Goal: Task Accomplishment & Management: Manage account settings

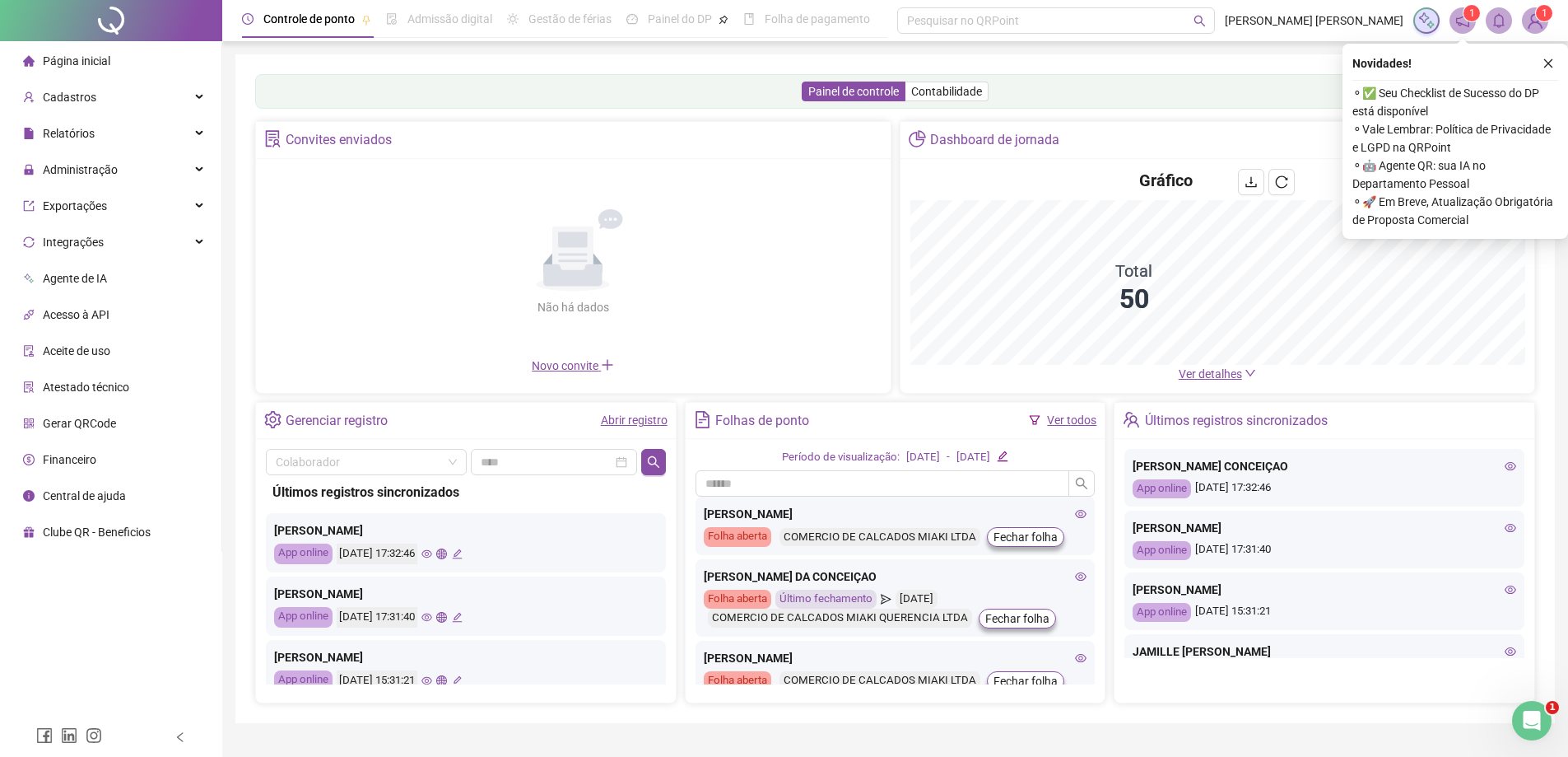
click at [1225, 373] on span "Ver detalhes" at bounding box center [1210, 374] width 63 height 13
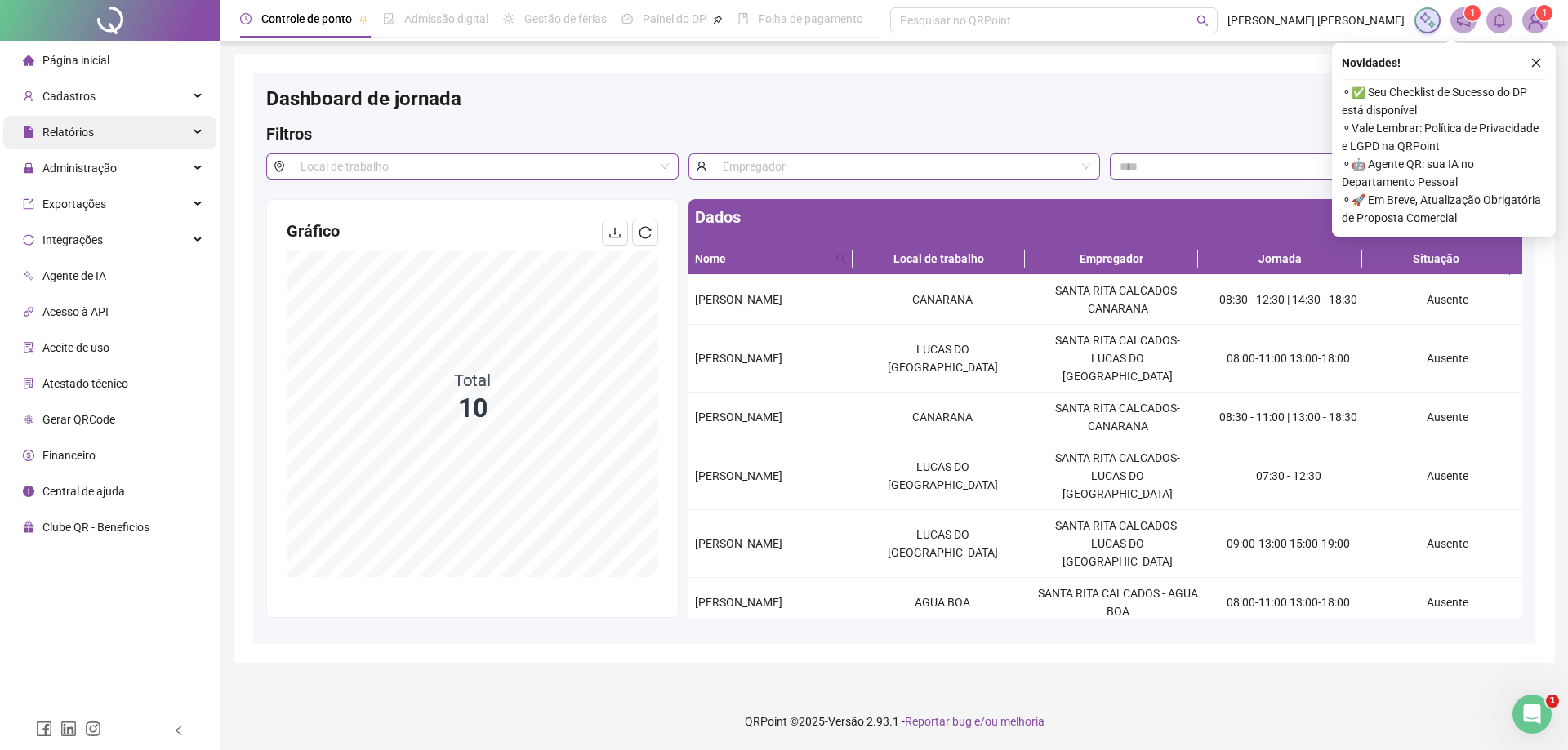
click at [138, 130] on div "Relatórios" at bounding box center [109, 131] width 213 height 33
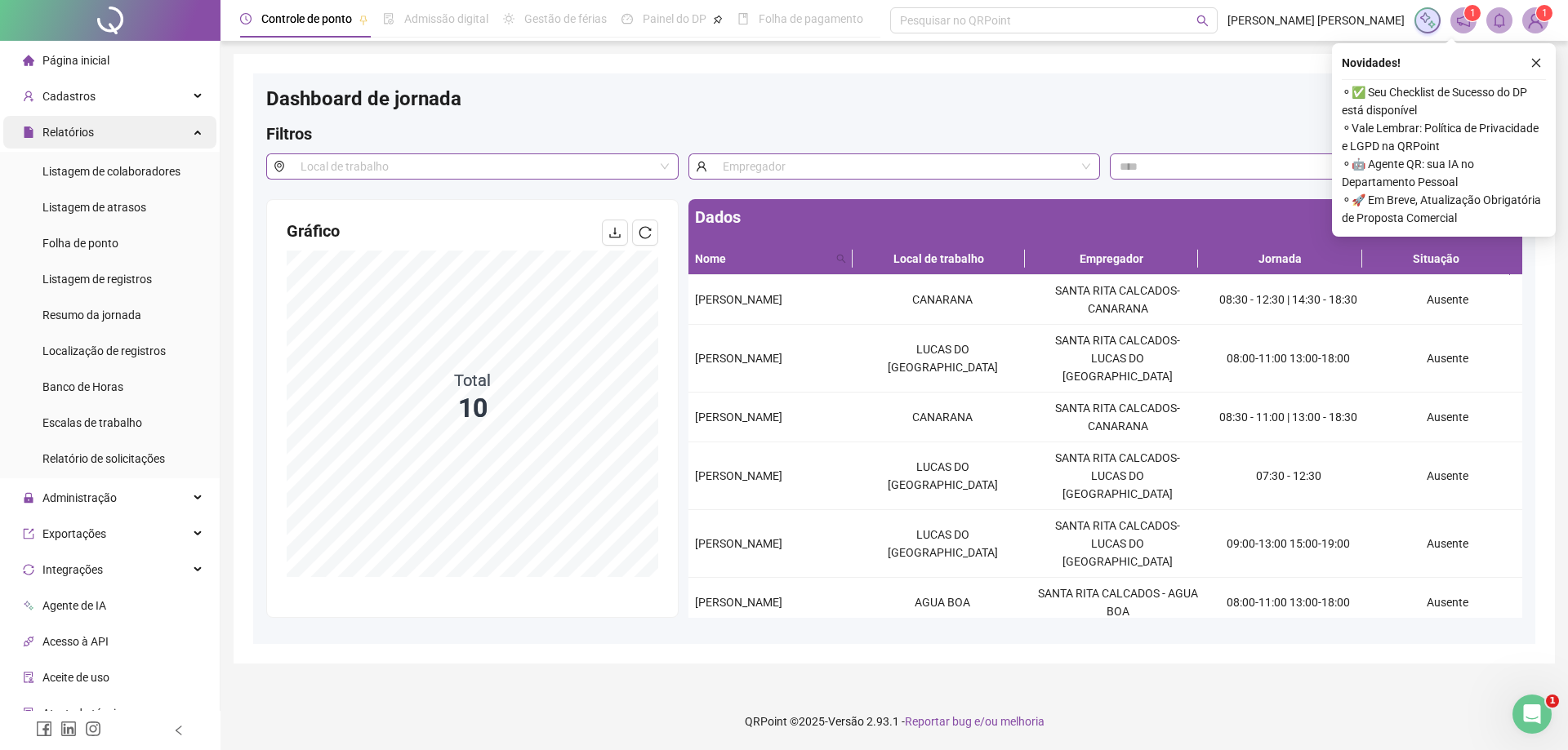
click at [158, 136] on div "Relatórios" at bounding box center [109, 131] width 213 height 33
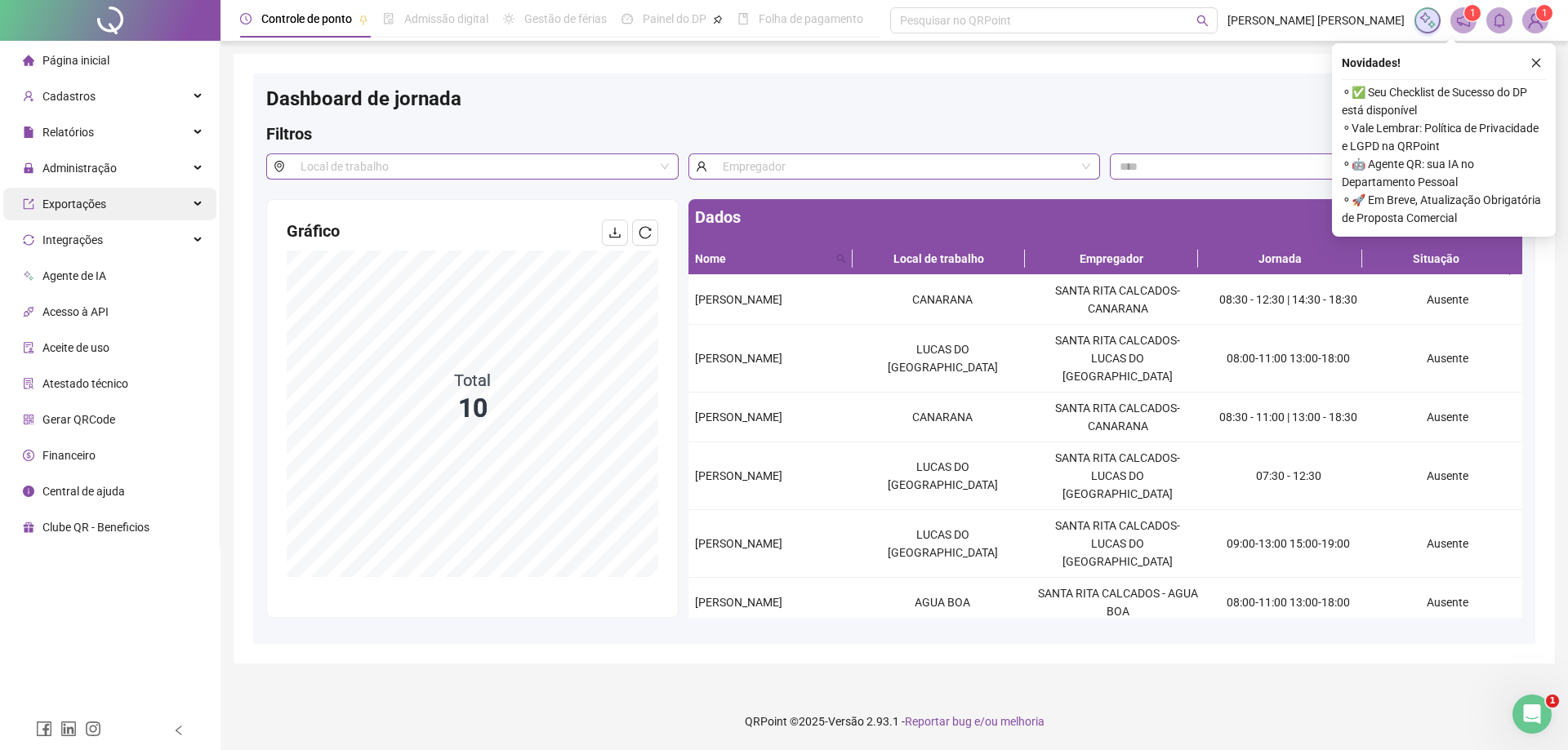
click at [142, 202] on div "Exportações" at bounding box center [109, 204] width 213 height 33
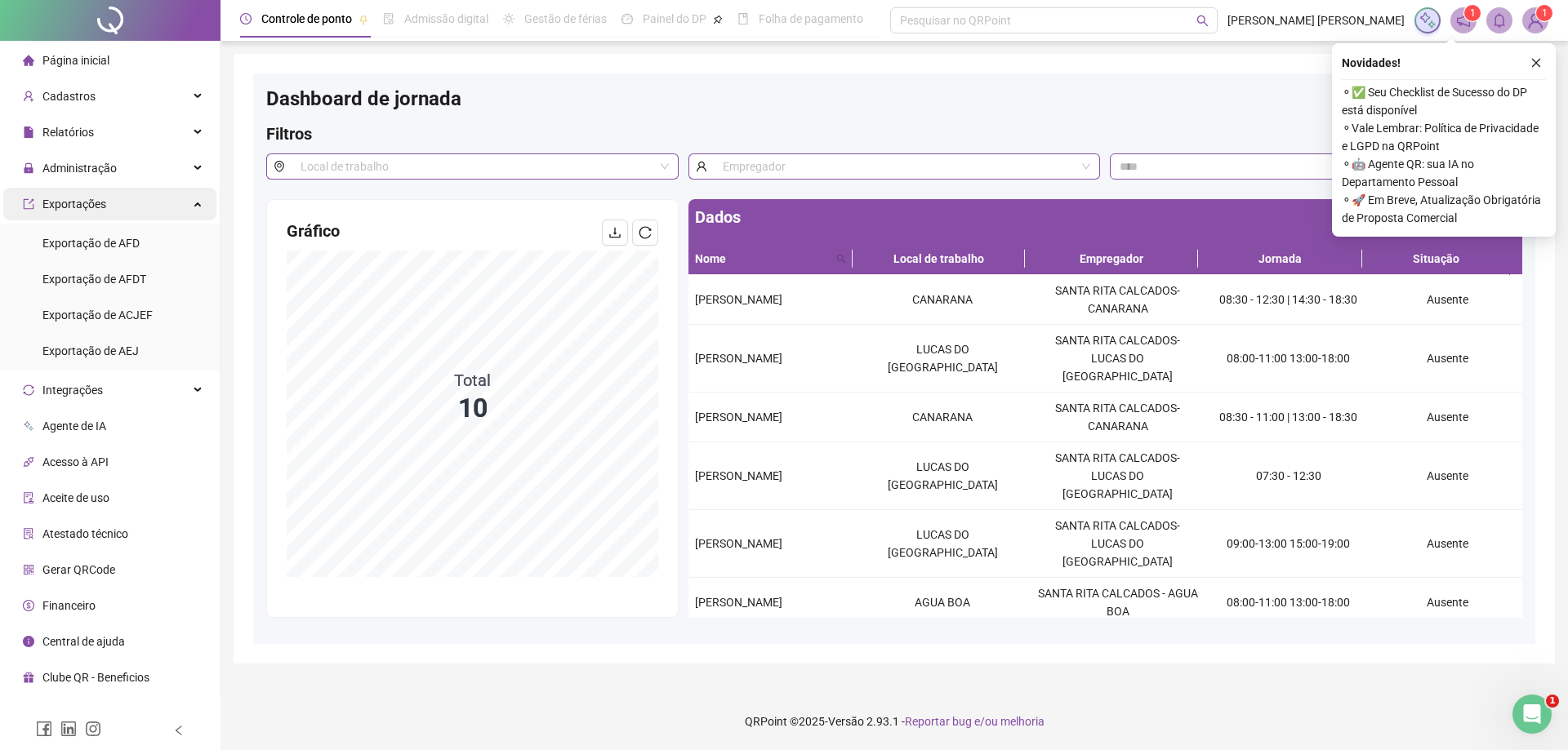
click at [145, 202] on div "Exportações" at bounding box center [109, 204] width 213 height 33
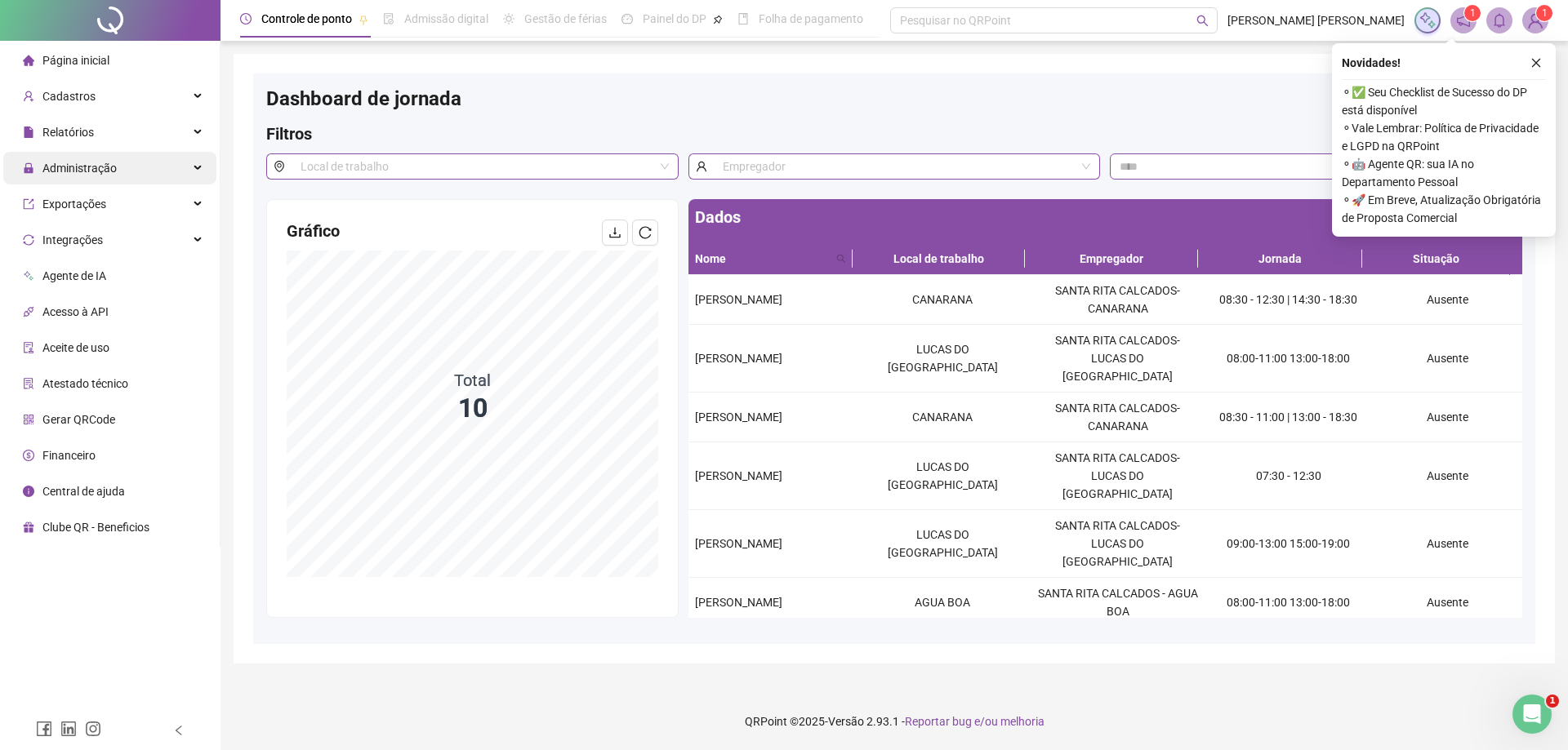
click at [172, 170] on div "Administração" at bounding box center [109, 168] width 213 height 33
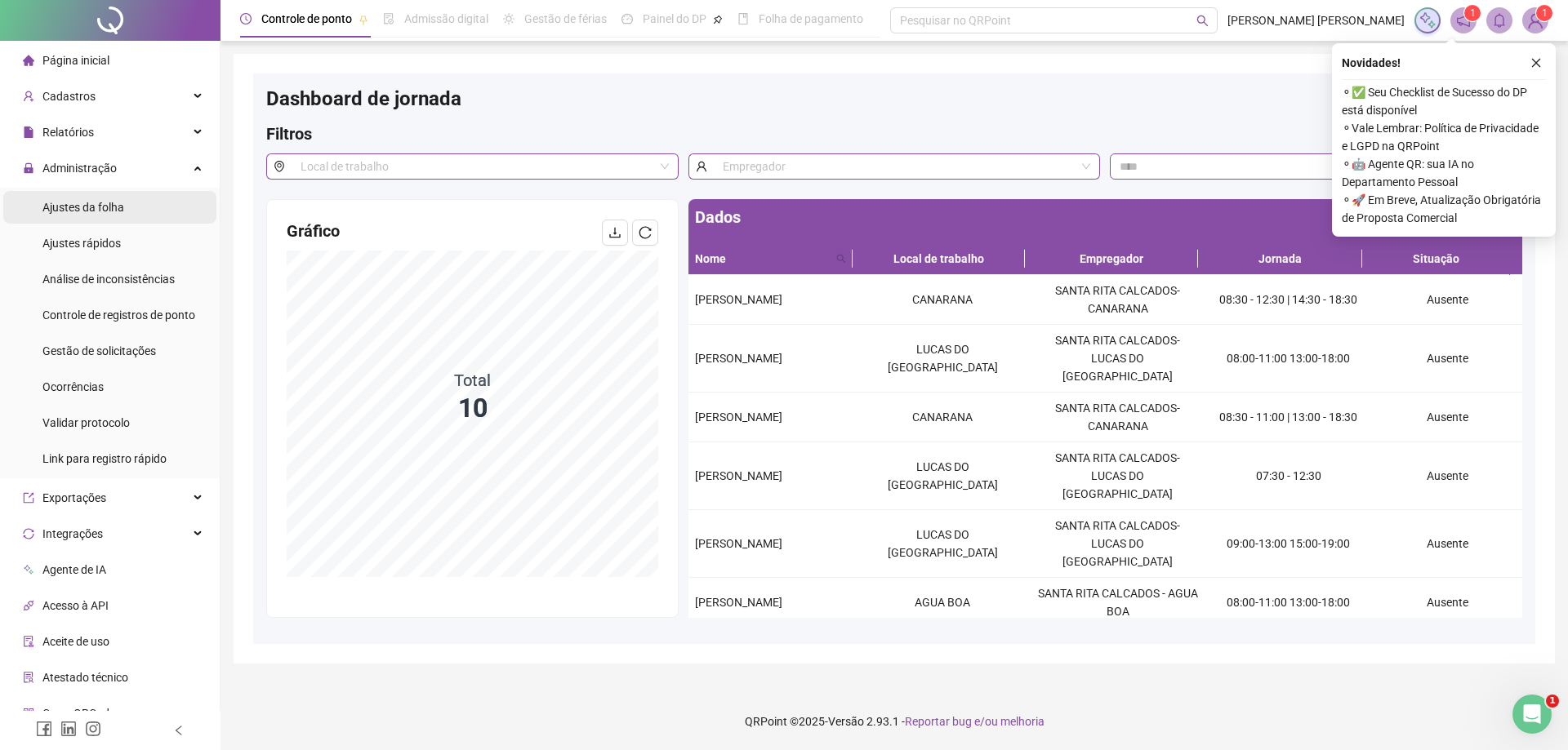
click at [135, 200] on li "Ajustes da folha" at bounding box center [109, 207] width 213 height 33
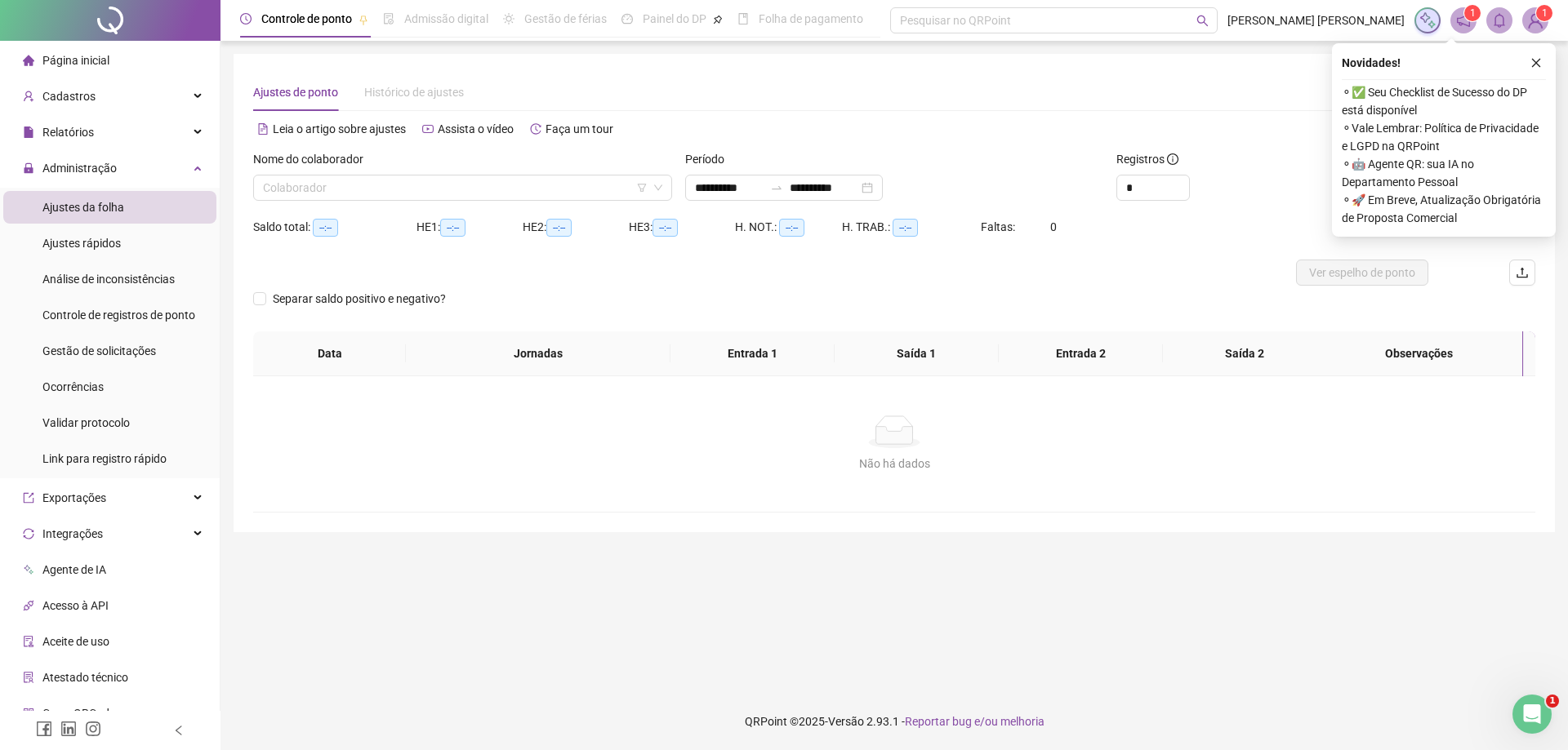
type input "**********"
click at [418, 197] on input "search" at bounding box center [455, 188] width 385 height 24
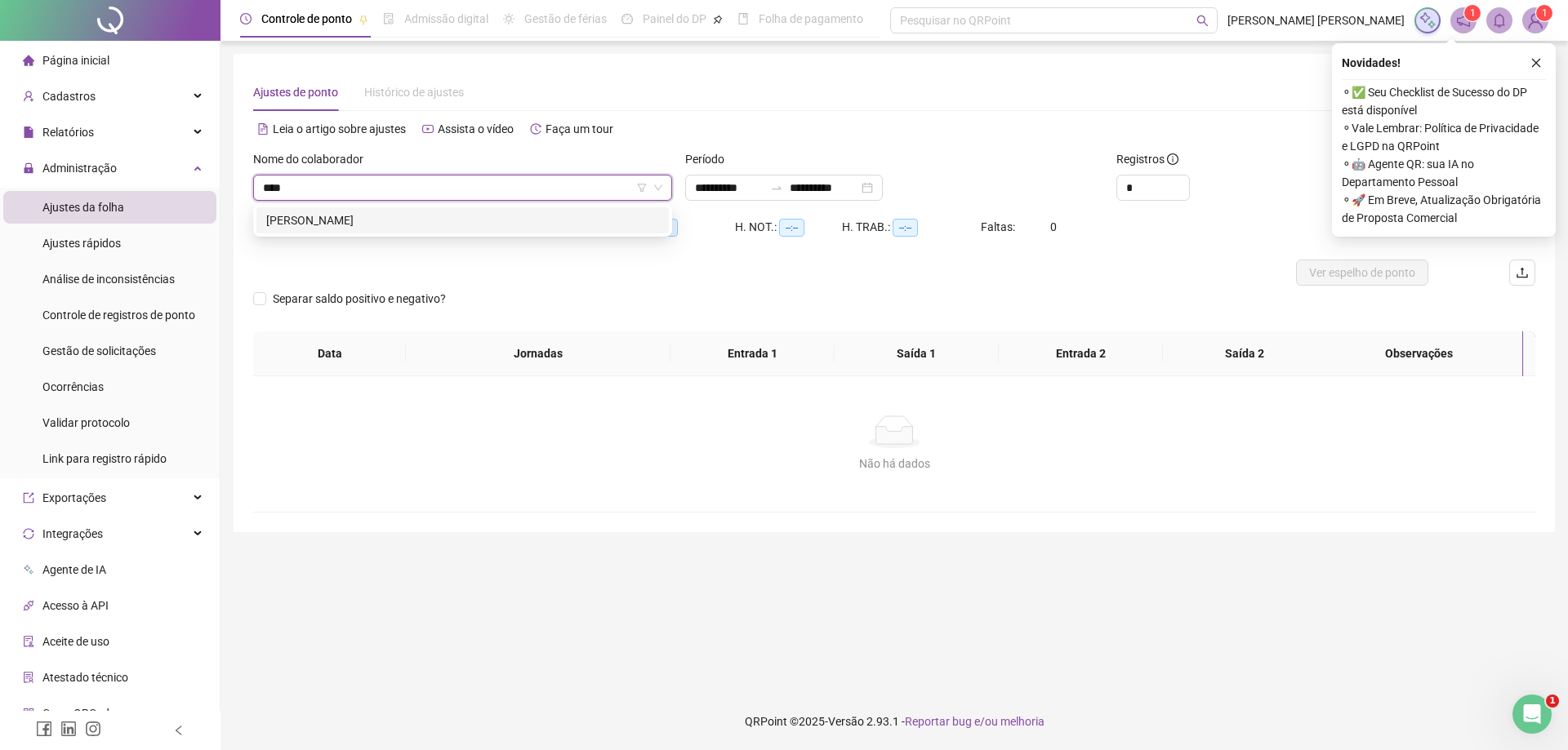
type input "****"
click at [453, 235] on div "228752 [PERSON_NAME]" at bounding box center [463, 220] width 419 height 33
click at [469, 225] on div "[PERSON_NAME]" at bounding box center [462, 220] width 392 height 18
click at [1536, 56] on button "button" at bounding box center [1535, 63] width 20 height 20
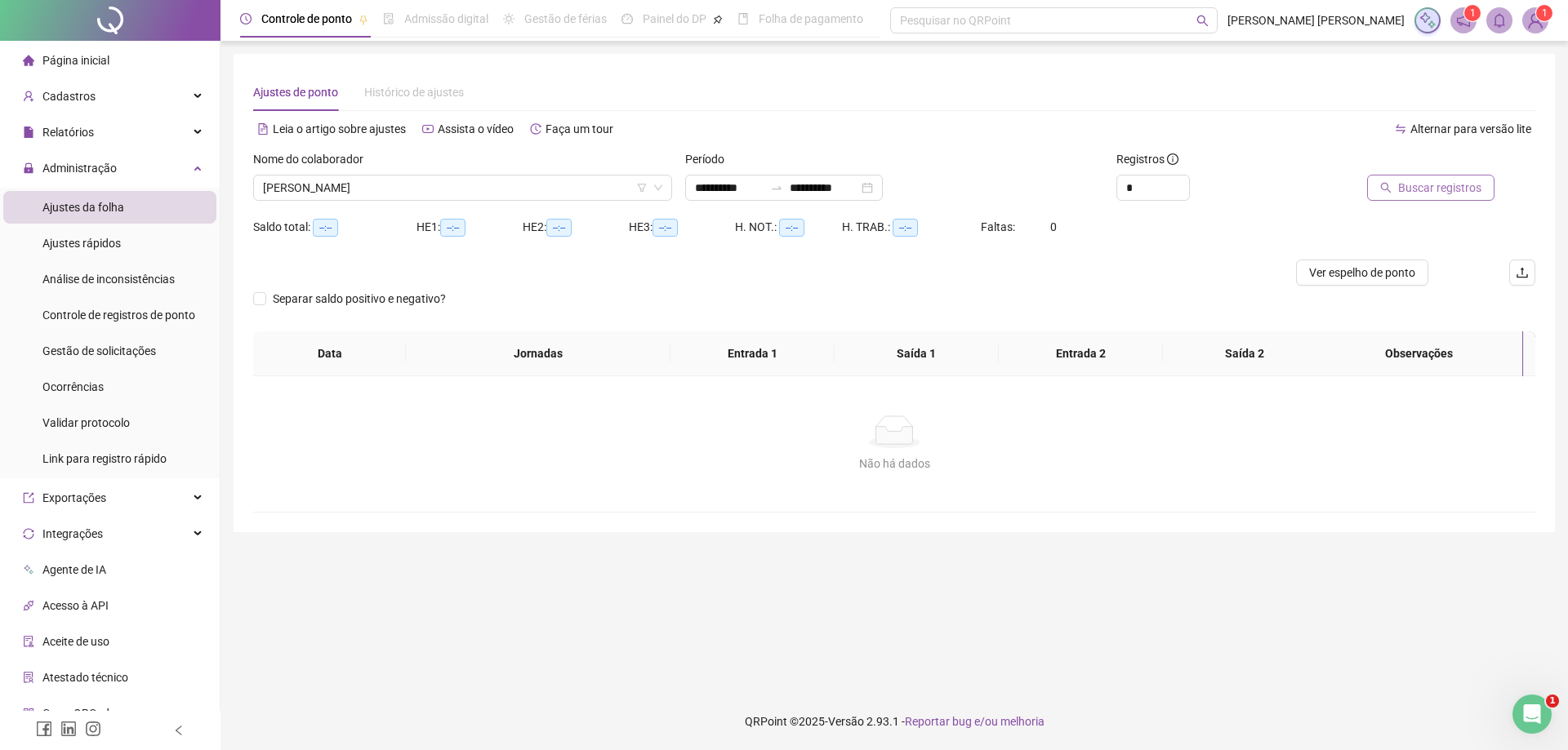
click at [1415, 191] on span "Buscar registros" at bounding box center [1439, 187] width 84 height 18
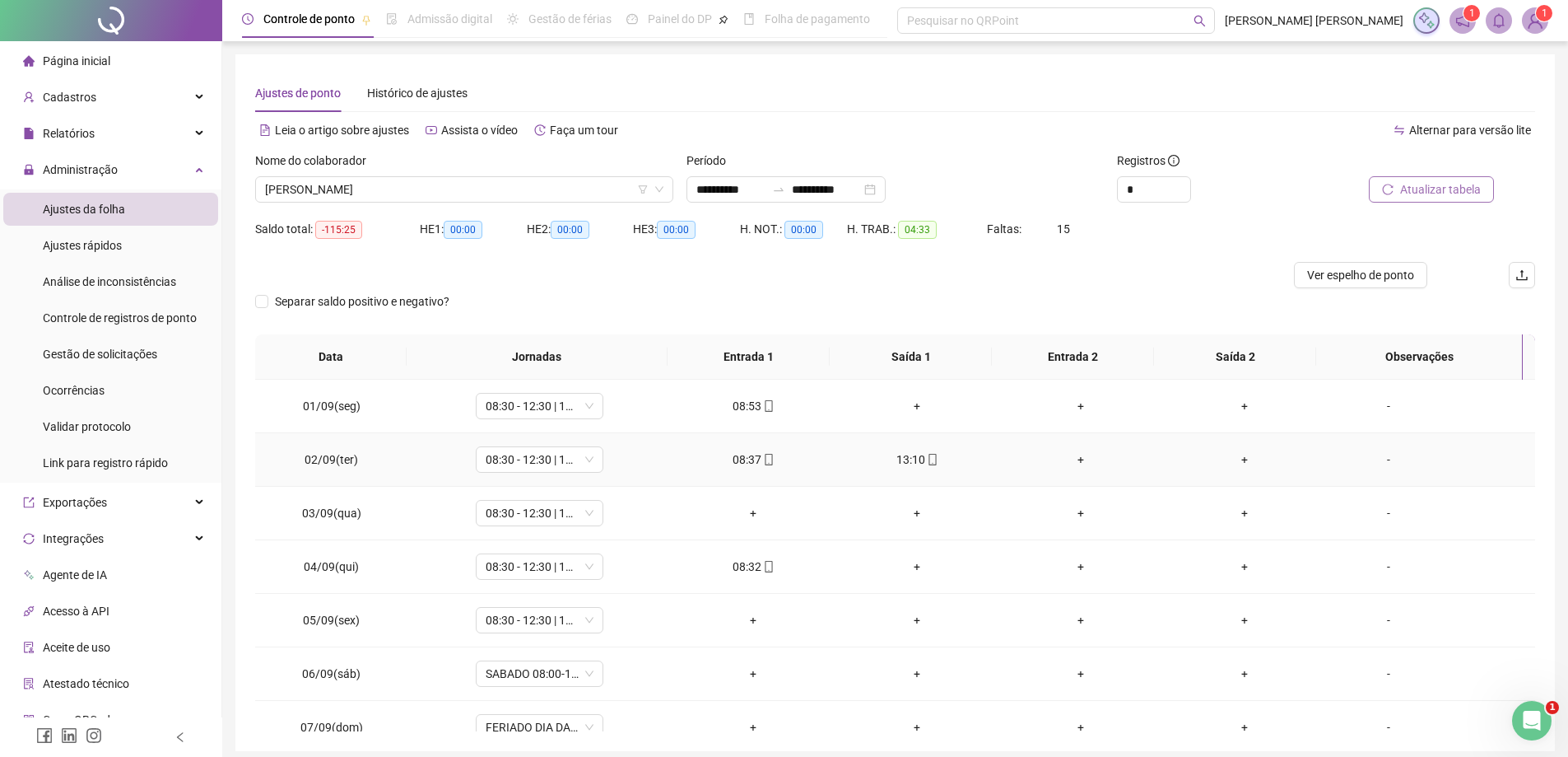
click at [900, 465] on div "13:10" at bounding box center [918, 460] width 137 height 18
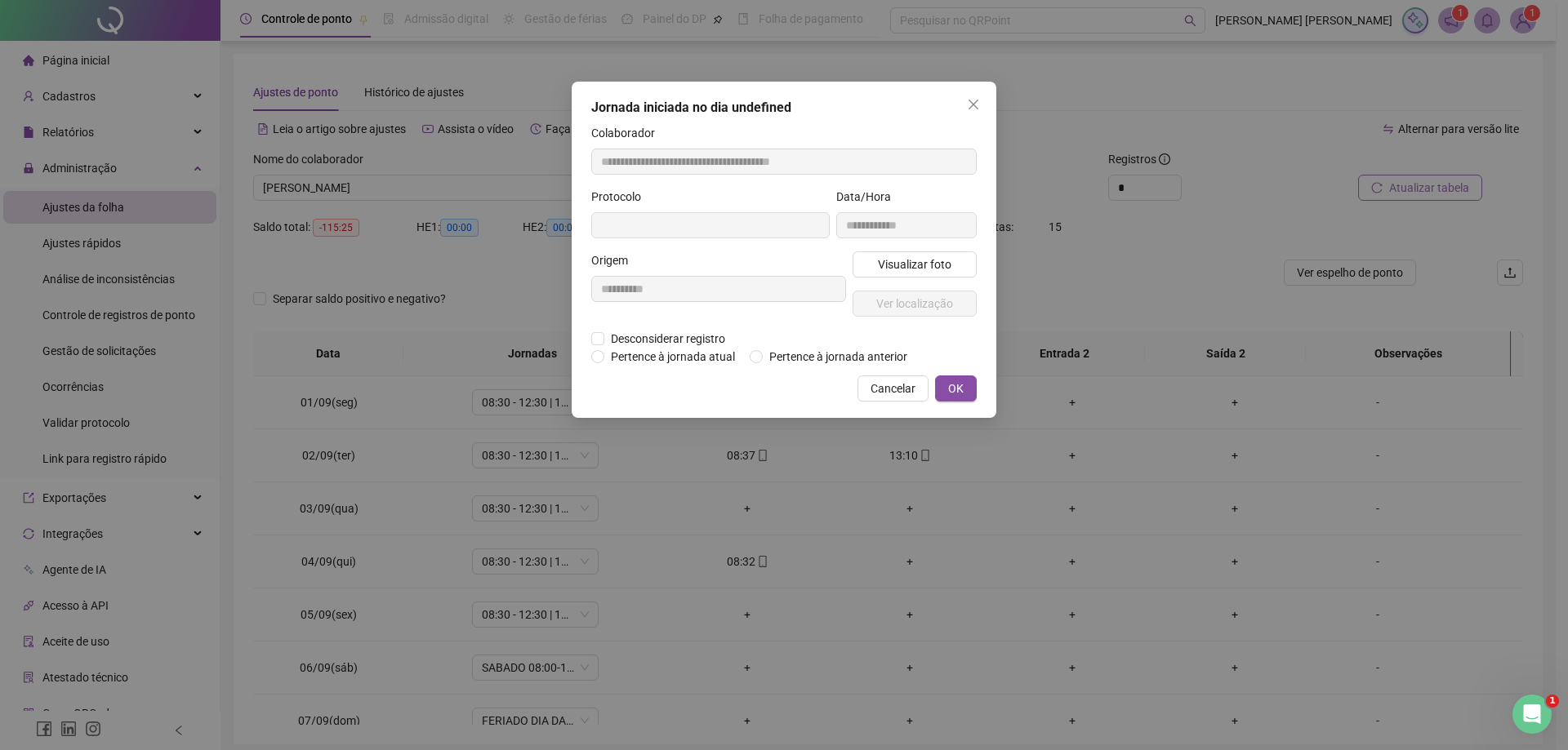
type input "**********"
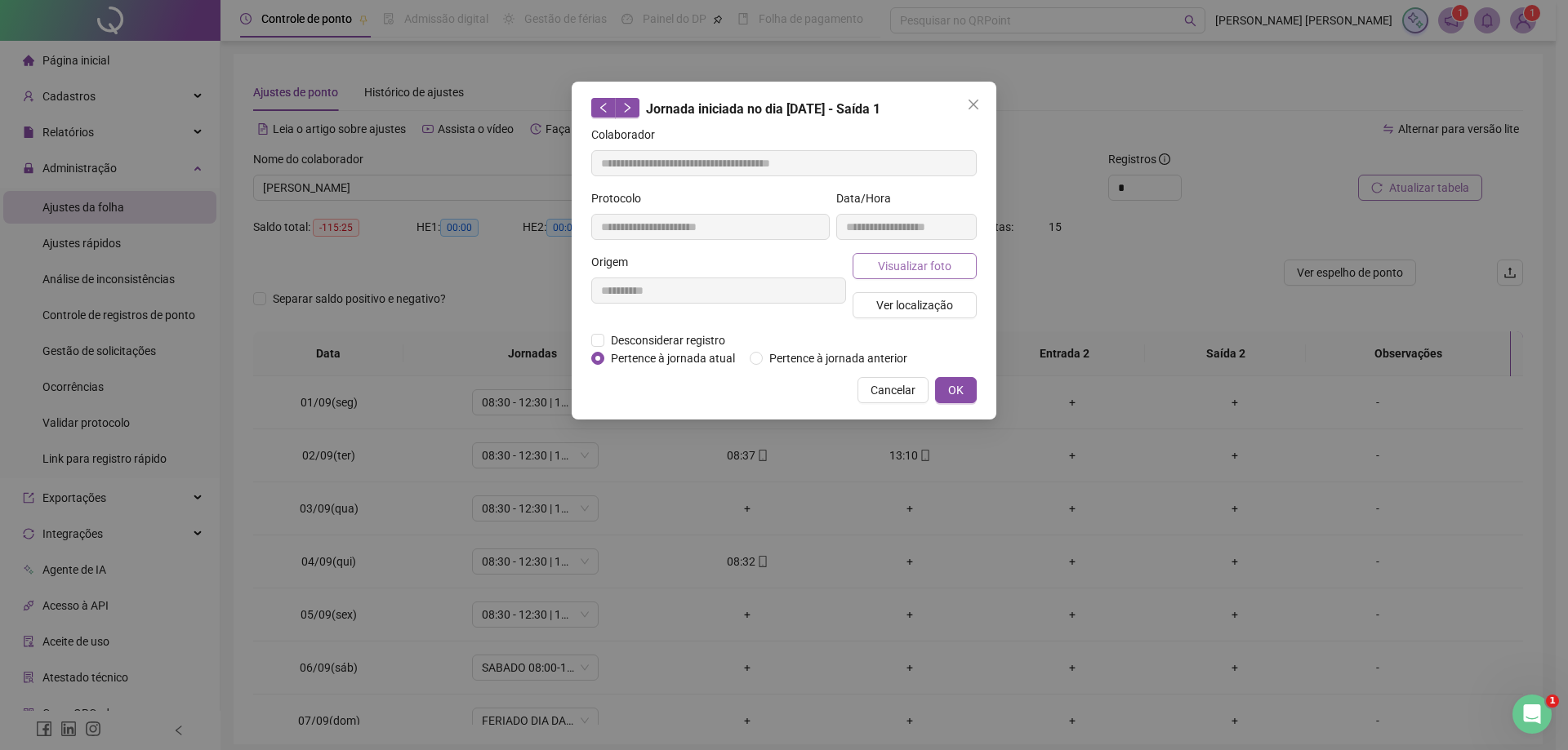
click at [927, 262] on span "Visualizar foto" at bounding box center [915, 266] width 73 height 18
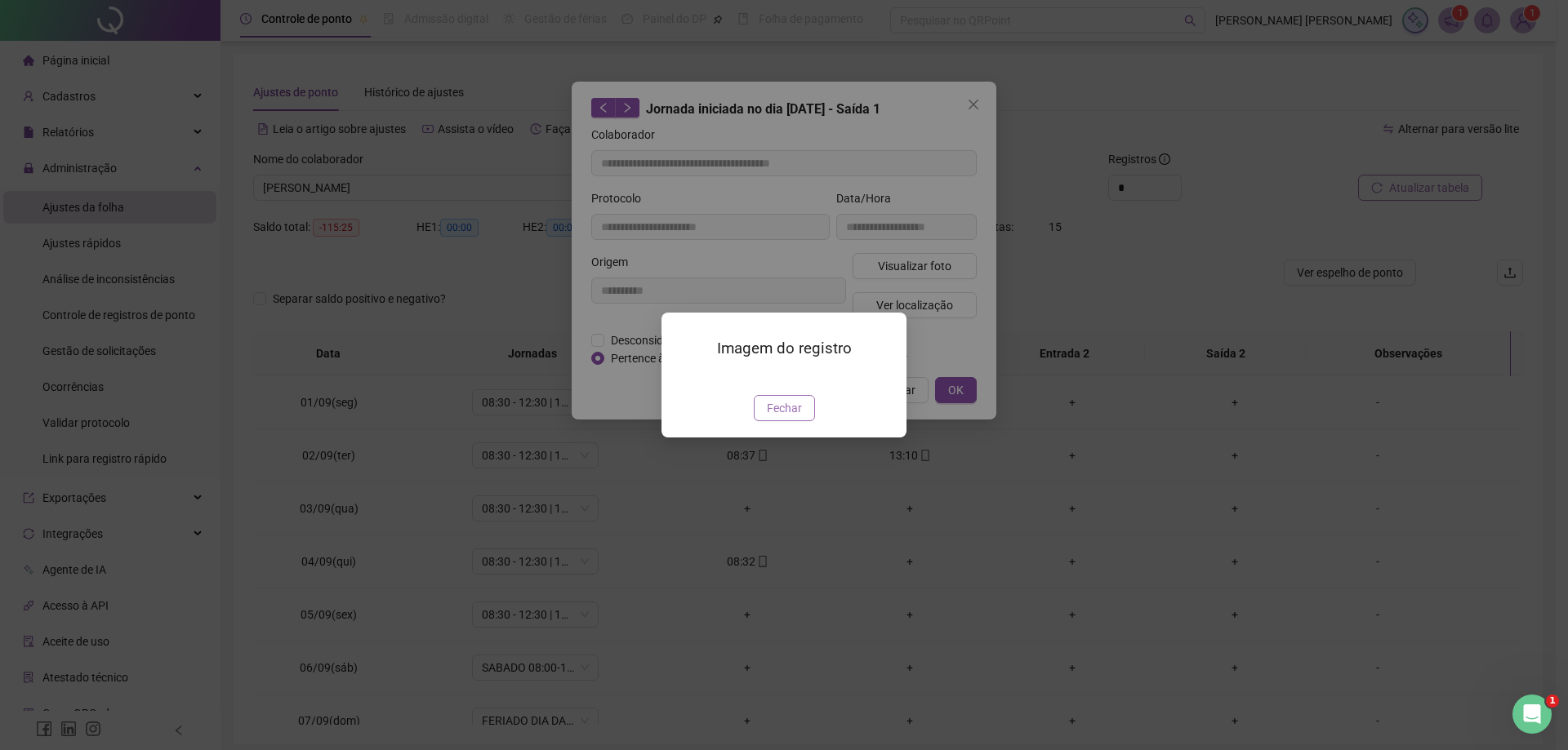
click at [794, 417] on span "Fechar" at bounding box center [784, 407] width 35 height 18
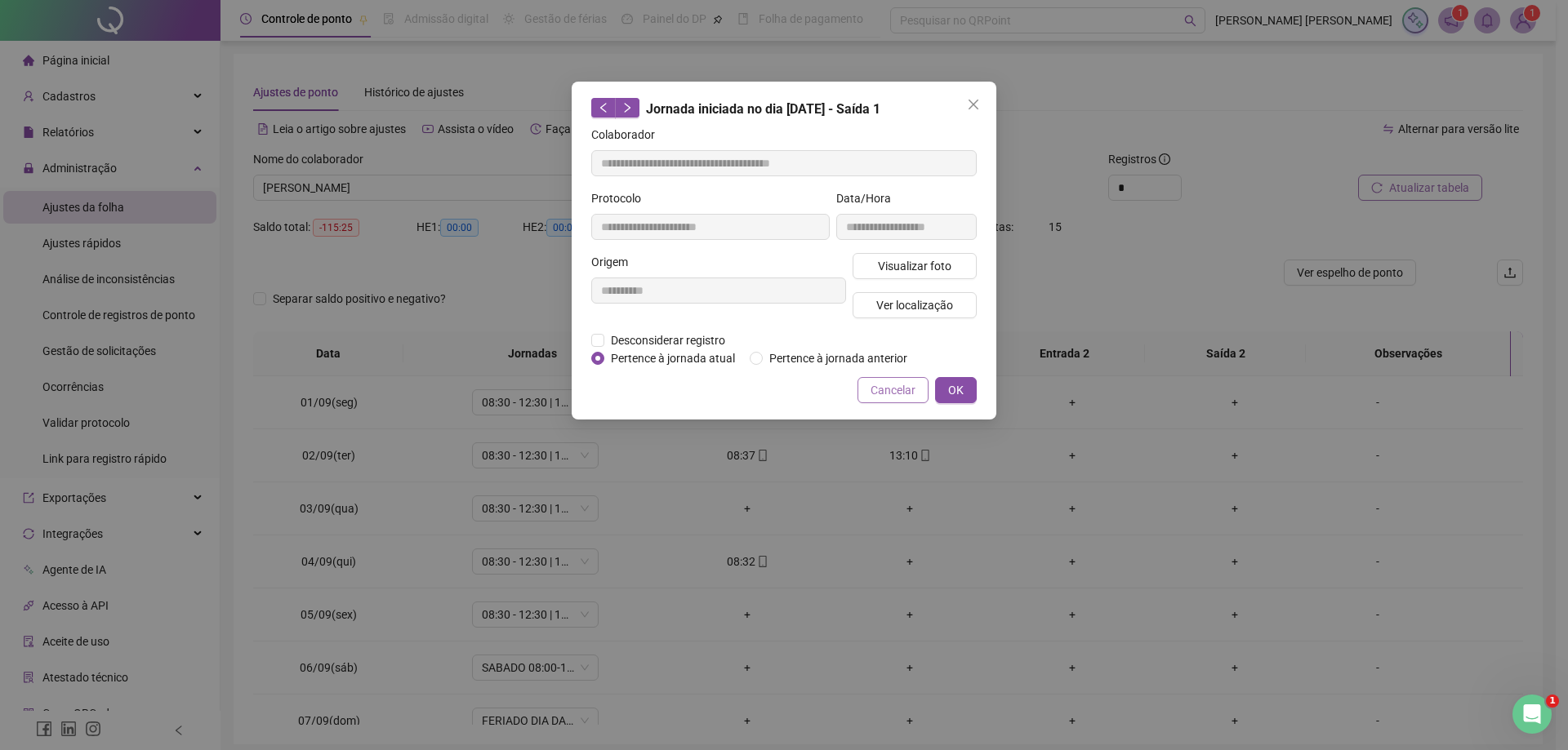
click at [911, 392] on span "Cancelar" at bounding box center [893, 390] width 45 height 18
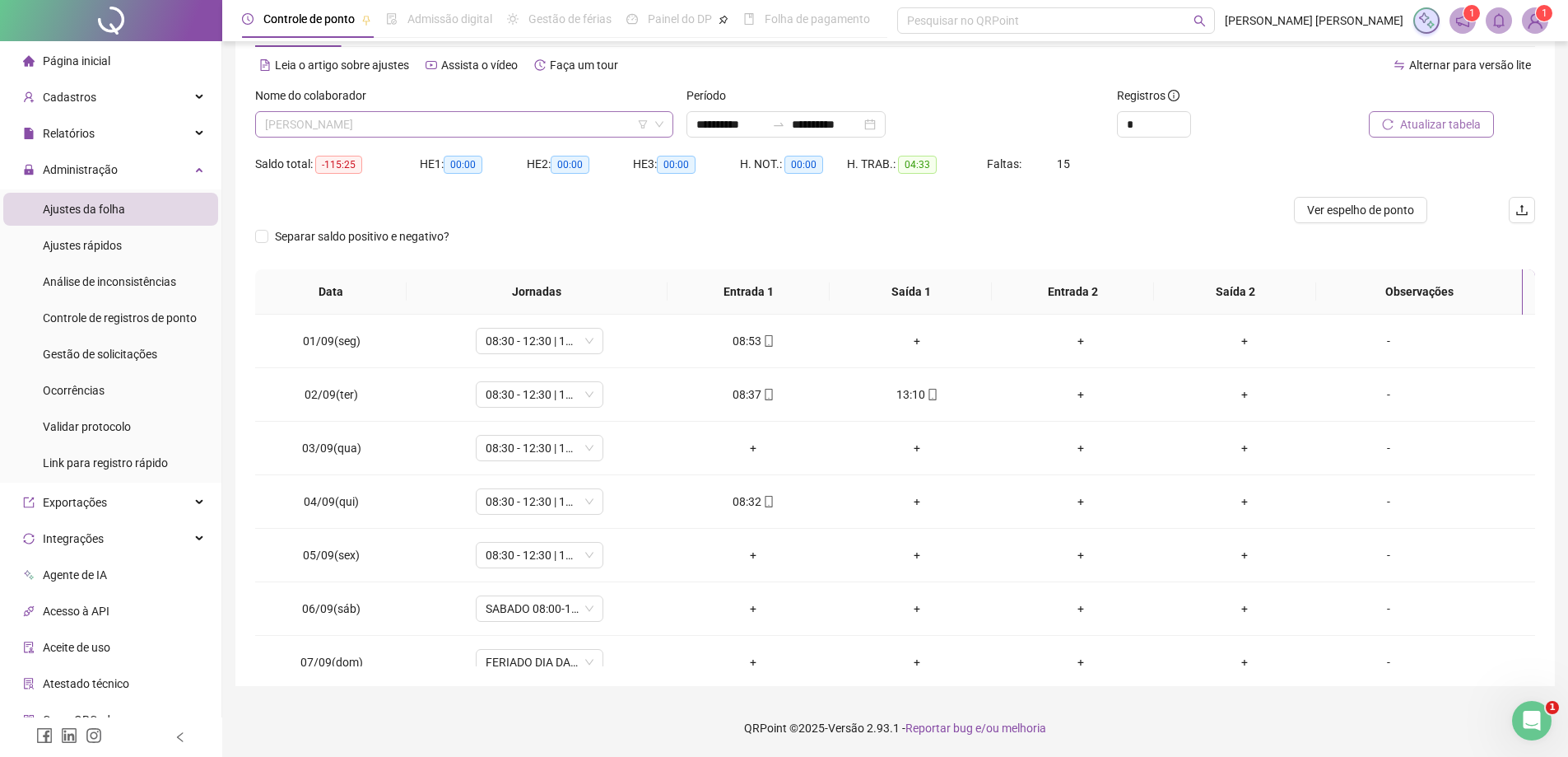
click at [505, 120] on span "[PERSON_NAME]" at bounding box center [464, 124] width 399 height 25
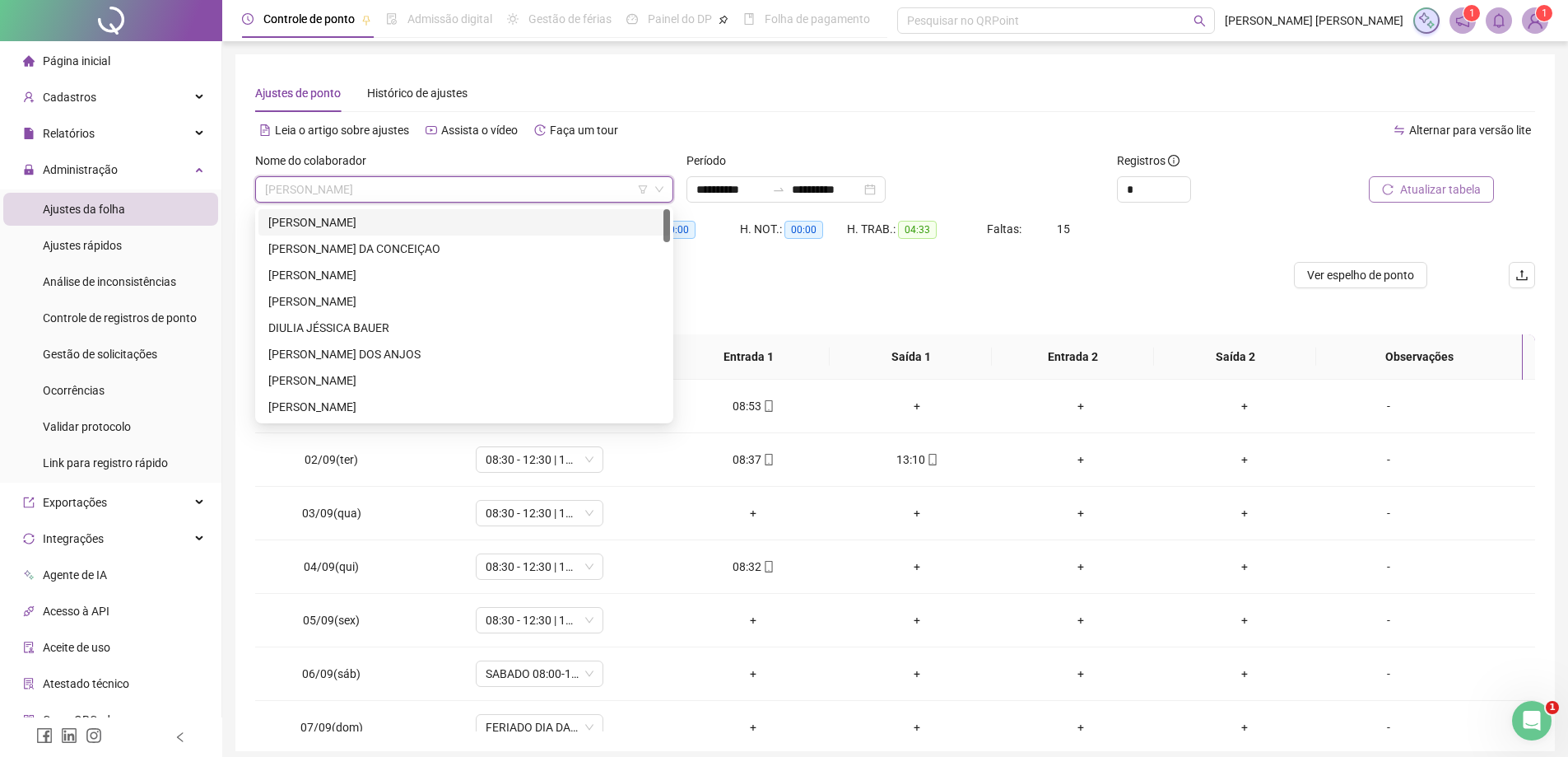
click at [396, 225] on div "[PERSON_NAME]" at bounding box center [464, 222] width 392 height 18
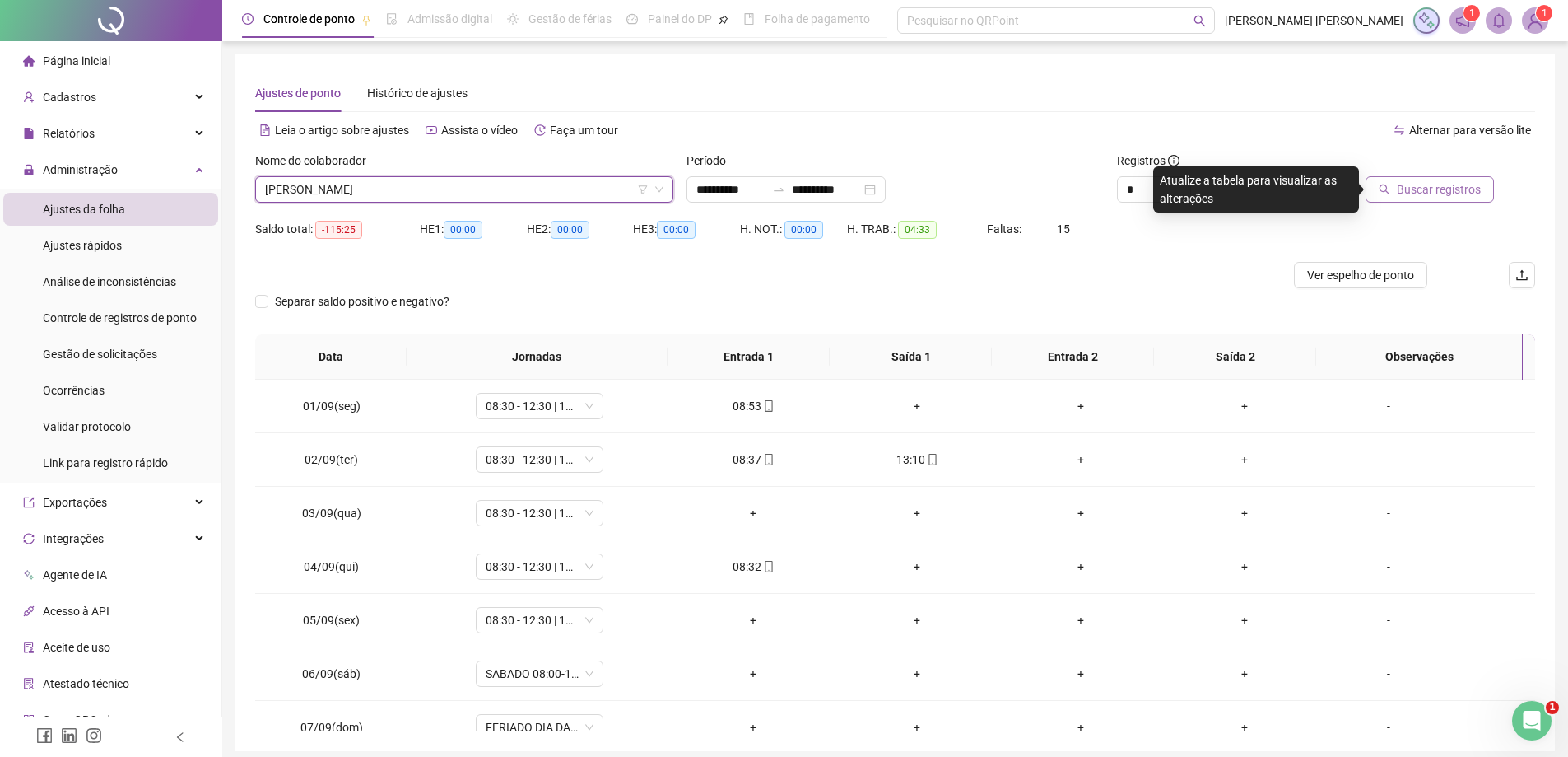
click at [1450, 187] on span "Buscar registros" at bounding box center [1439, 189] width 84 height 18
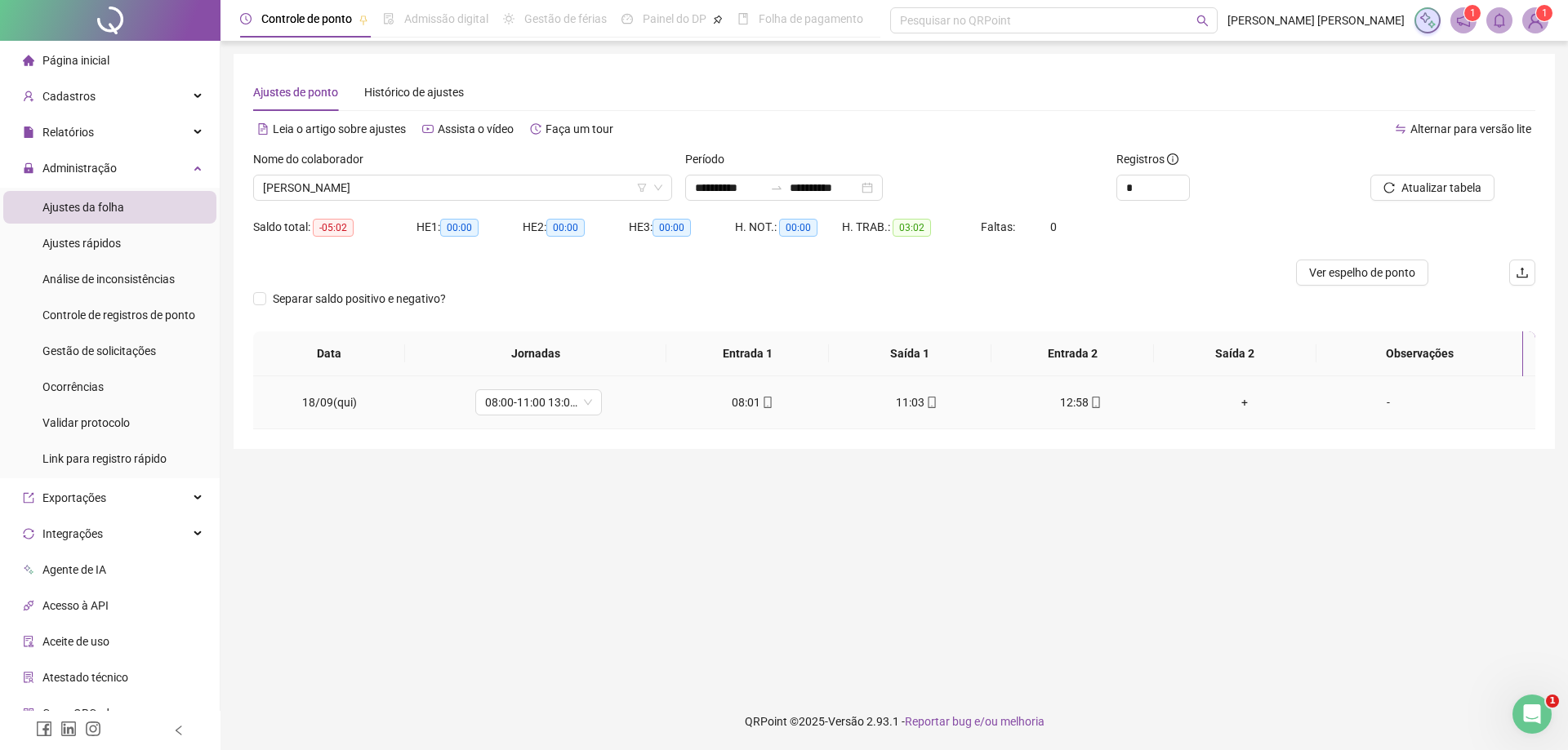
click at [747, 403] on div "08:01" at bounding box center [752, 402] width 138 height 18
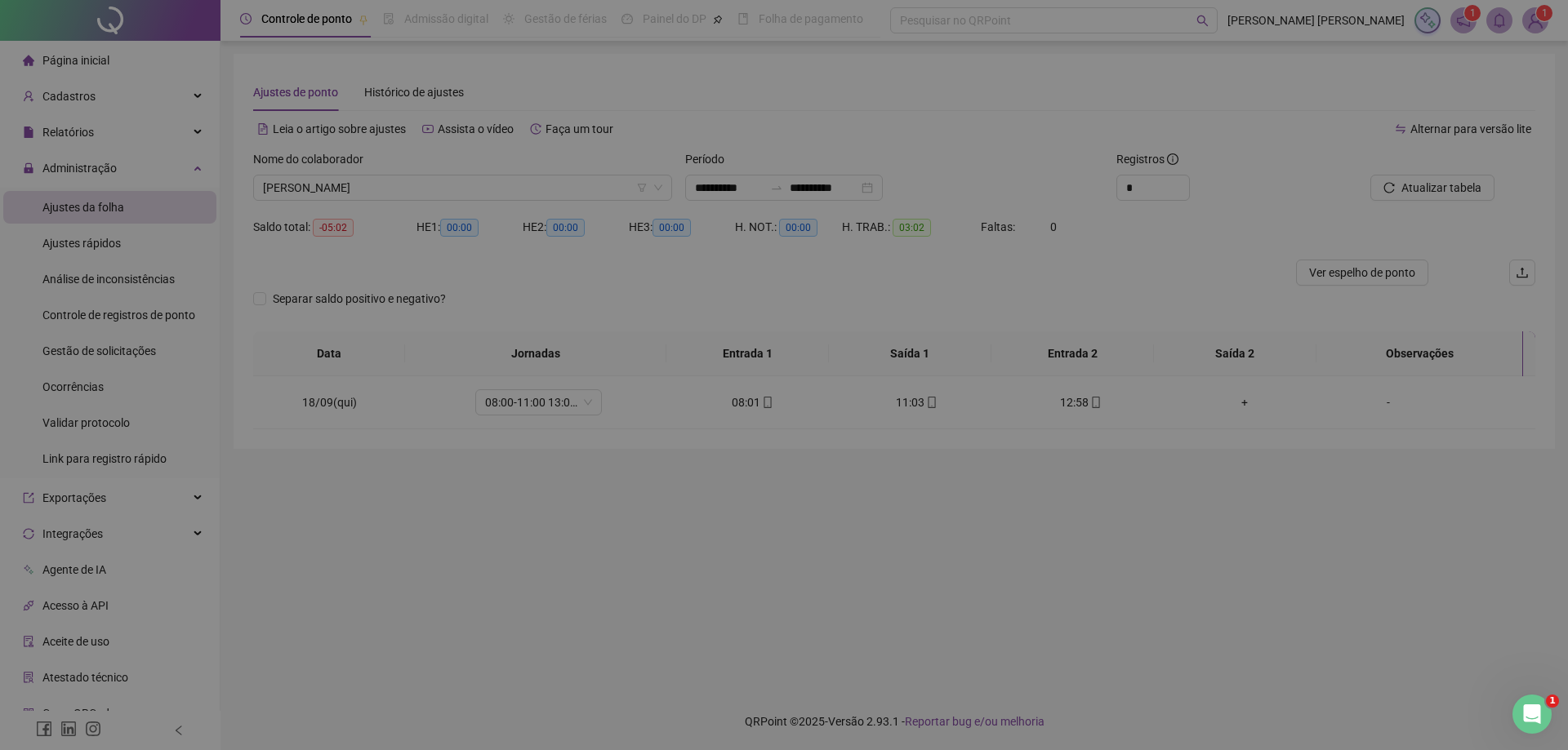
type input "**********"
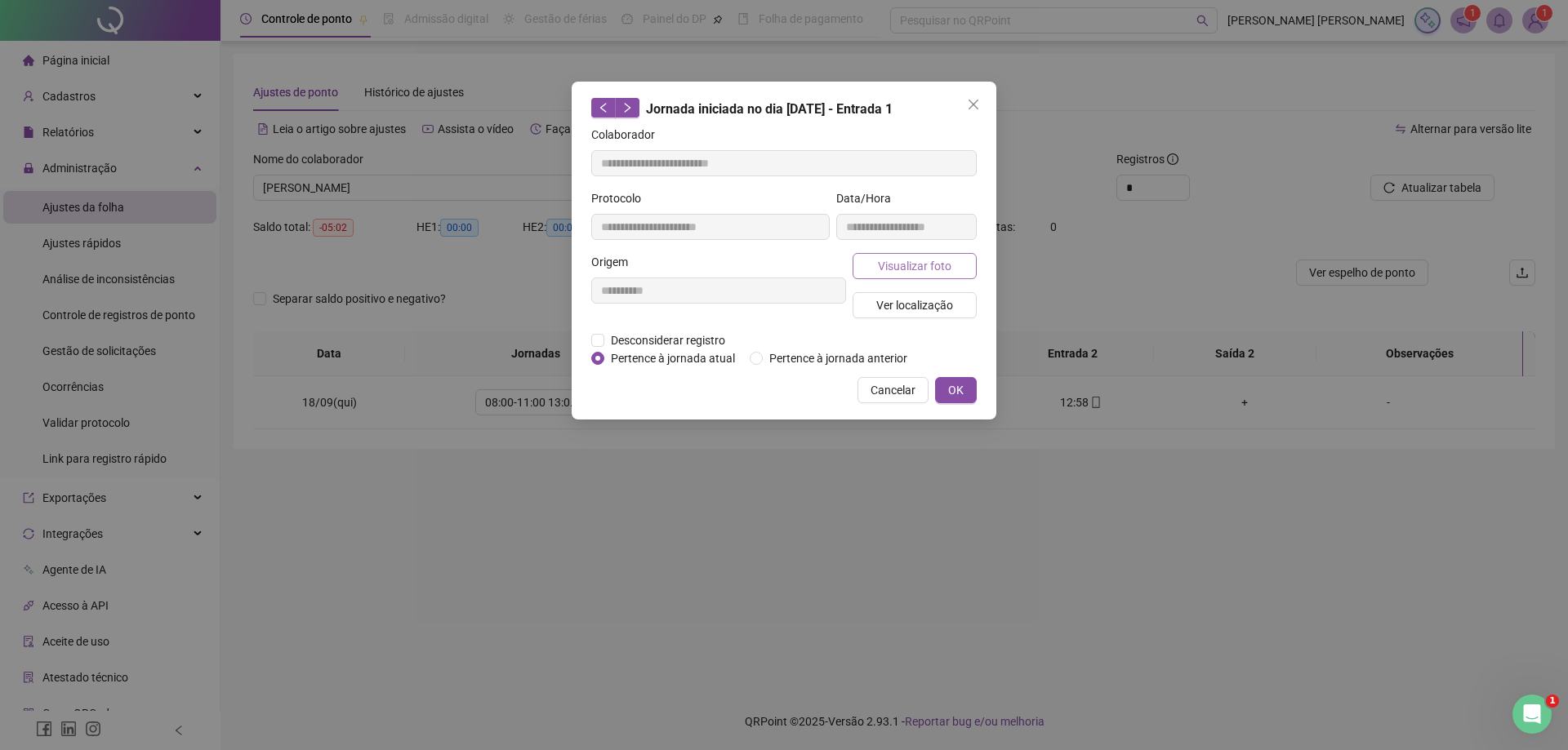
click at [900, 267] on span "Visualizar foto" at bounding box center [915, 266] width 73 height 18
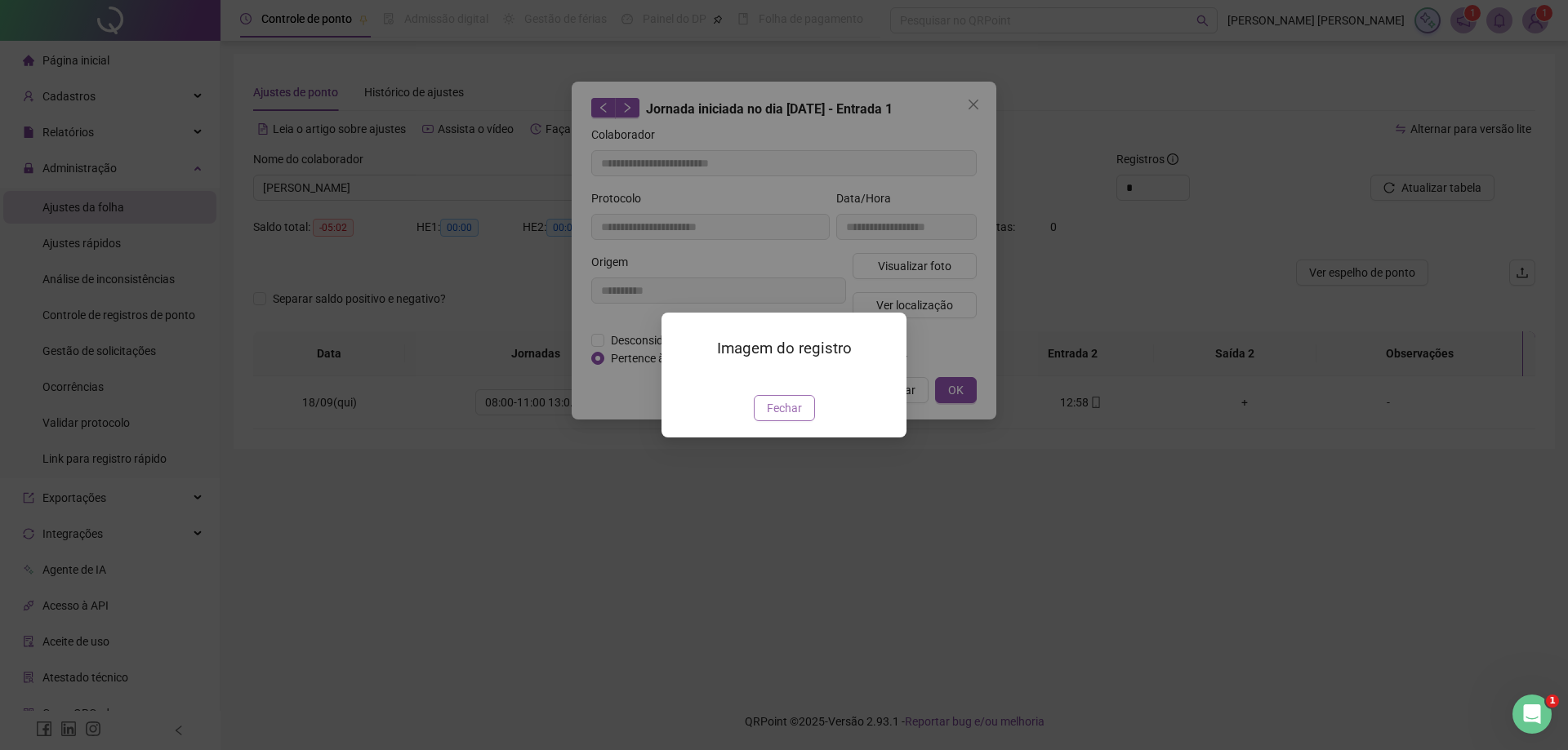
click at [798, 417] on span "Fechar" at bounding box center [784, 407] width 35 height 18
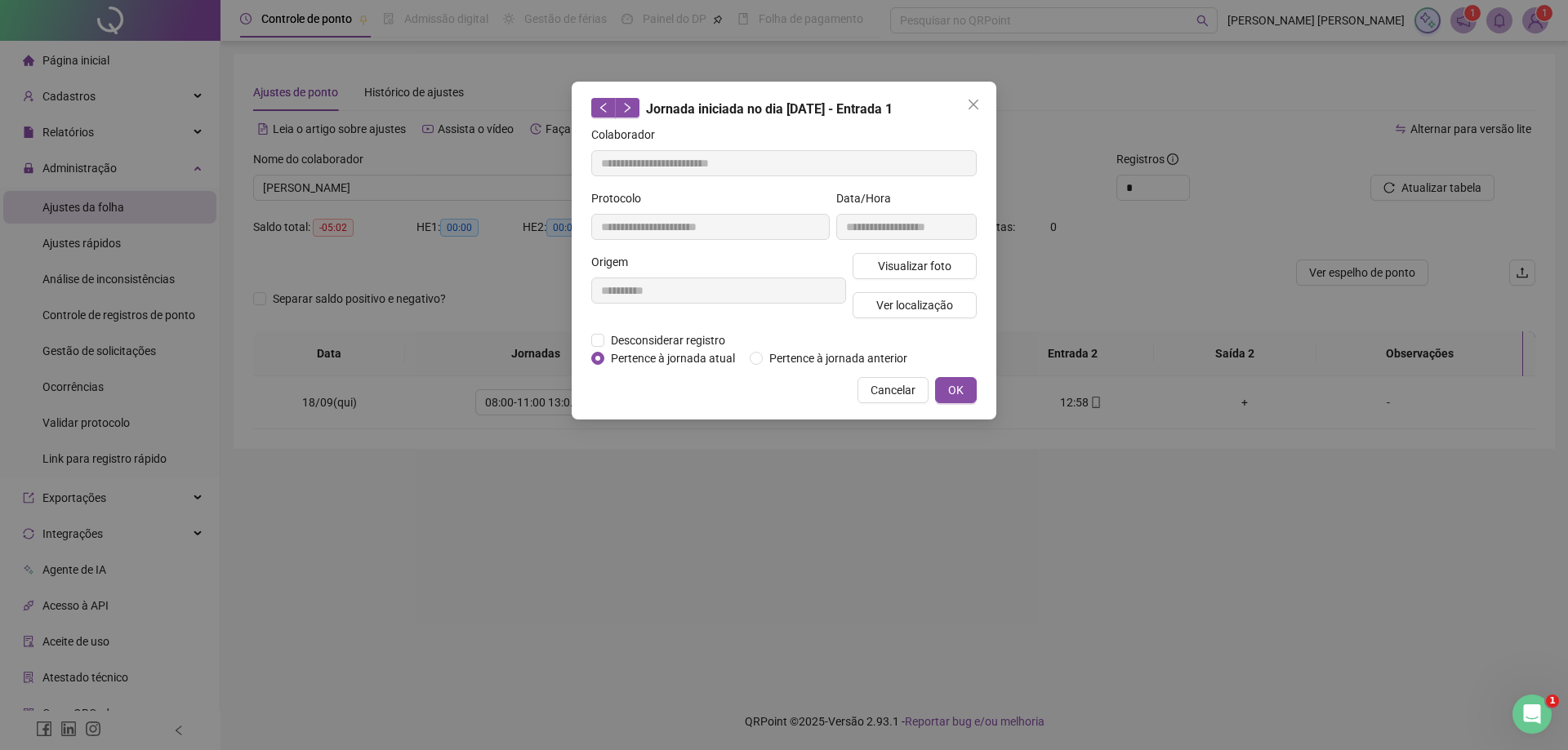
click at [416, 257] on div "**********" at bounding box center [784, 375] width 1568 height 750
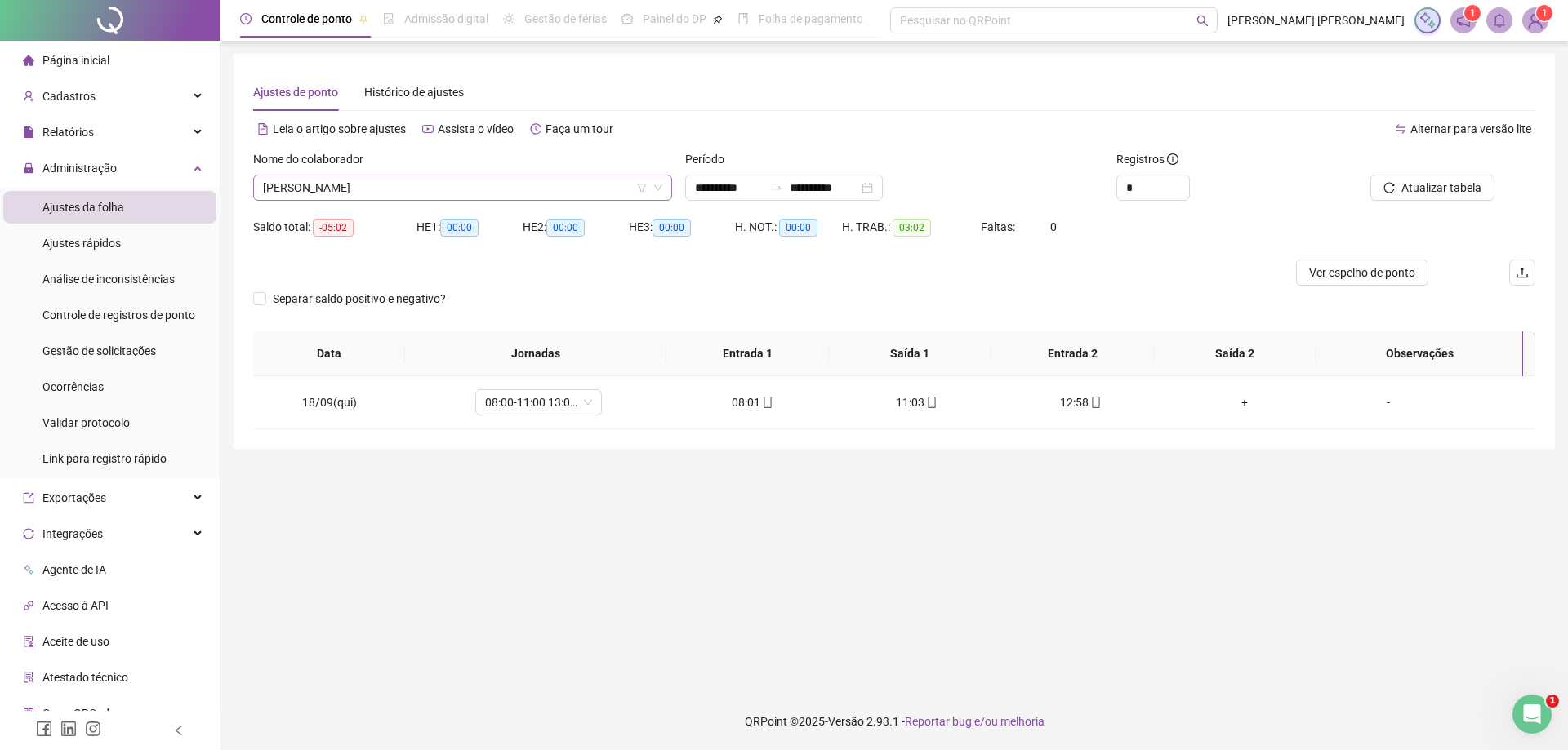
click at [448, 193] on span "[PERSON_NAME]" at bounding box center [462, 188] width 399 height 24
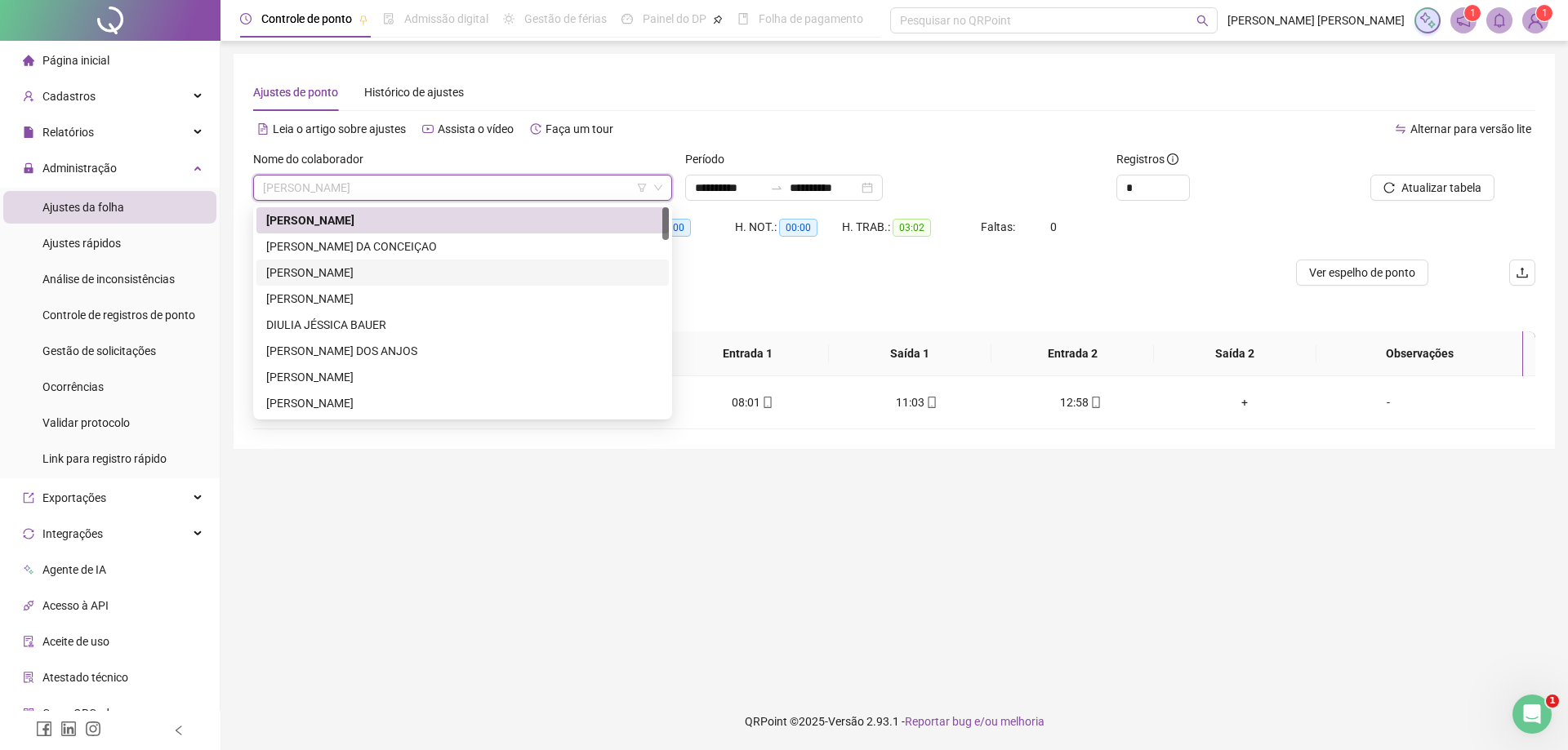
click at [406, 277] on div "[PERSON_NAME]" at bounding box center [462, 272] width 392 height 18
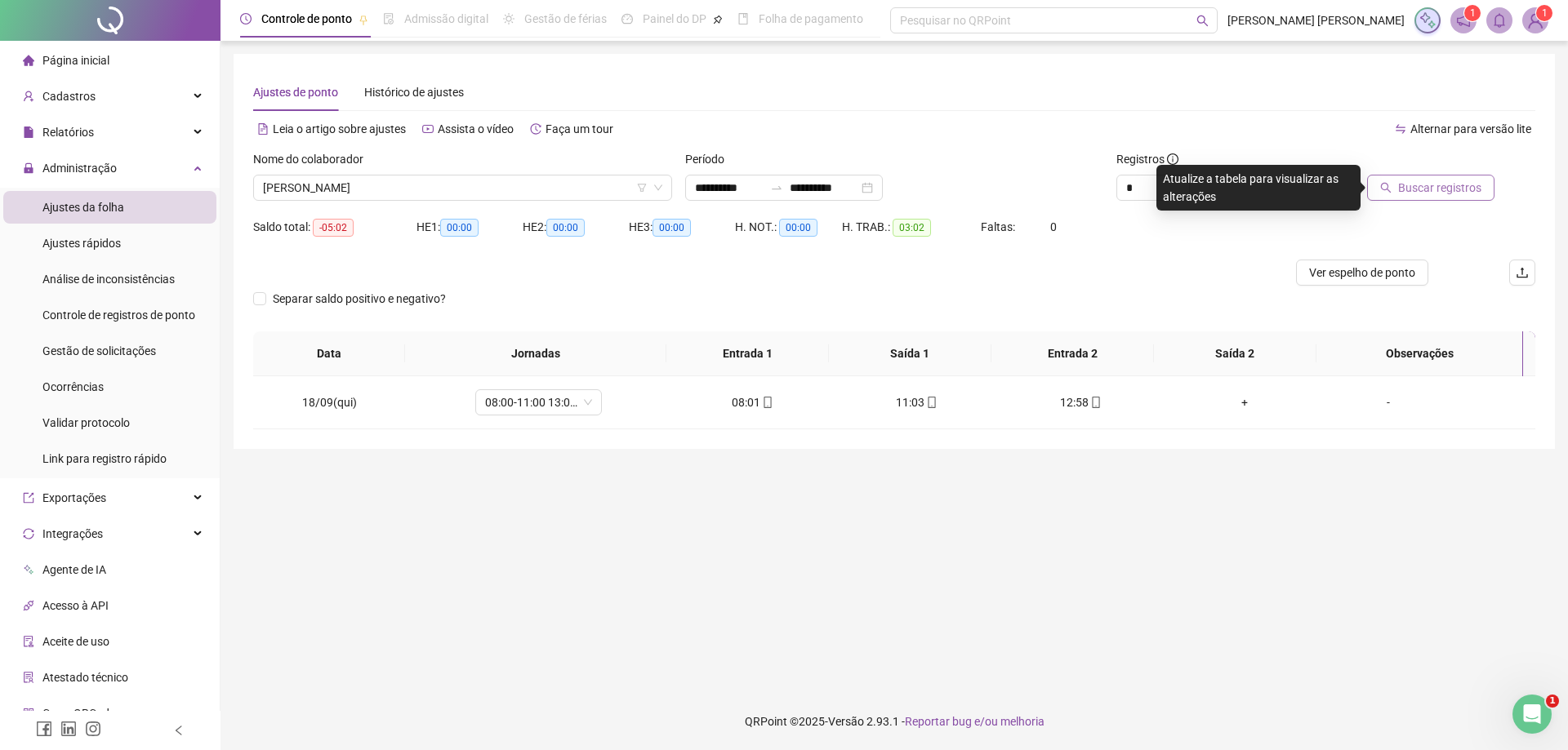
click at [1420, 192] on span "Buscar registros" at bounding box center [1439, 187] width 84 height 18
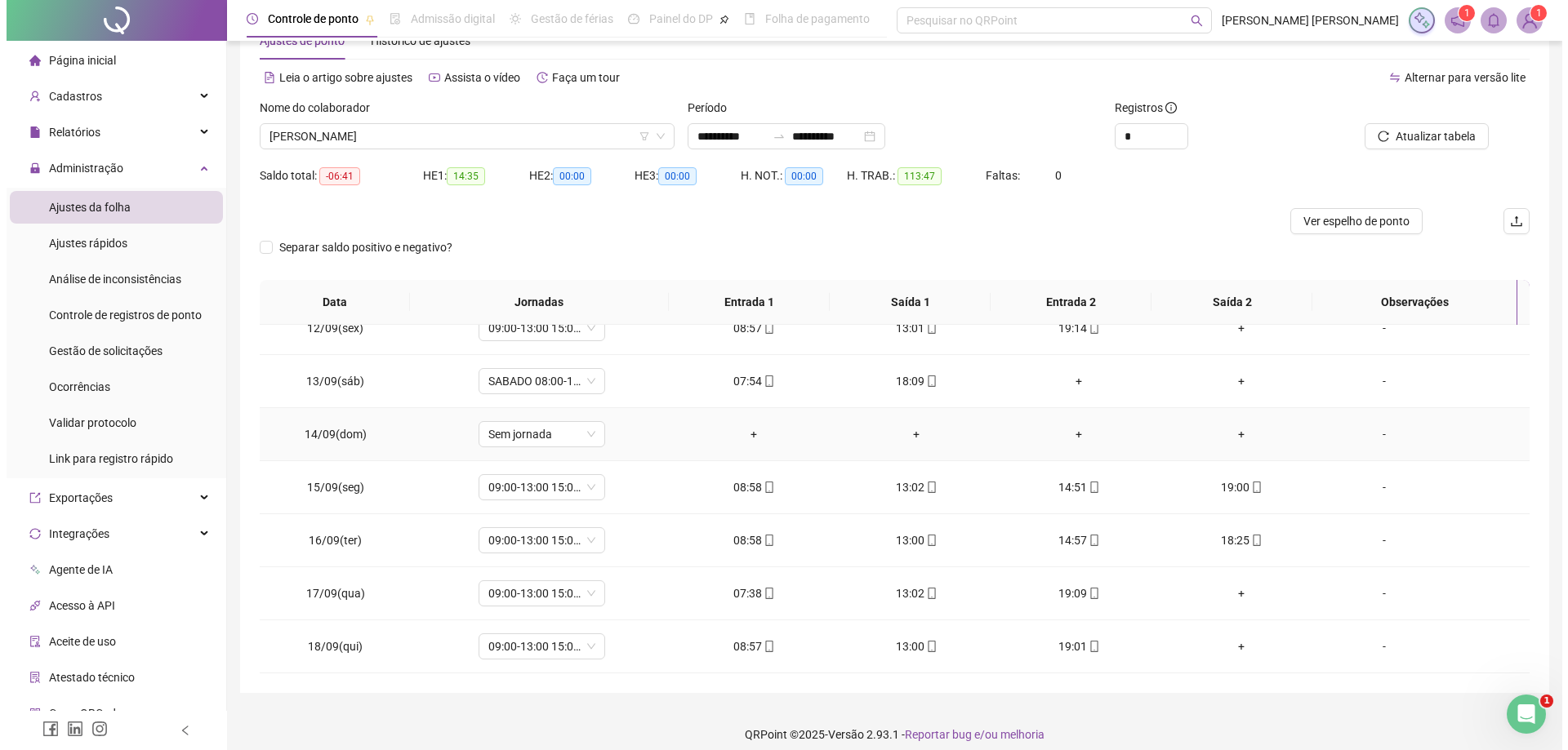
scroll to position [65, 0]
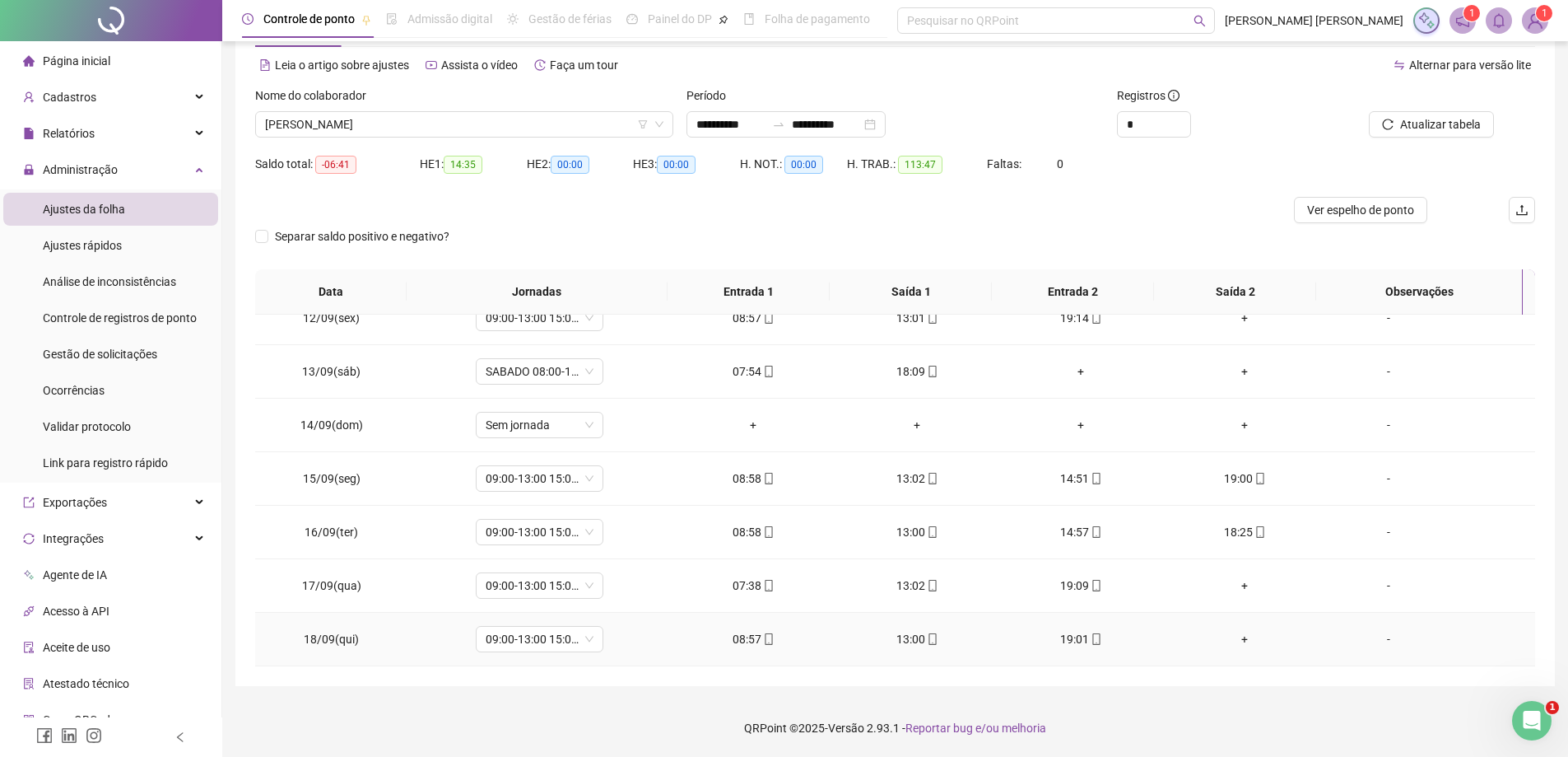
click at [914, 635] on div "13:00" at bounding box center [918, 639] width 137 height 18
type input "**********"
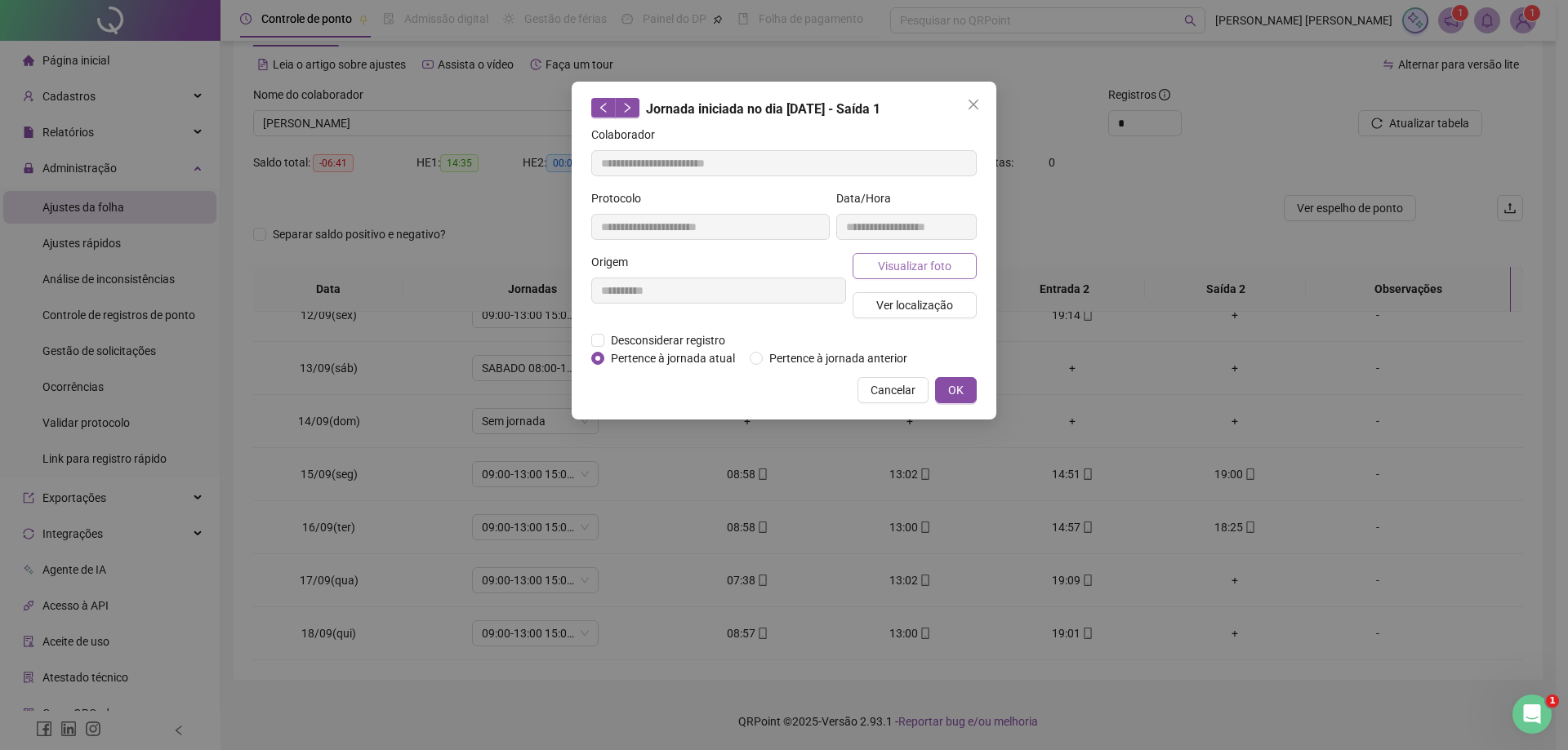
click at [954, 272] on button "Visualizar foto" at bounding box center [915, 267] width 124 height 26
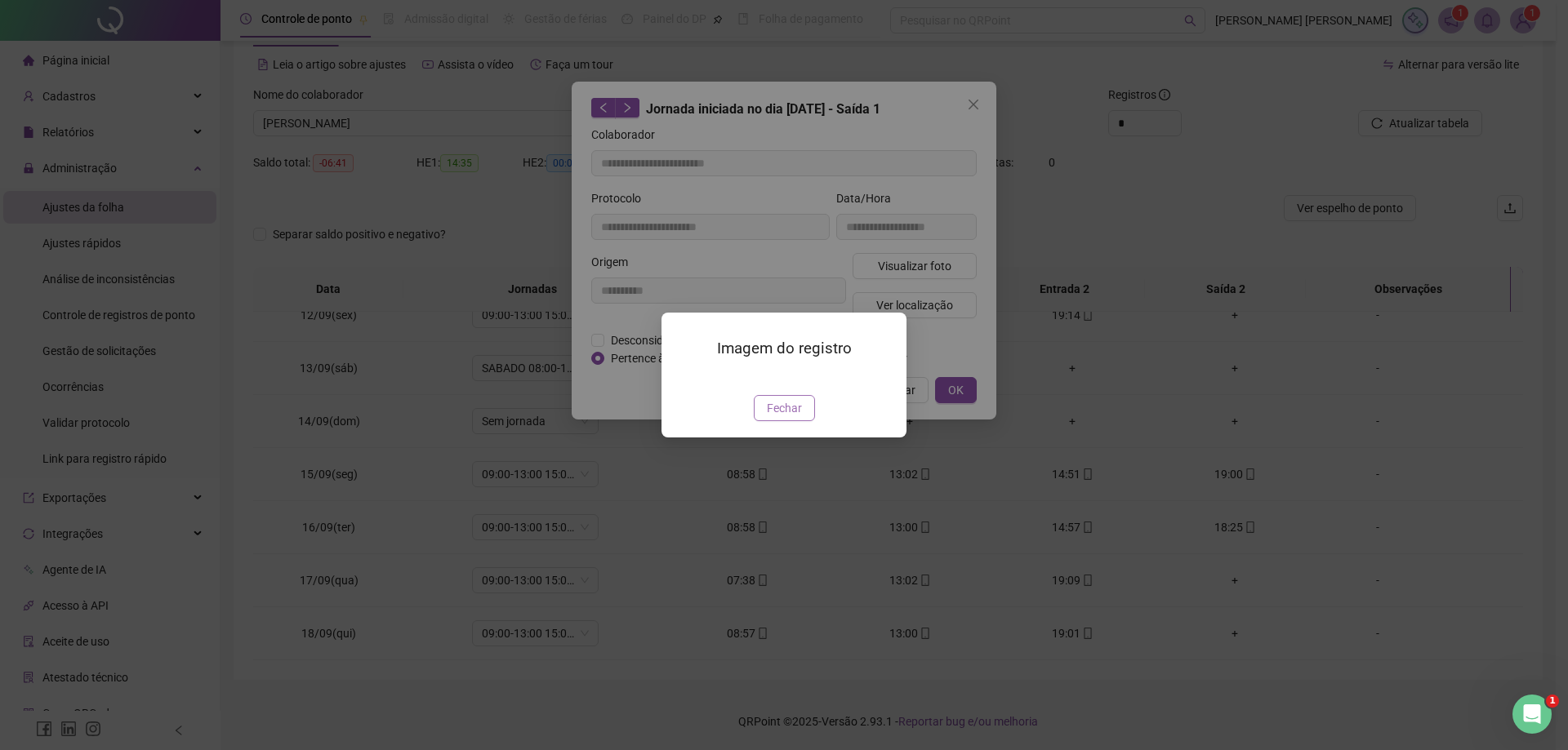
click at [798, 417] on span "Fechar" at bounding box center [784, 407] width 35 height 18
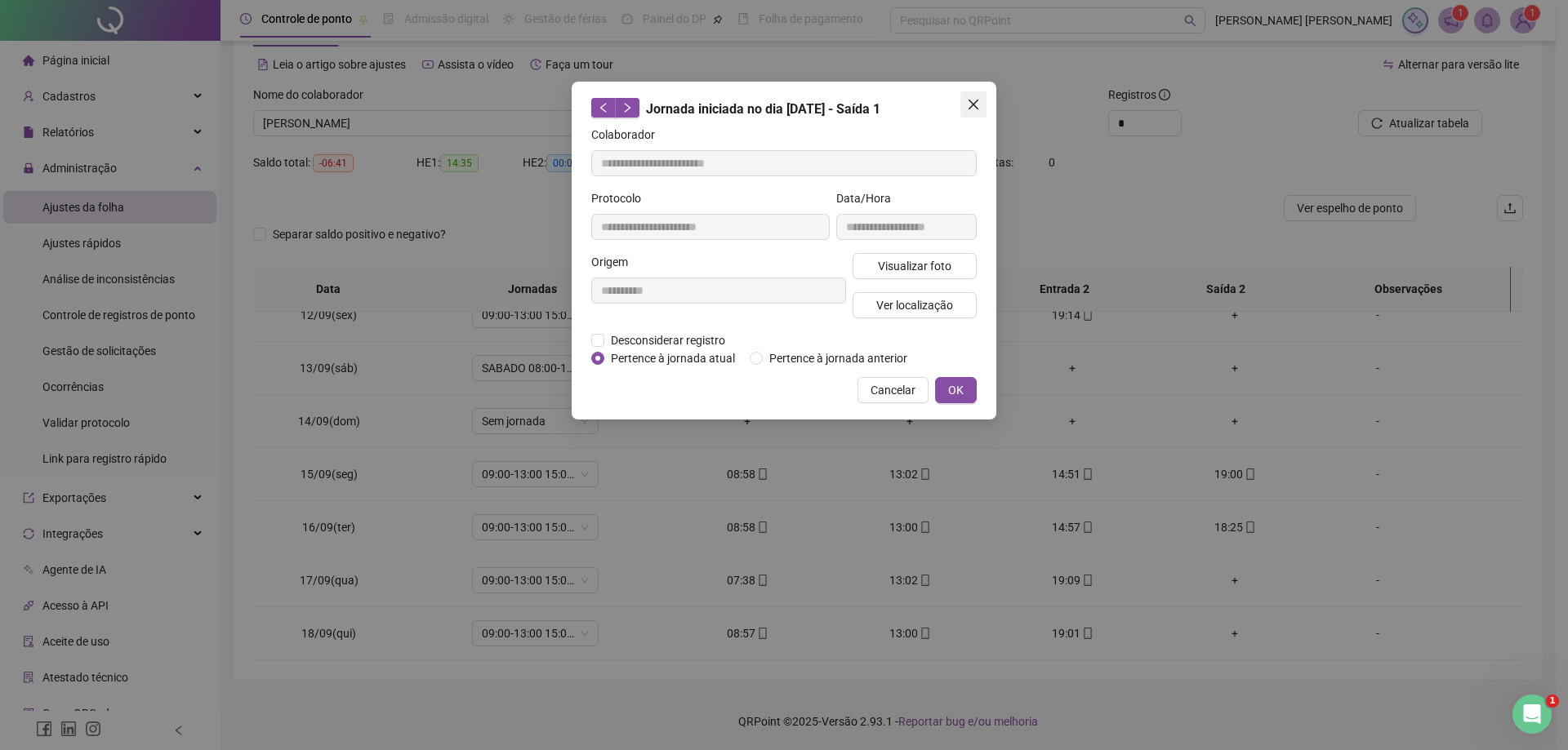
click at [980, 110] on span "Close" at bounding box center [974, 104] width 26 height 13
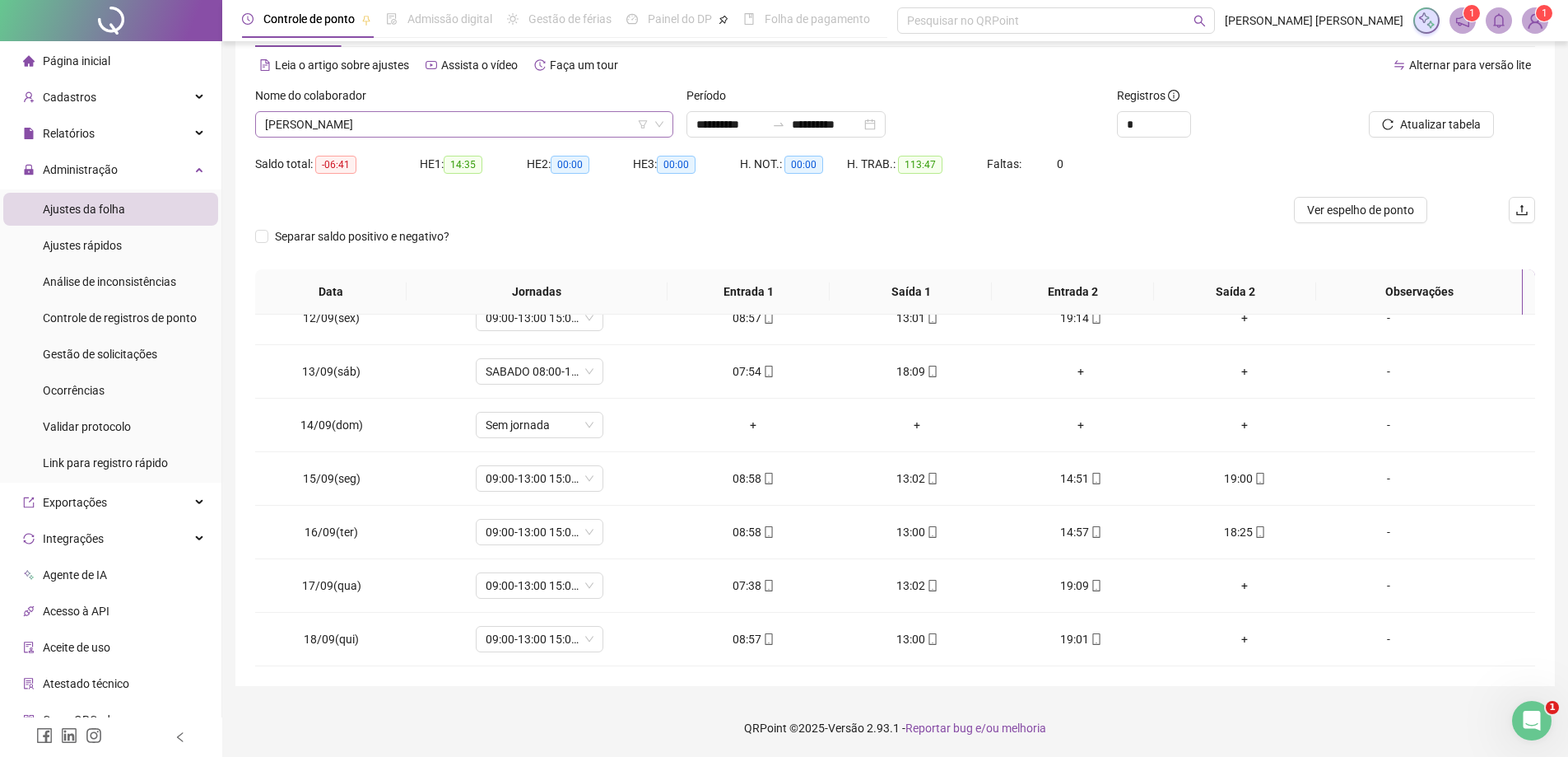
click at [471, 119] on span "[PERSON_NAME]" at bounding box center [464, 124] width 399 height 25
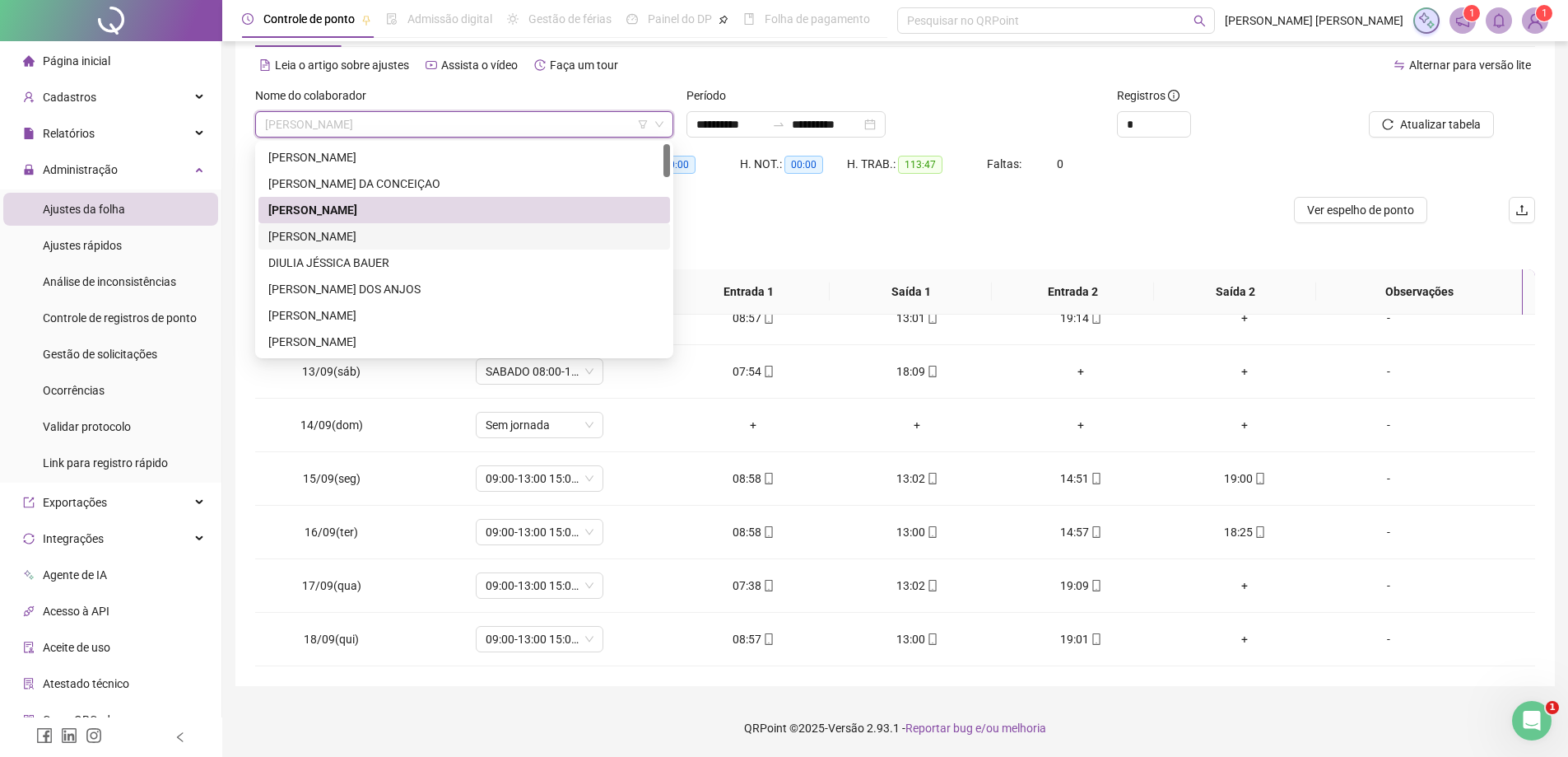
click at [401, 242] on div "[PERSON_NAME]" at bounding box center [464, 236] width 392 height 18
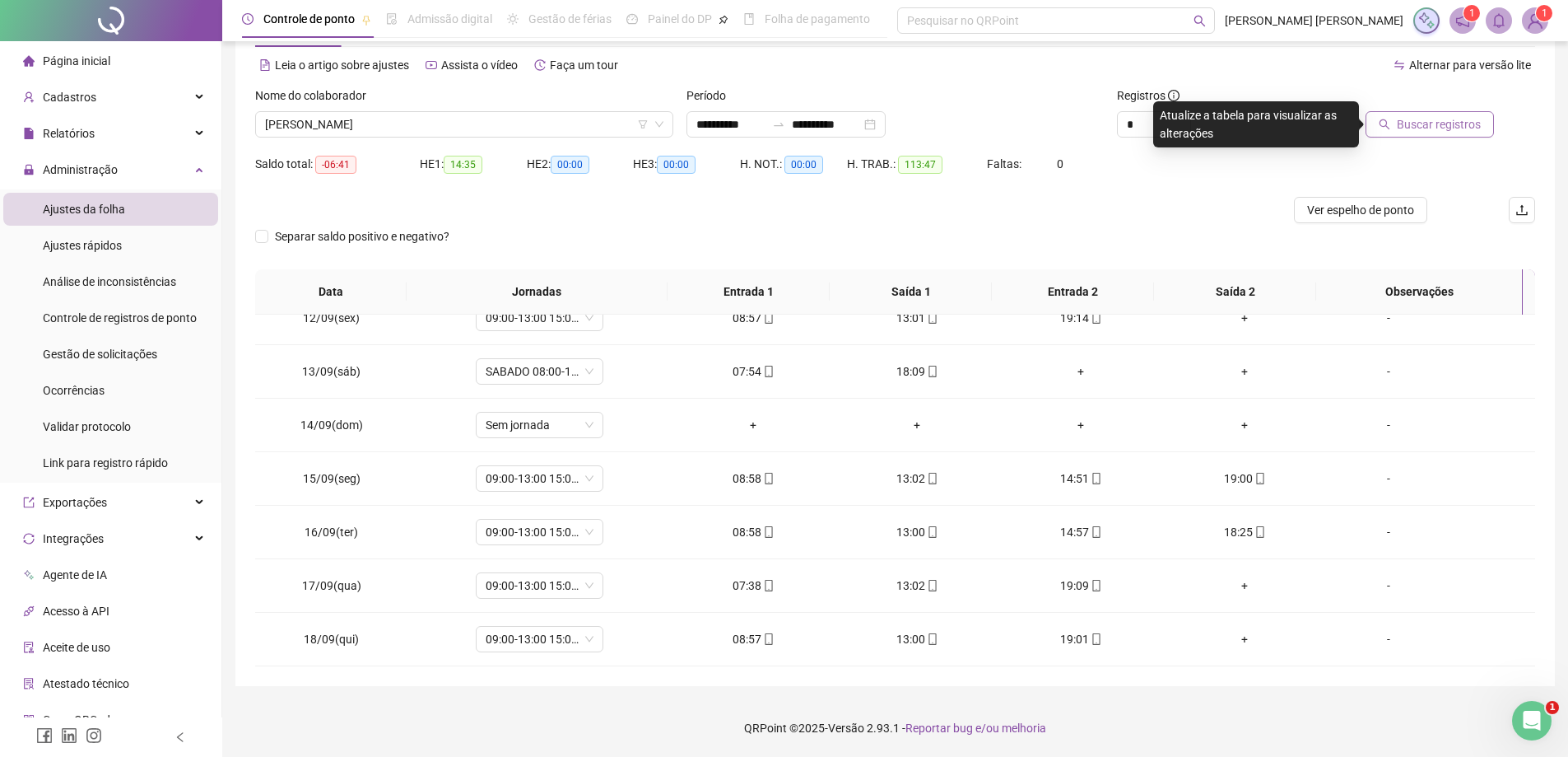
click at [1411, 126] on span "Buscar registros" at bounding box center [1439, 124] width 84 height 18
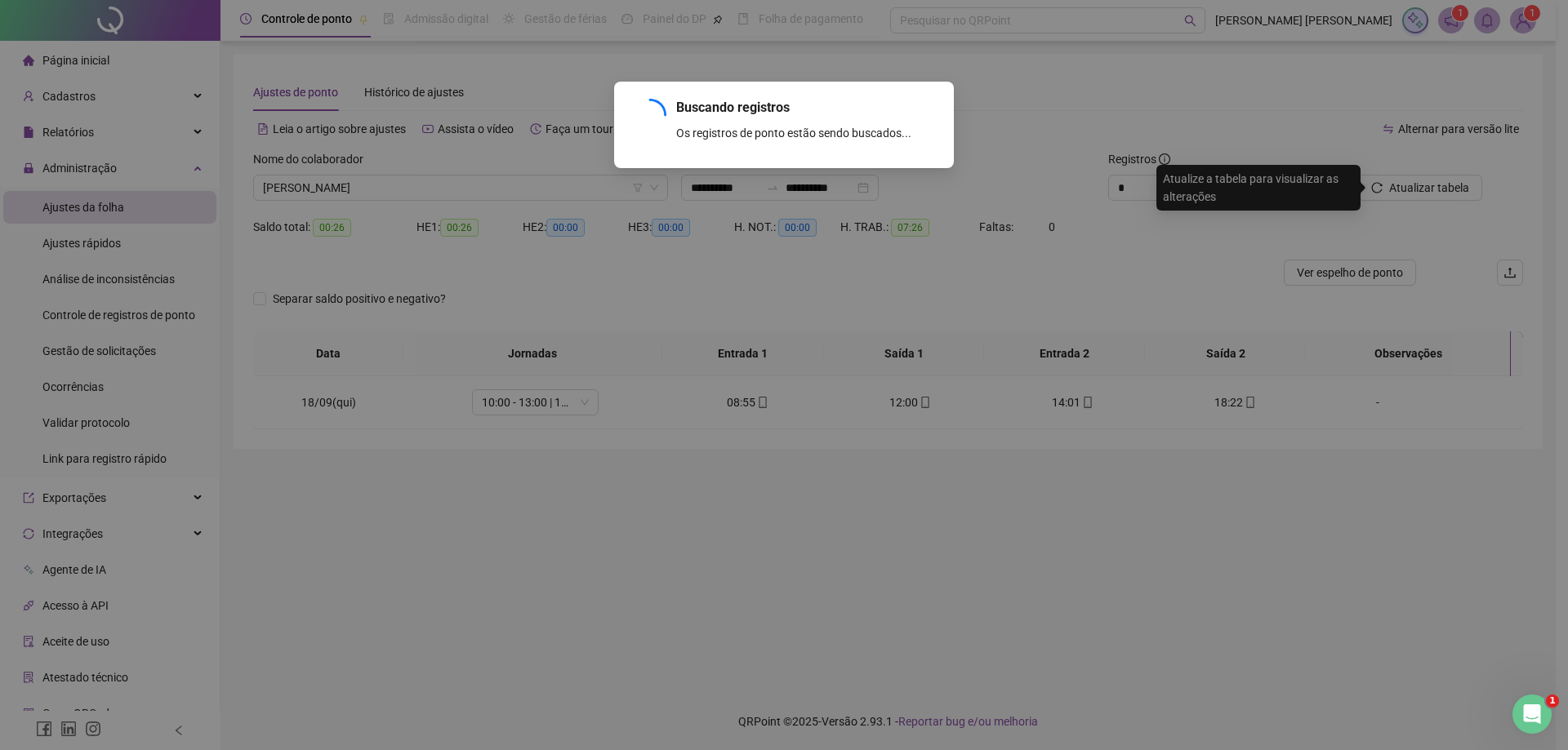
scroll to position [0, 0]
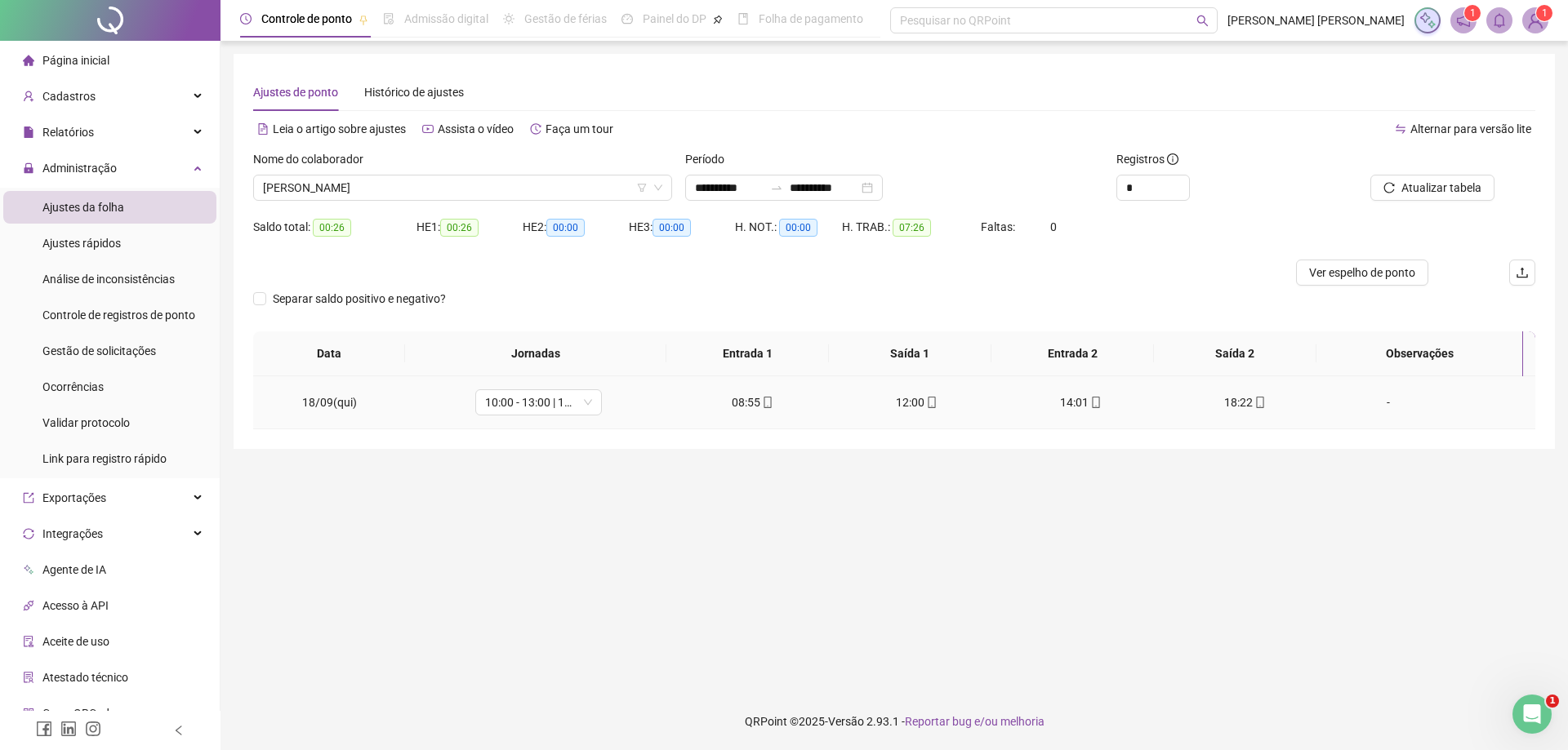
click at [911, 405] on div "12:00" at bounding box center [916, 402] width 138 height 18
type input "**********"
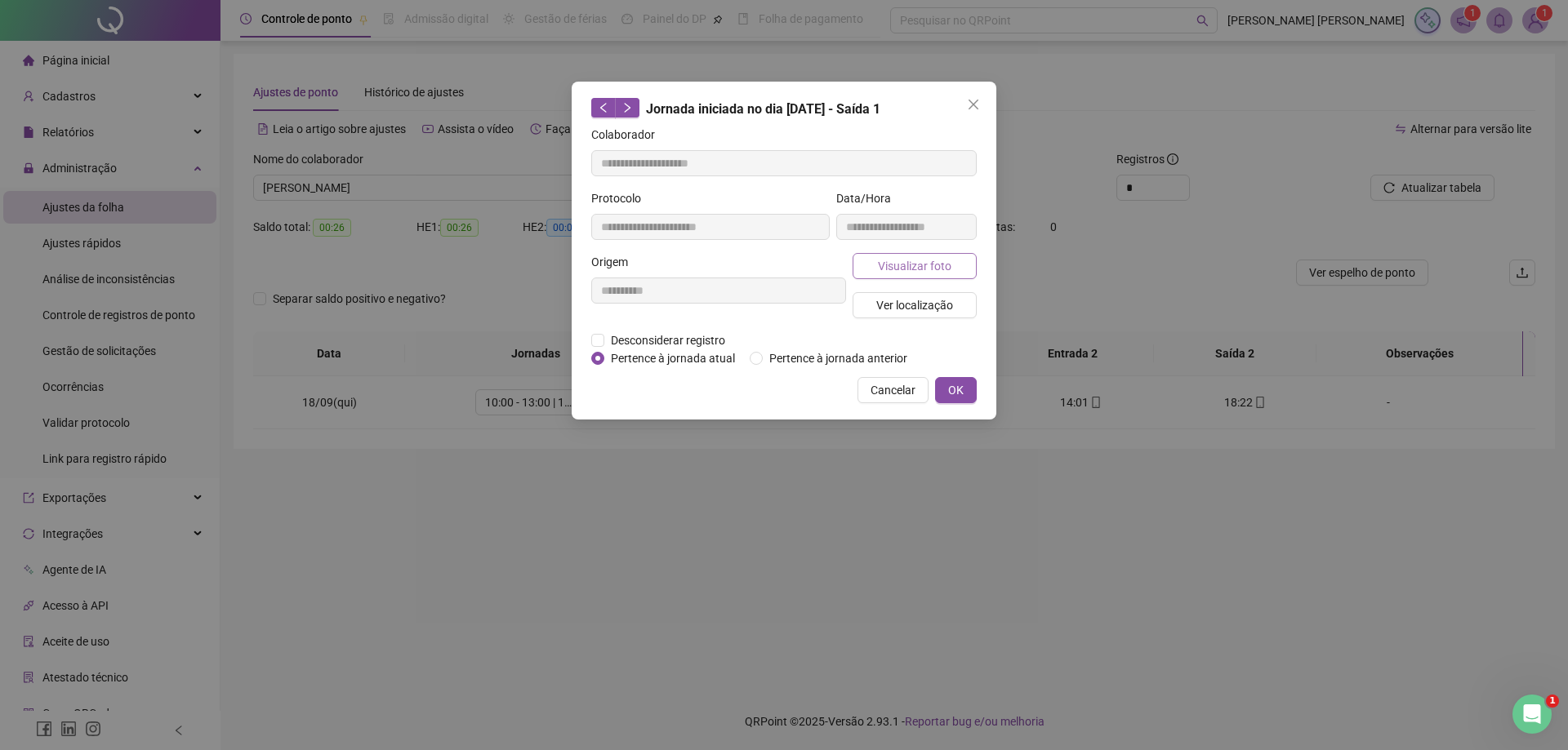
click at [880, 265] on span "Visualizar foto" at bounding box center [915, 266] width 73 height 18
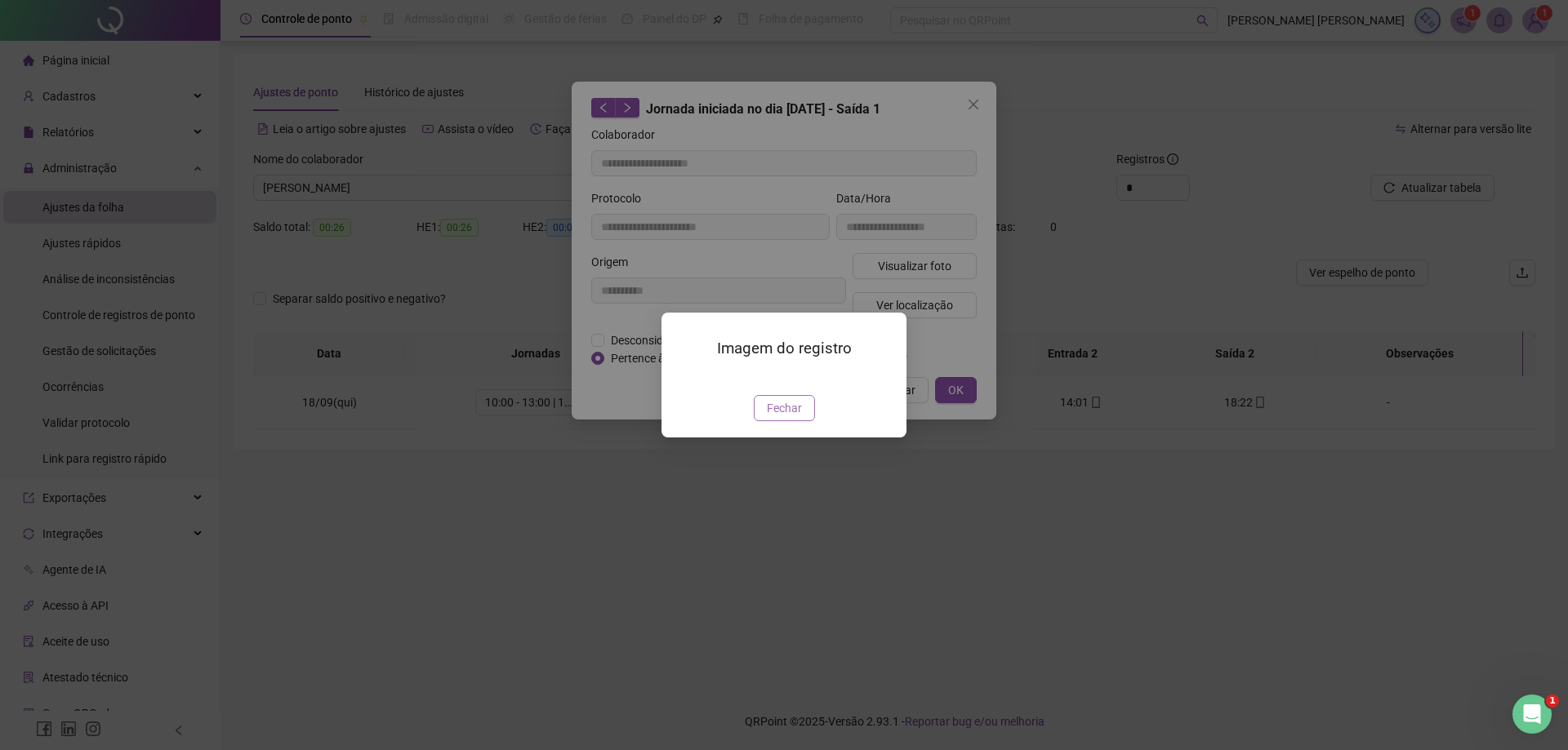
click at [797, 417] on span "Fechar" at bounding box center [784, 407] width 35 height 18
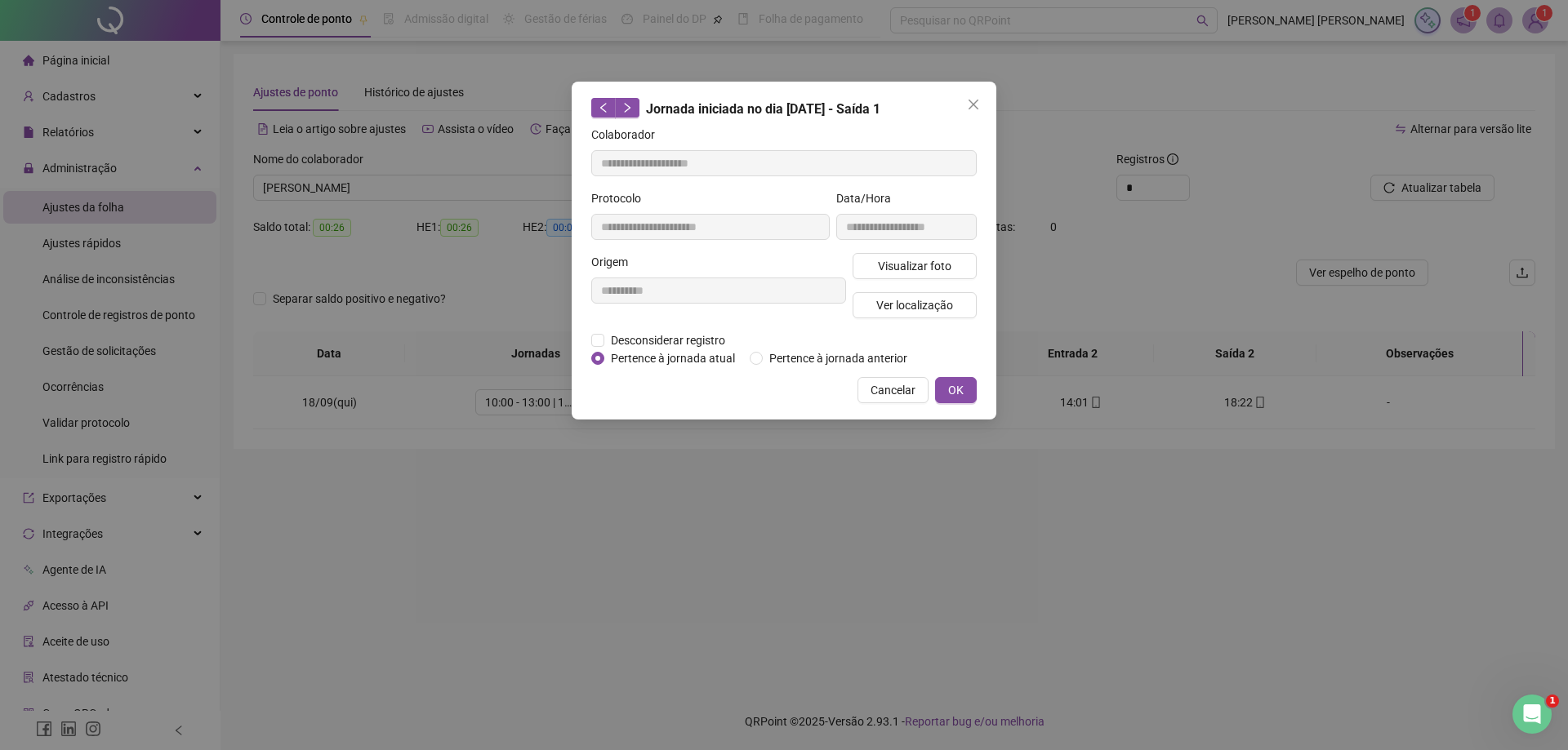
click at [733, 525] on div "**********" at bounding box center [784, 375] width 1568 height 750
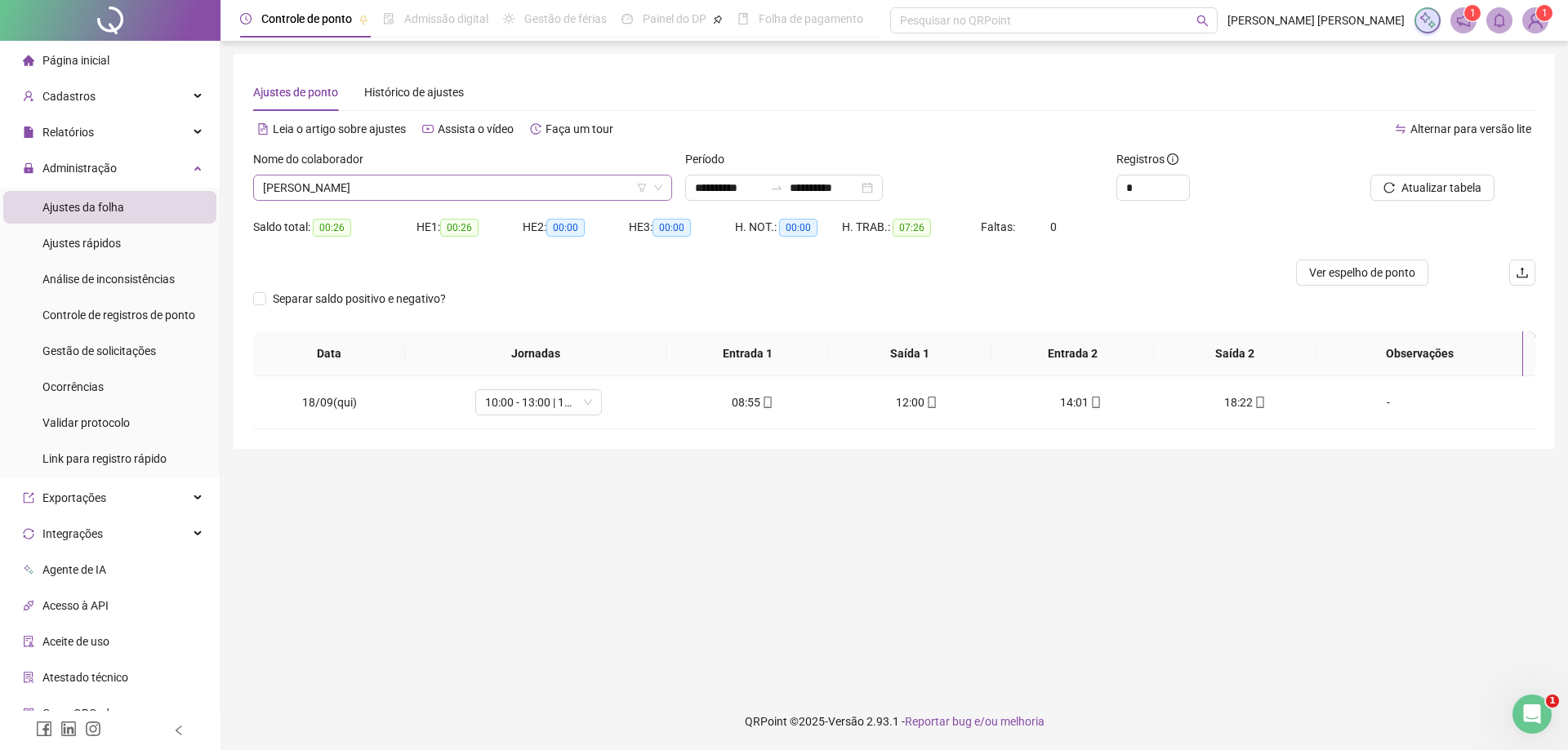
click at [416, 193] on span "[PERSON_NAME]" at bounding box center [462, 188] width 399 height 24
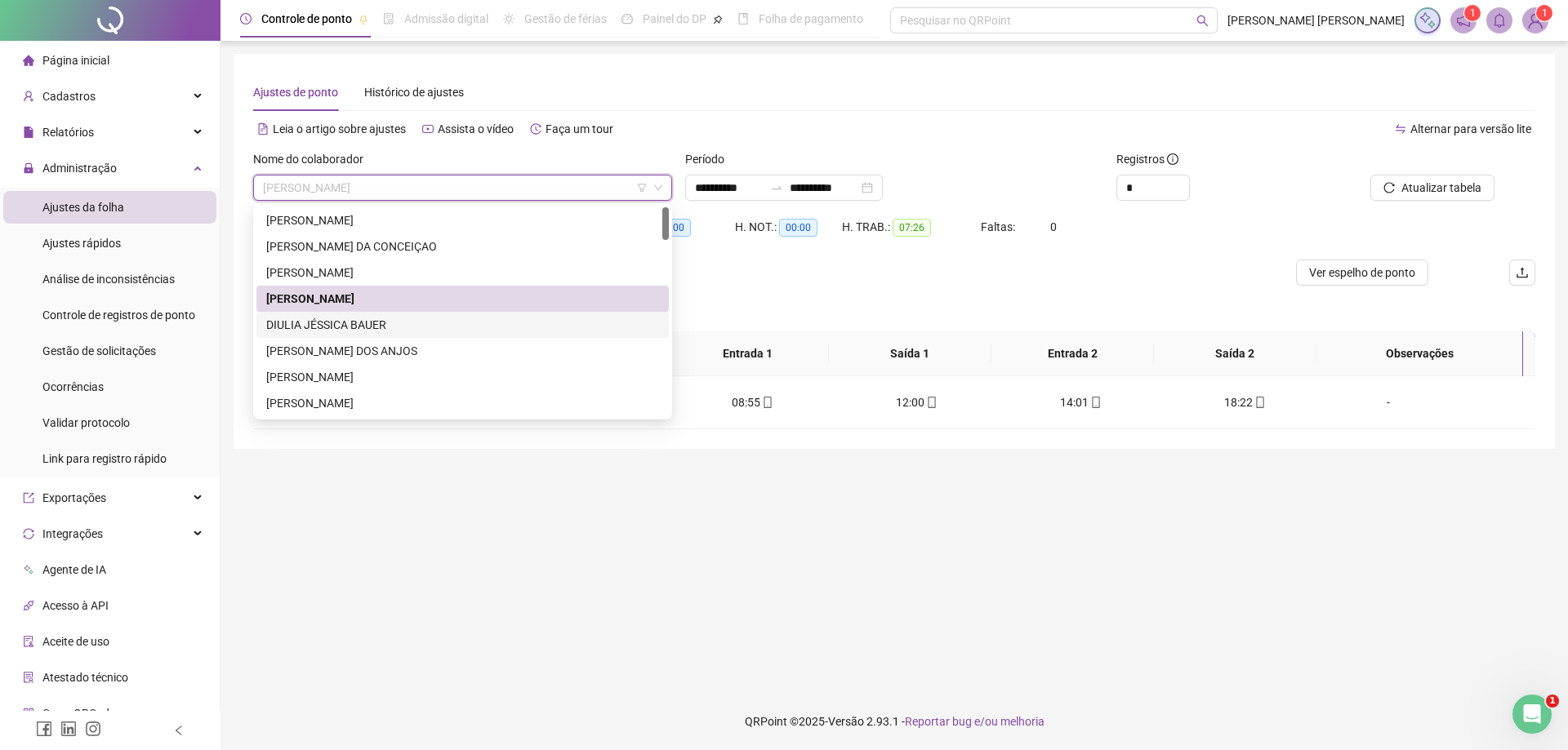
click at [373, 323] on div "DIULIA JÉSSICA BAUER" at bounding box center [462, 325] width 392 height 18
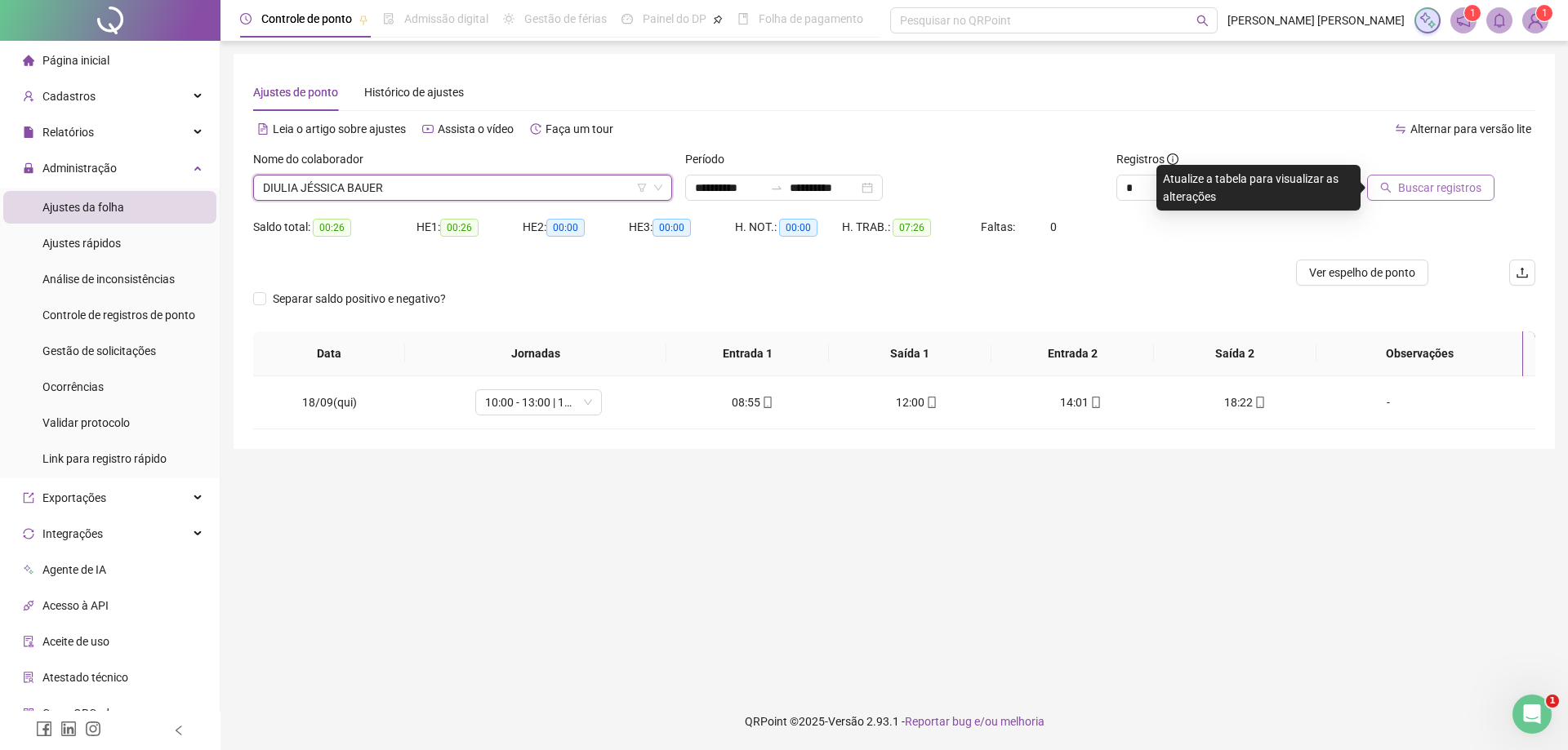
click at [1397, 178] on button "Buscar registros" at bounding box center [1431, 188] width 128 height 26
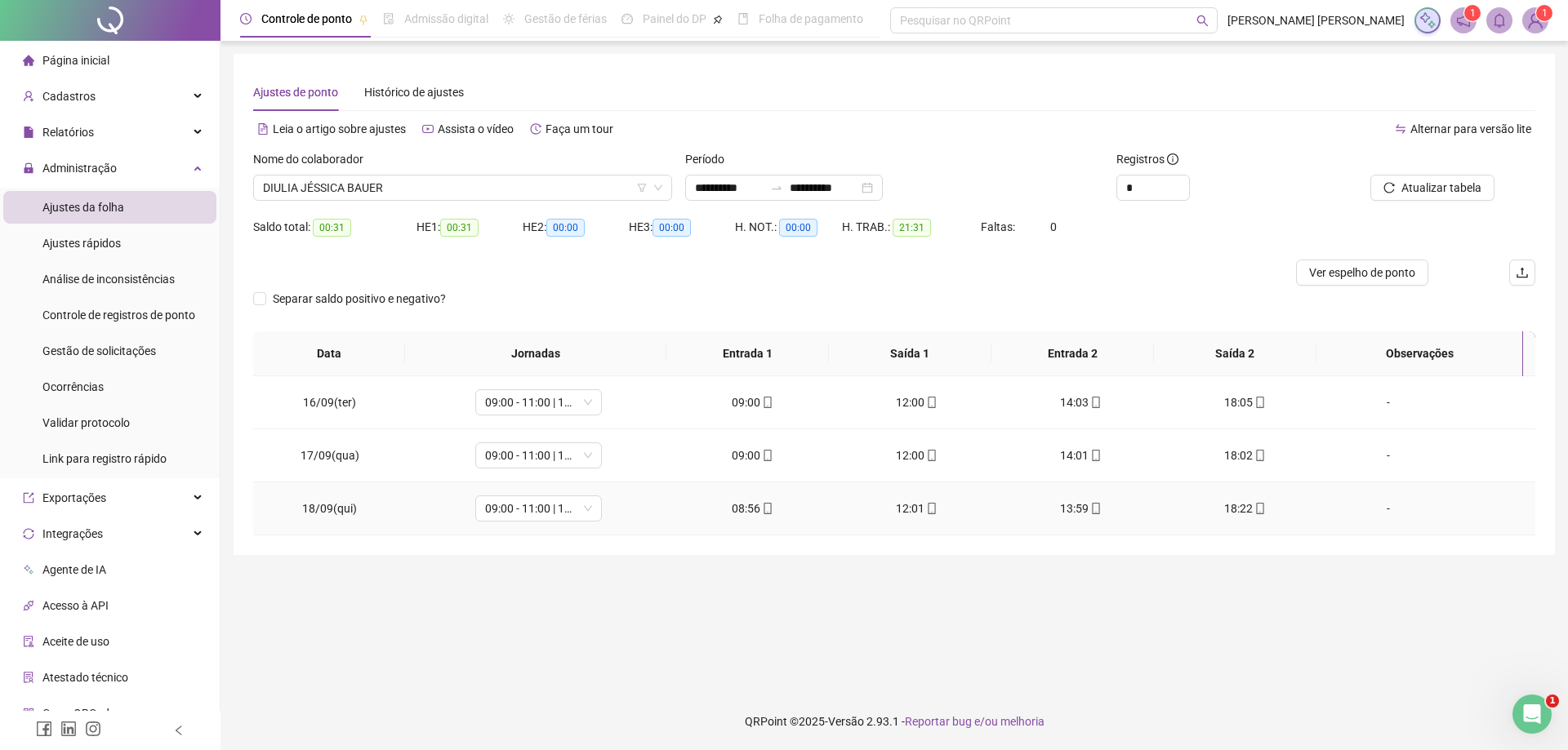
click at [903, 503] on div "12:01" at bounding box center [916, 508] width 138 height 18
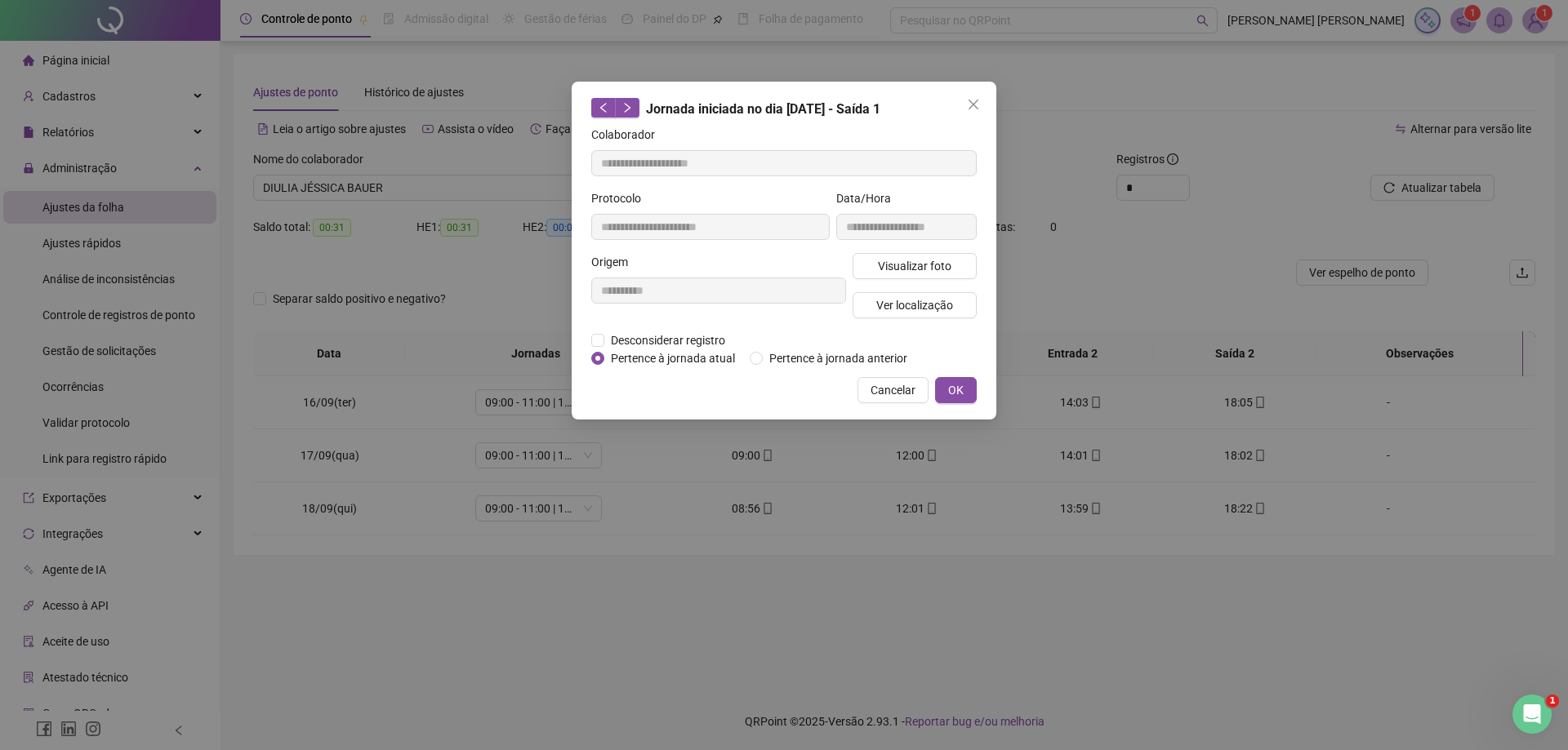
type input "**********"
click at [908, 253] on button "Visualizar foto" at bounding box center [915, 267] width 124 height 26
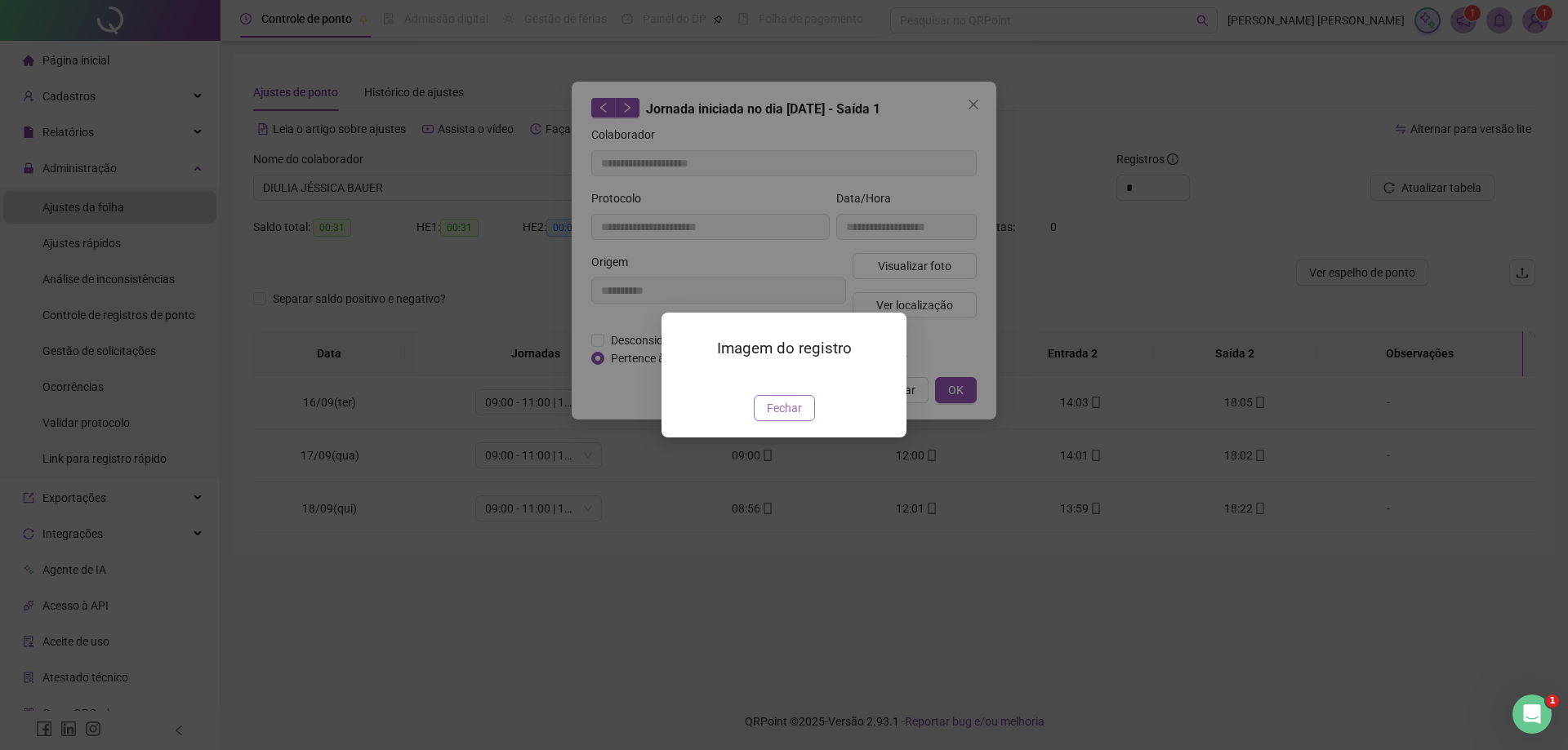
click at [782, 417] on span "Fechar" at bounding box center [784, 407] width 35 height 18
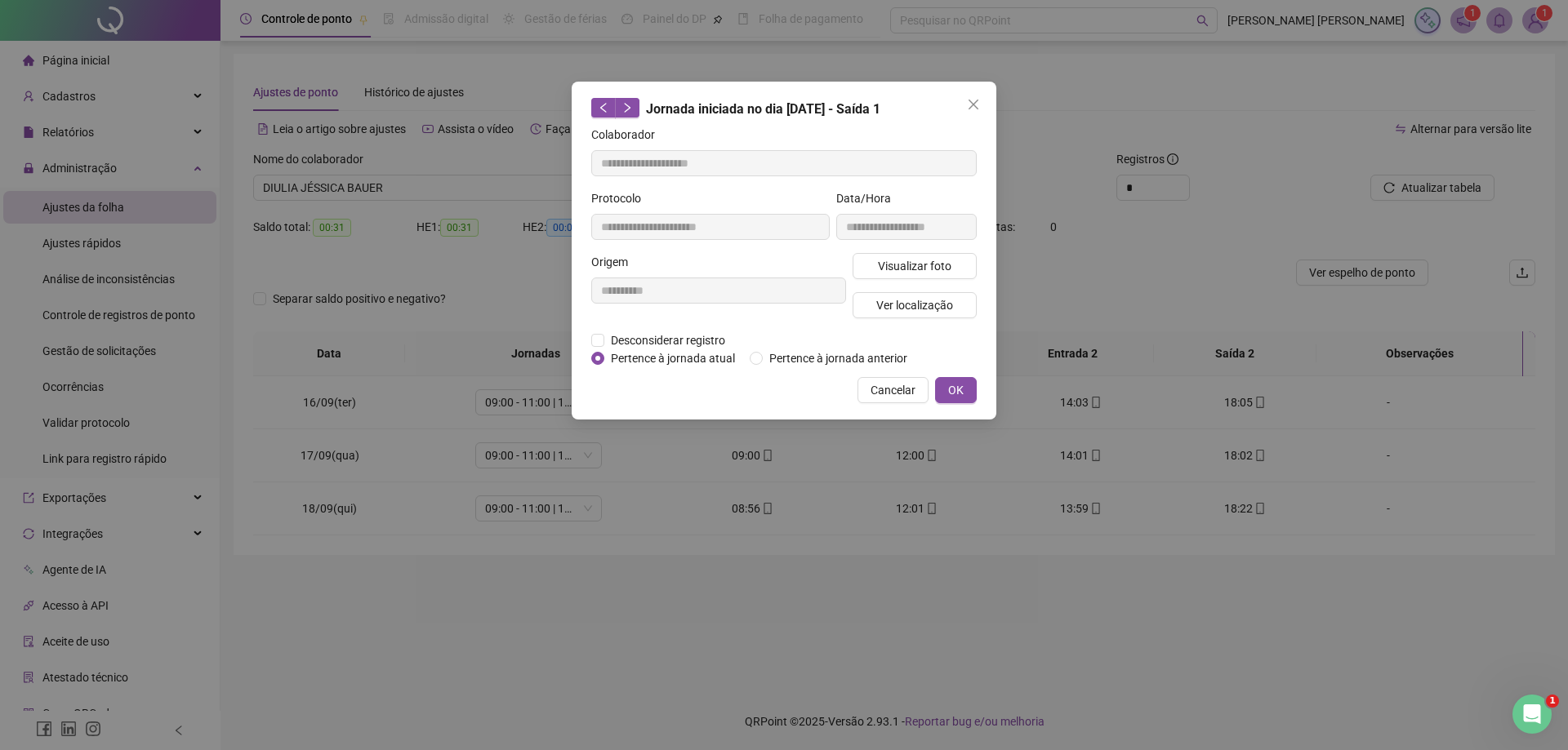
click at [649, 708] on div "**********" at bounding box center [784, 375] width 1568 height 750
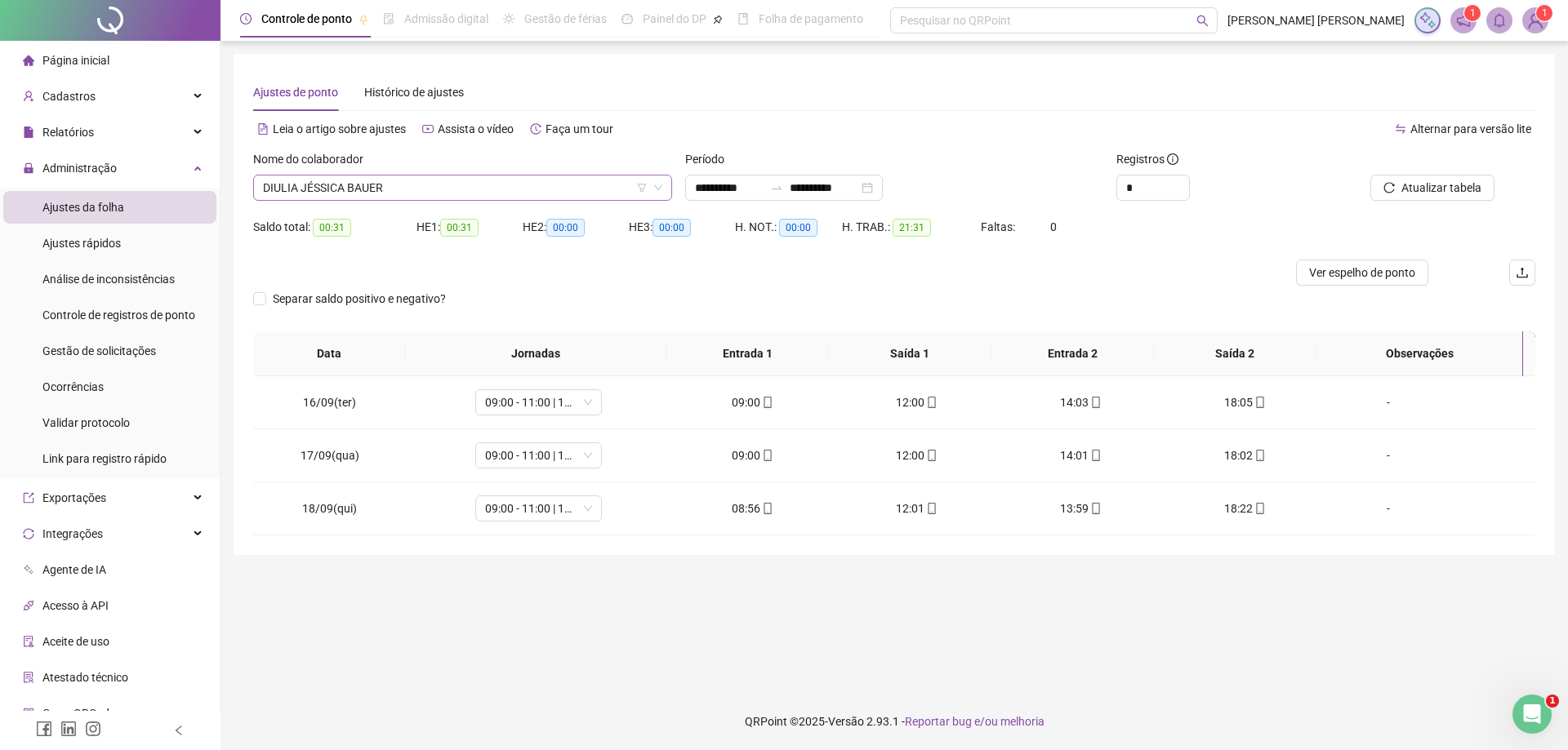
click at [405, 186] on span "DIULIA JÉSSICA BAUER" at bounding box center [462, 188] width 399 height 24
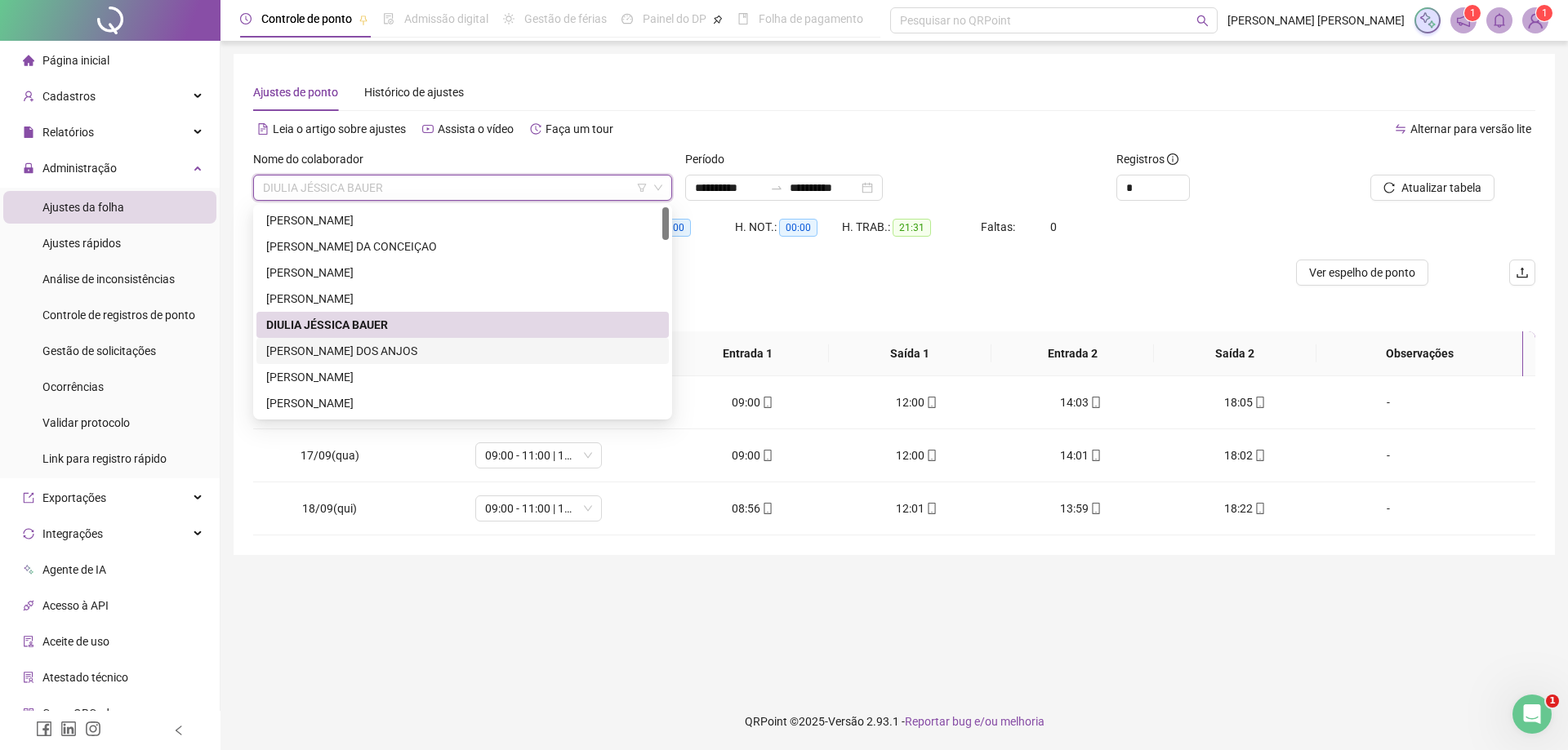
click at [367, 343] on div "[PERSON_NAME] DOS ANJOS" at bounding box center [462, 350] width 392 height 18
click at [367, 343] on th "Data" at bounding box center [330, 354] width 152 height 45
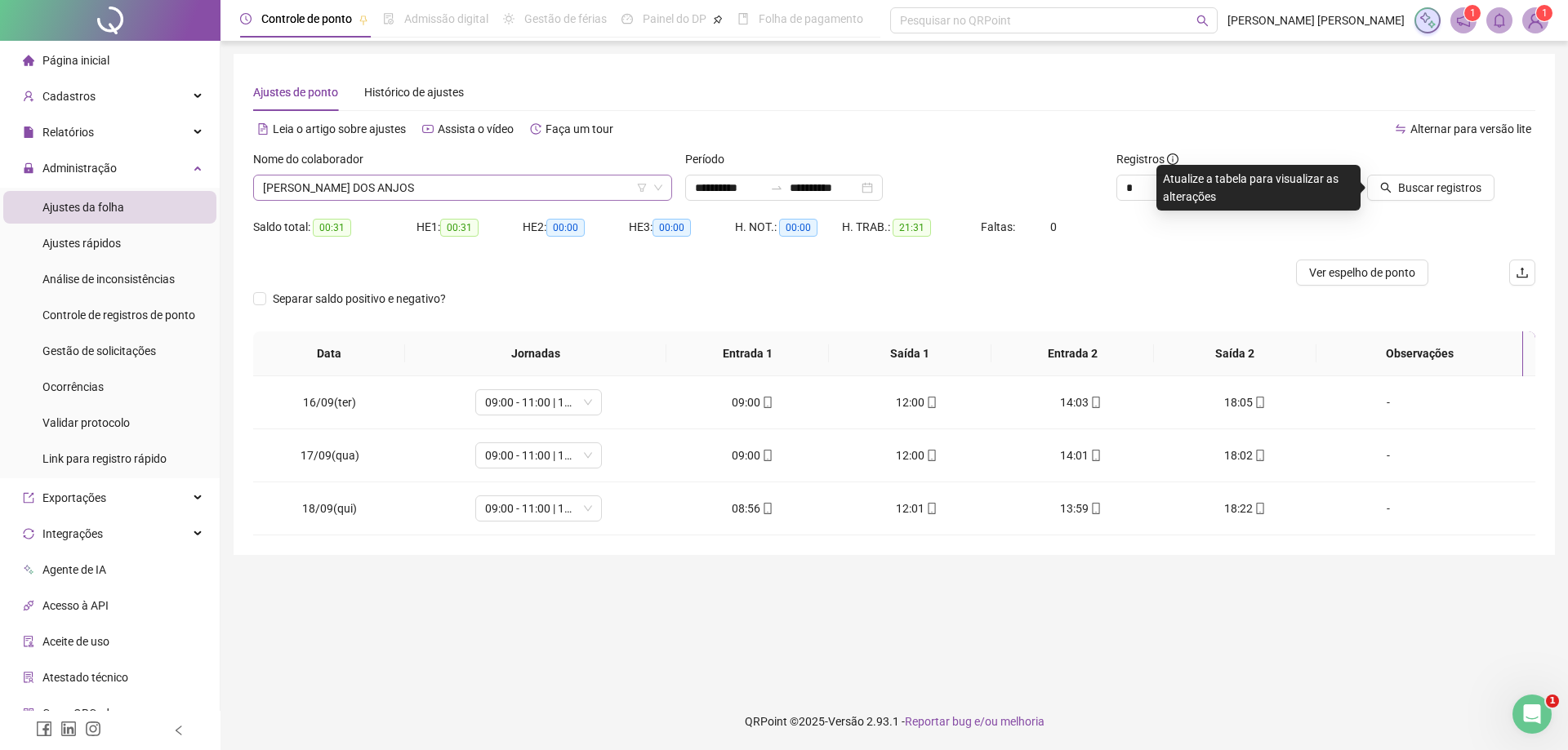
click at [433, 183] on span "[PERSON_NAME] DOS ANJOS" at bounding box center [462, 188] width 399 height 24
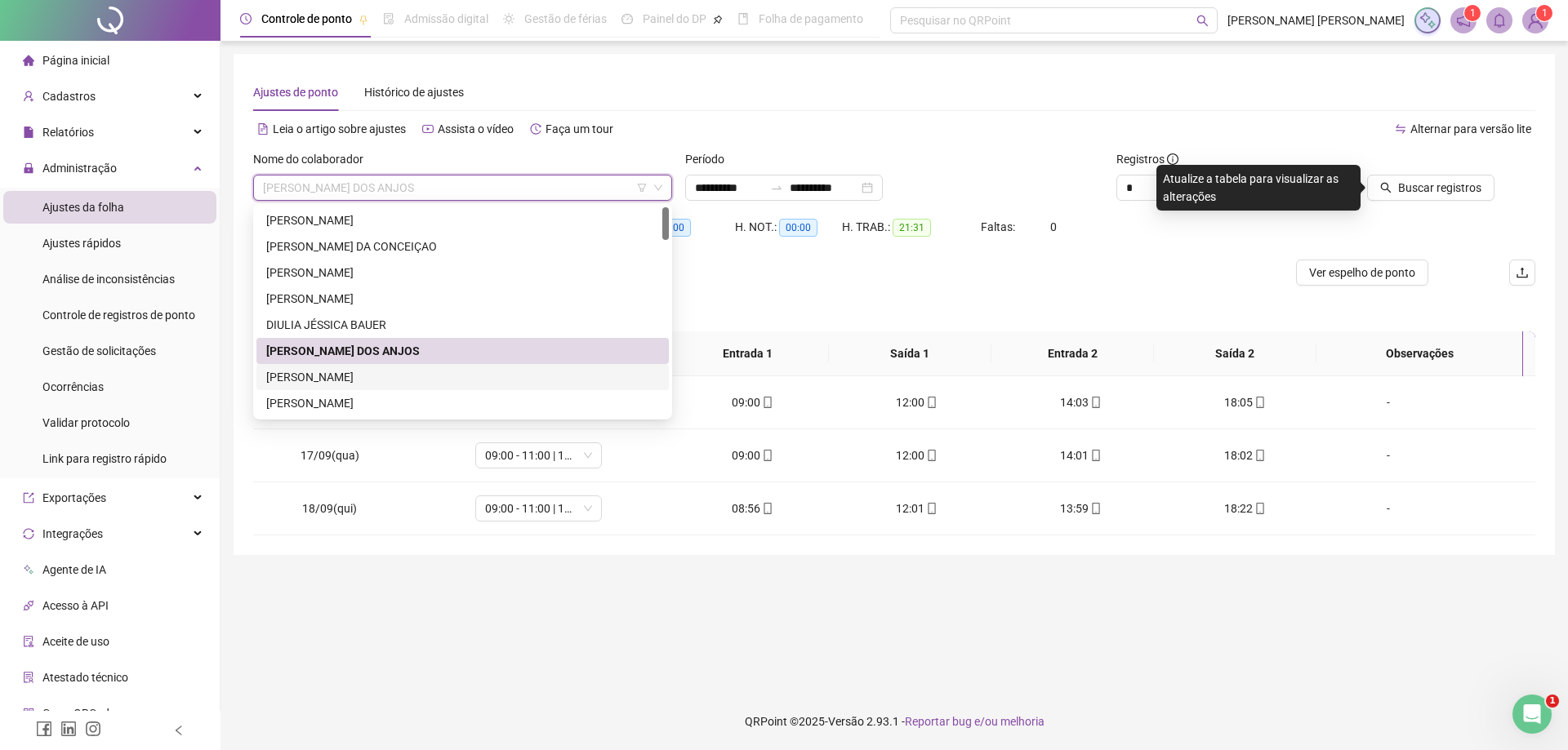
click at [392, 385] on div "[PERSON_NAME]" at bounding box center [462, 376] width 392 height 18
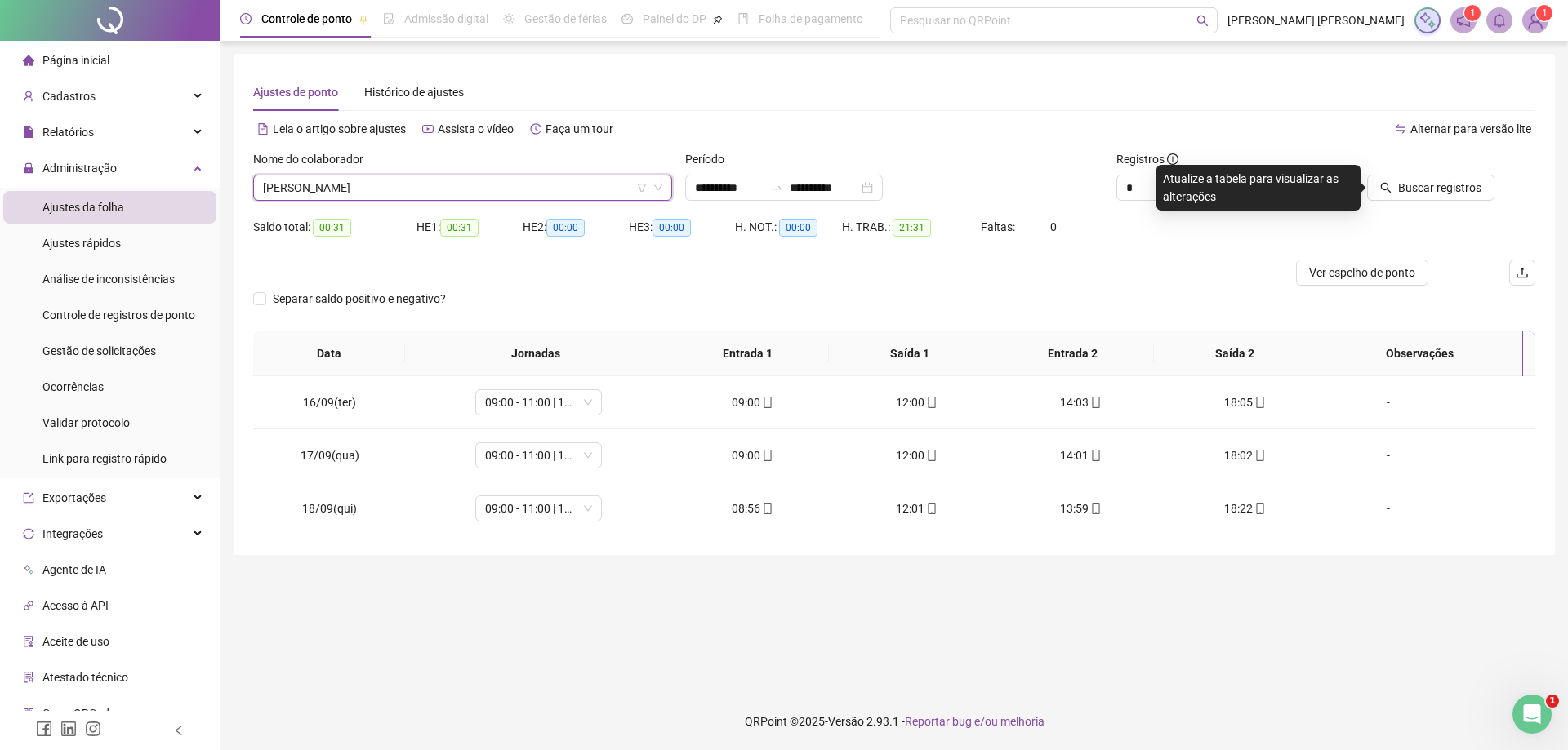
click at [428, 191] on span "[PERSON_NAME]" at bounding box center [462, 188] width 399 height 24
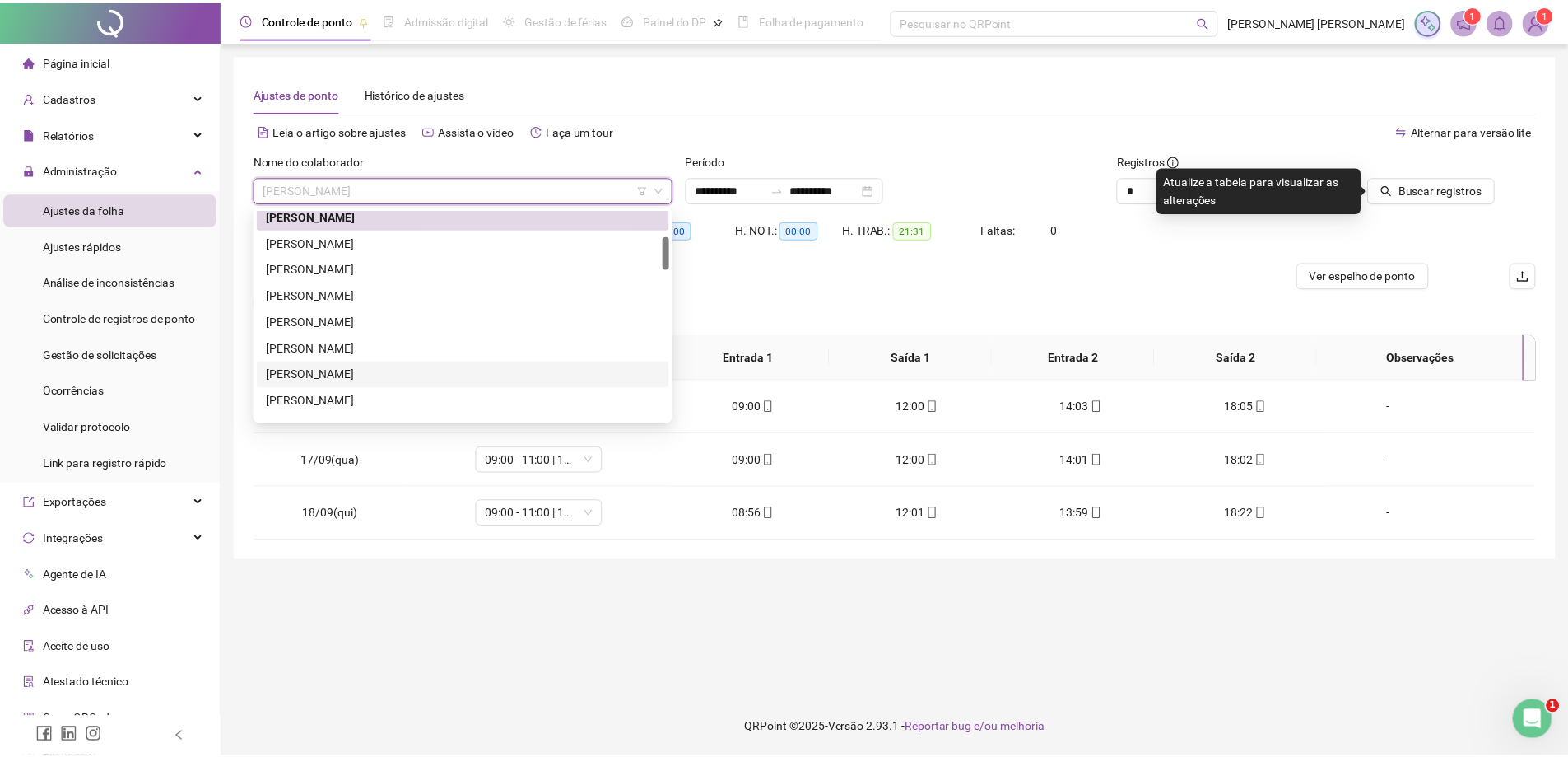
scroll to position [247, 0]
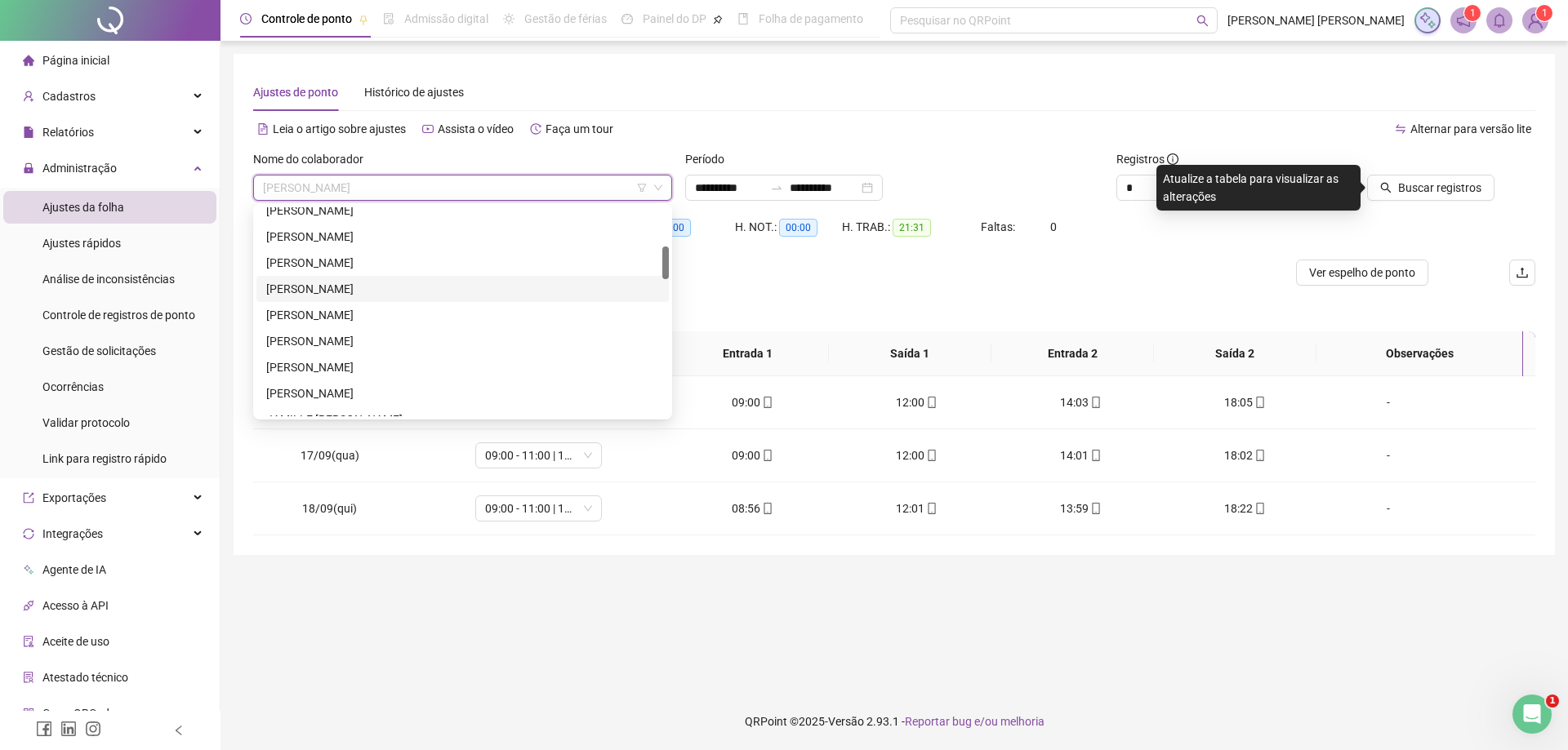
click at [386, 289] on div "[PERSON_NAME]" at bounding box center [462, 288] width 392 height 18
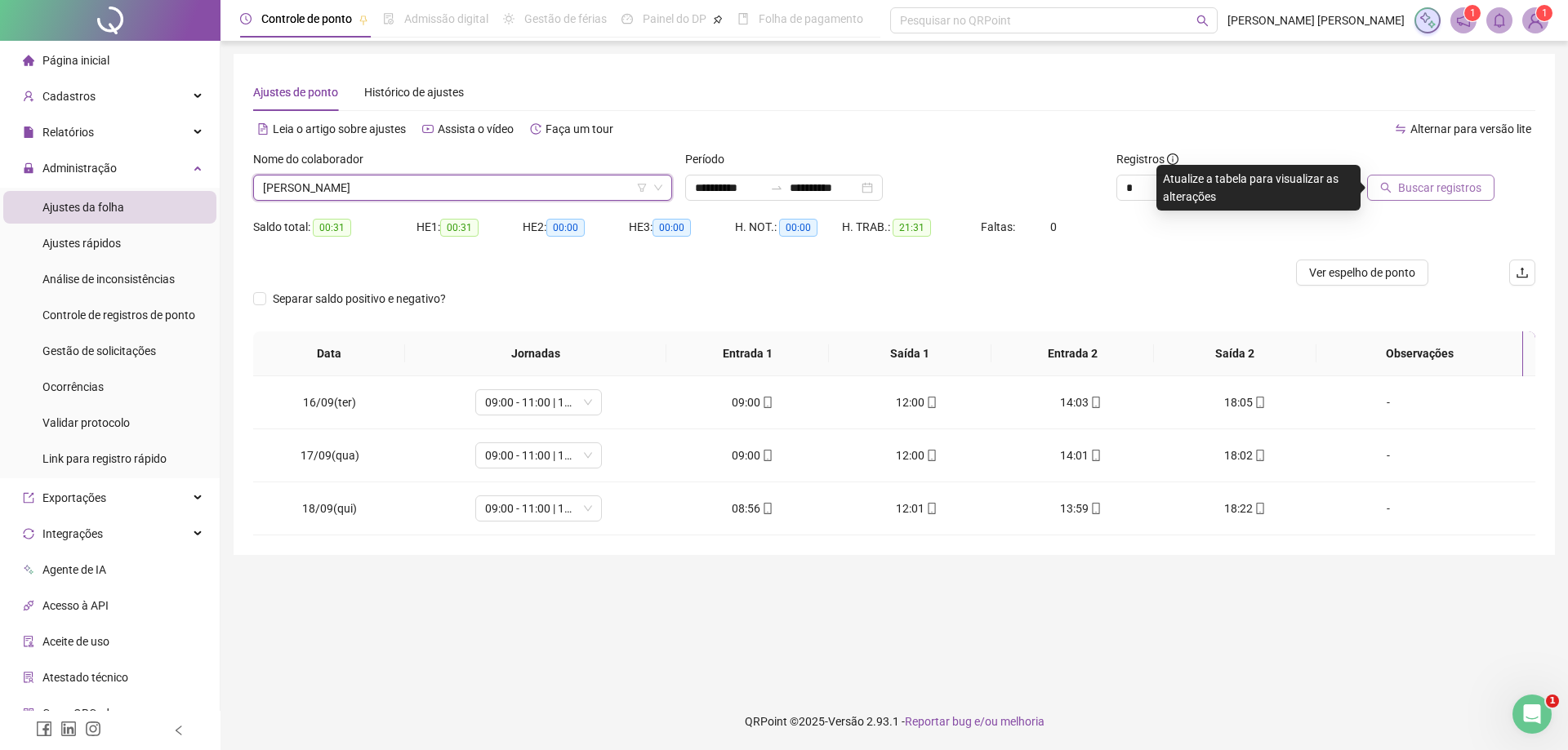
click at [1401, 185] on span "Buscar registros" at bounding box center [1439, 187] width 84 height 18
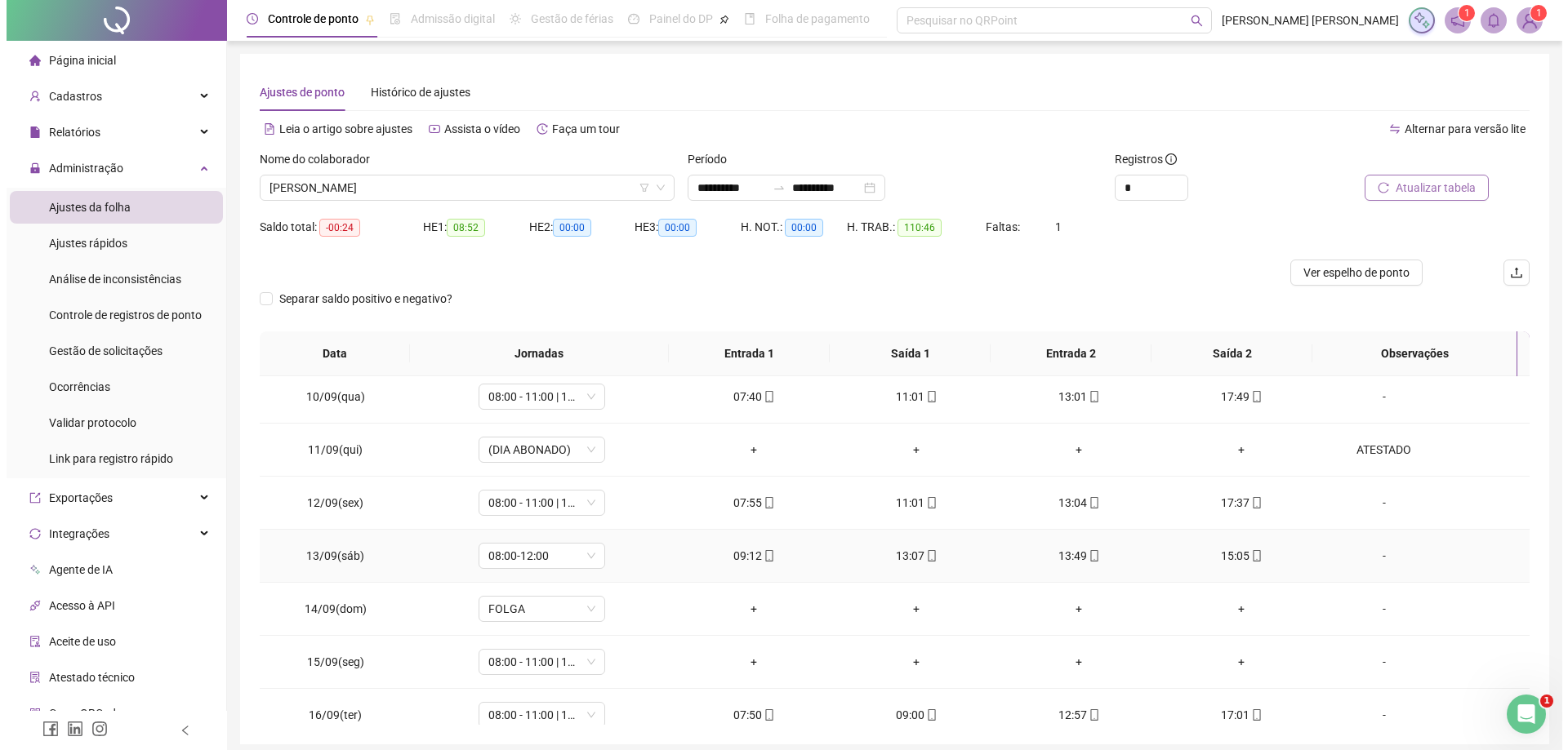
scroll to position [572, 0]
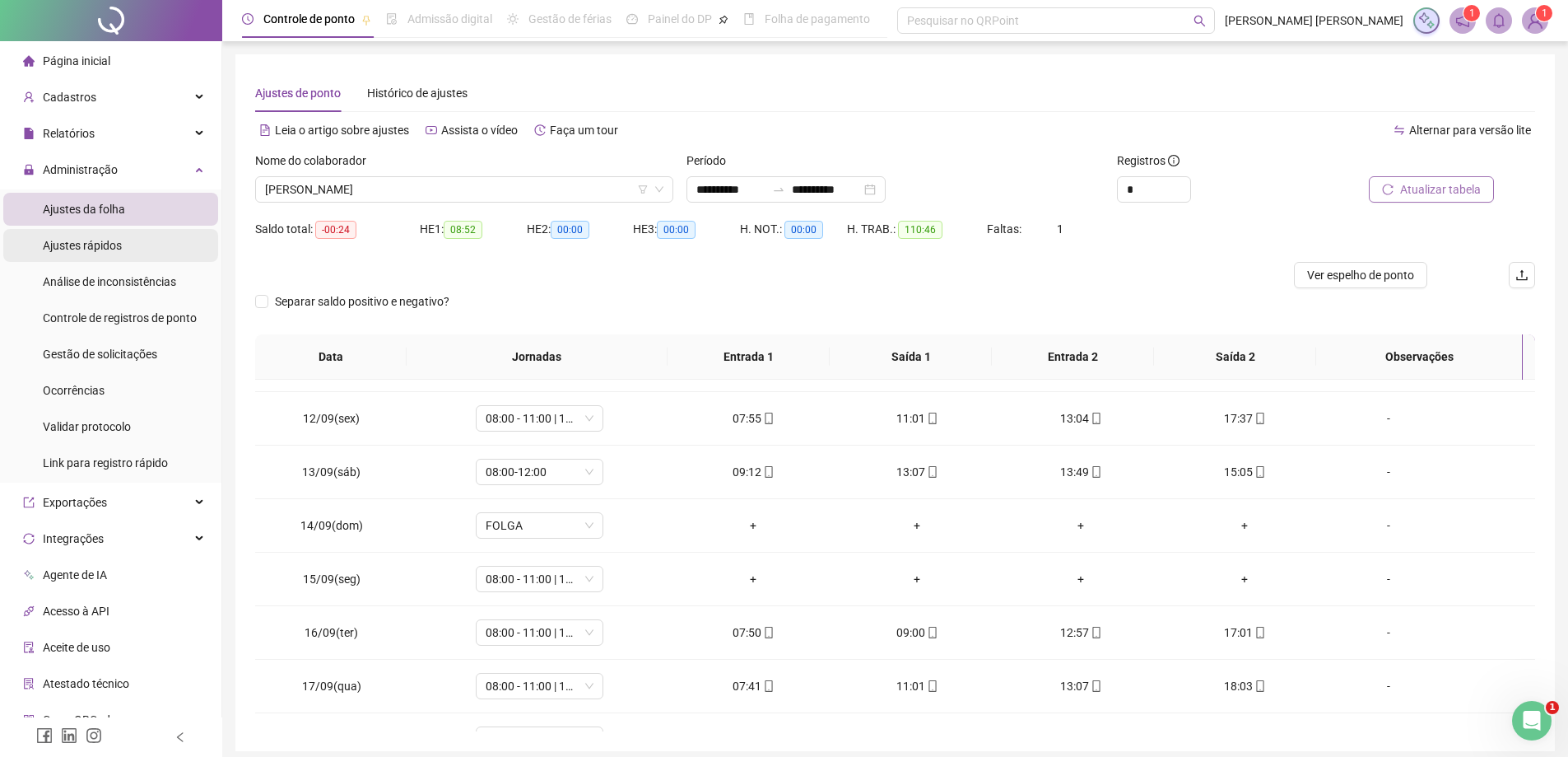
click at [149, 250] on li "Ajustes rápidos" at bounding box center [110, 245] width 215 height 33
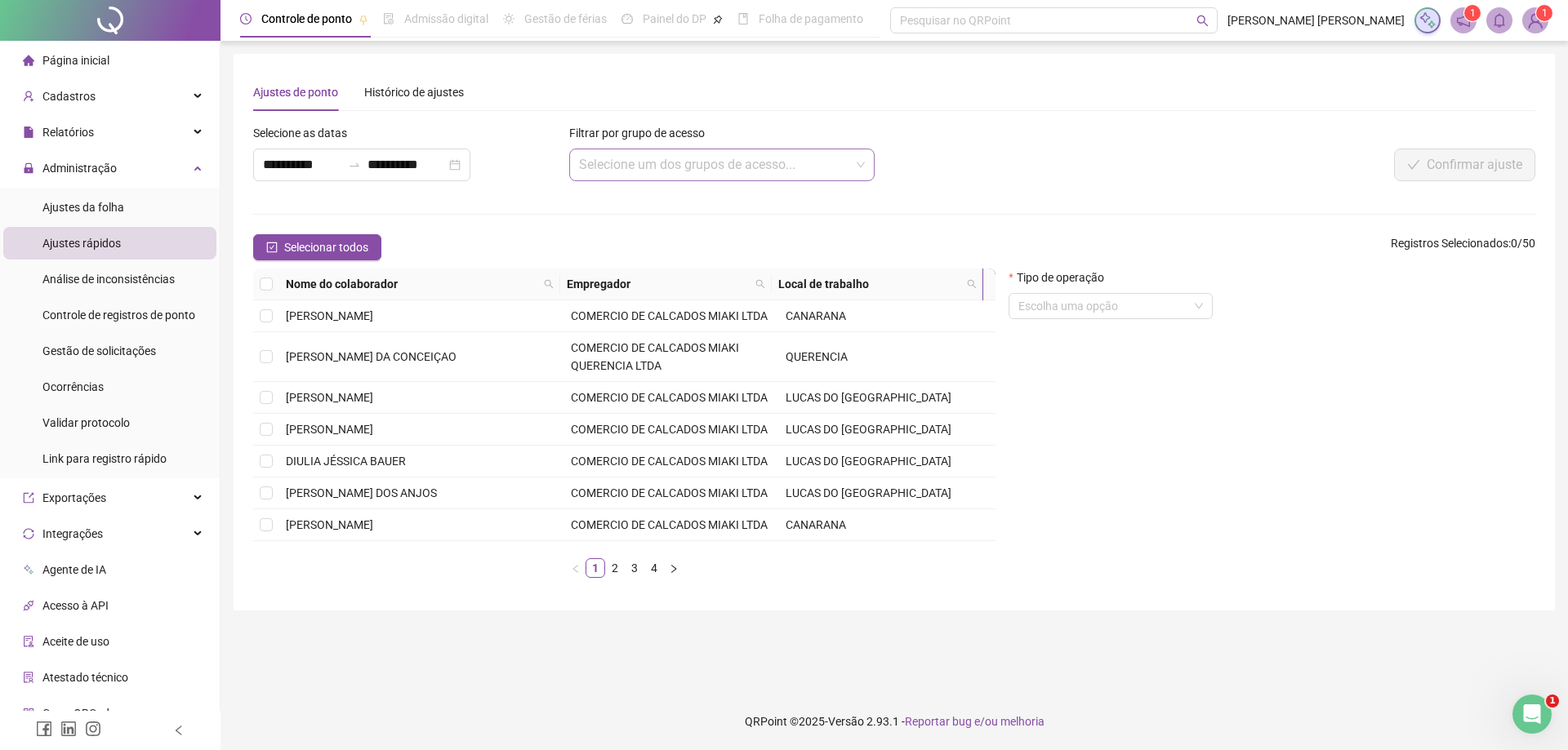
click at [635, 173] on input "search" at bounding box center [715, 164] width 272 height 31
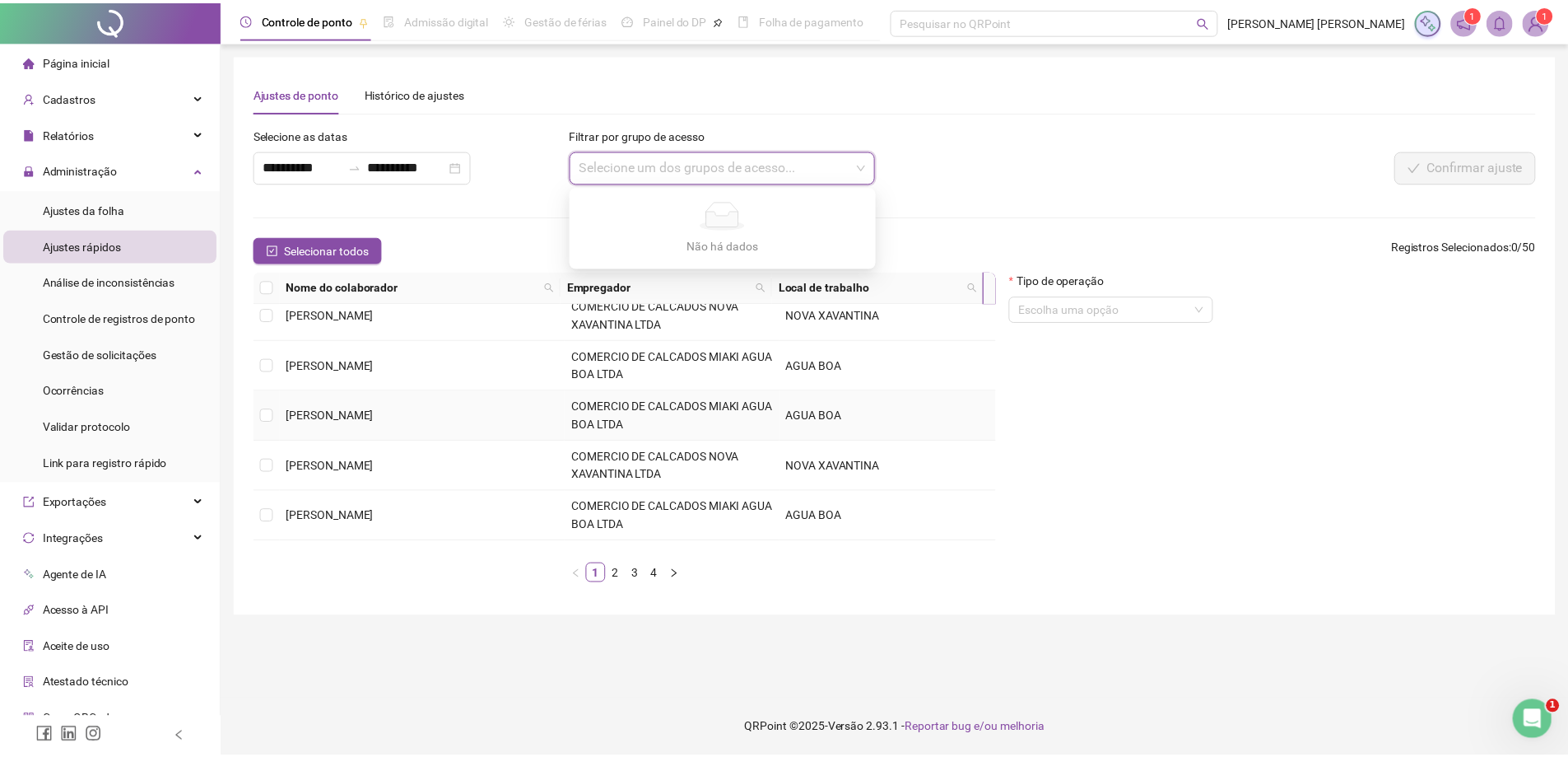
scroll to position [380, 0]
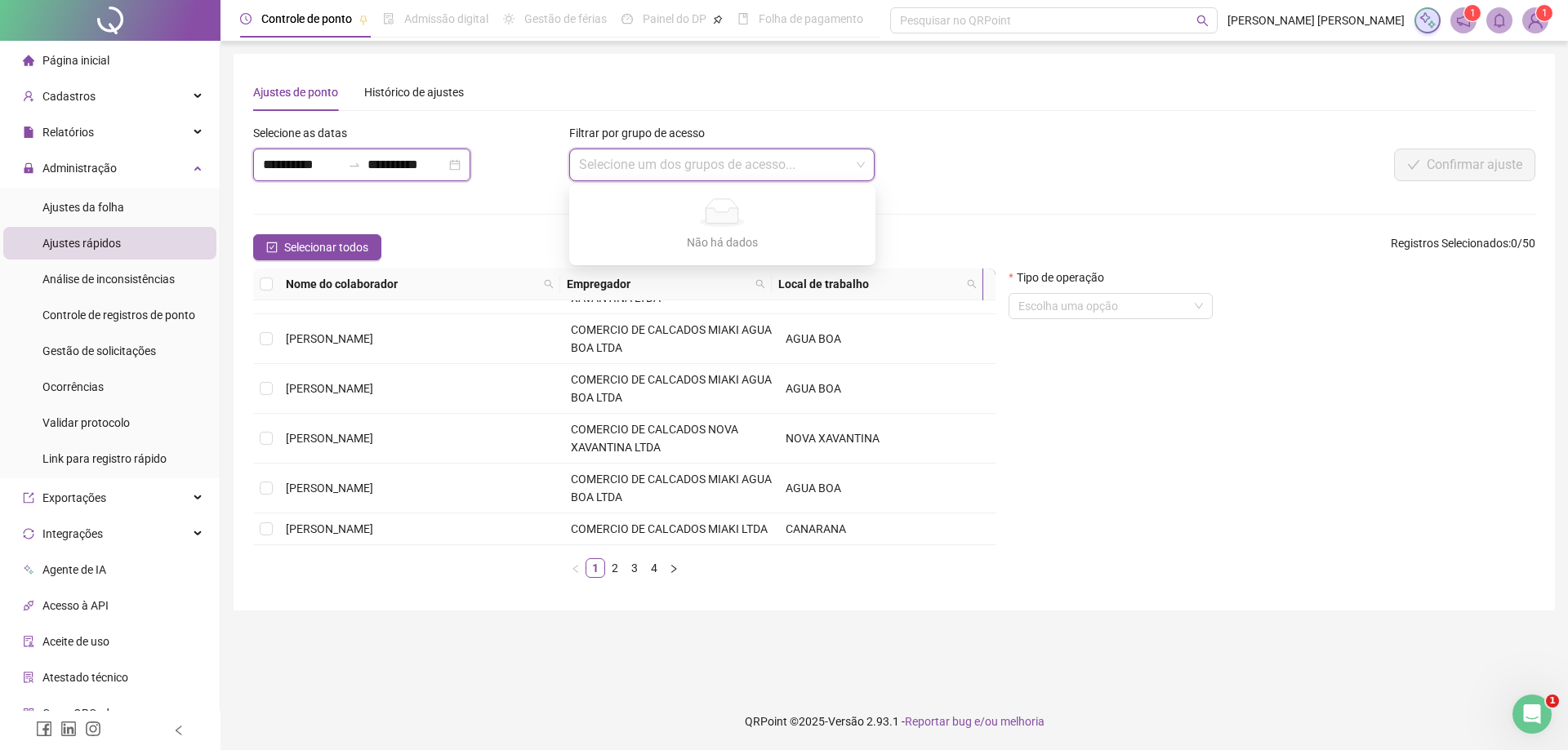
click at [341, 166] on input "**********" at bounding box center [301, 164] width 78 height 20
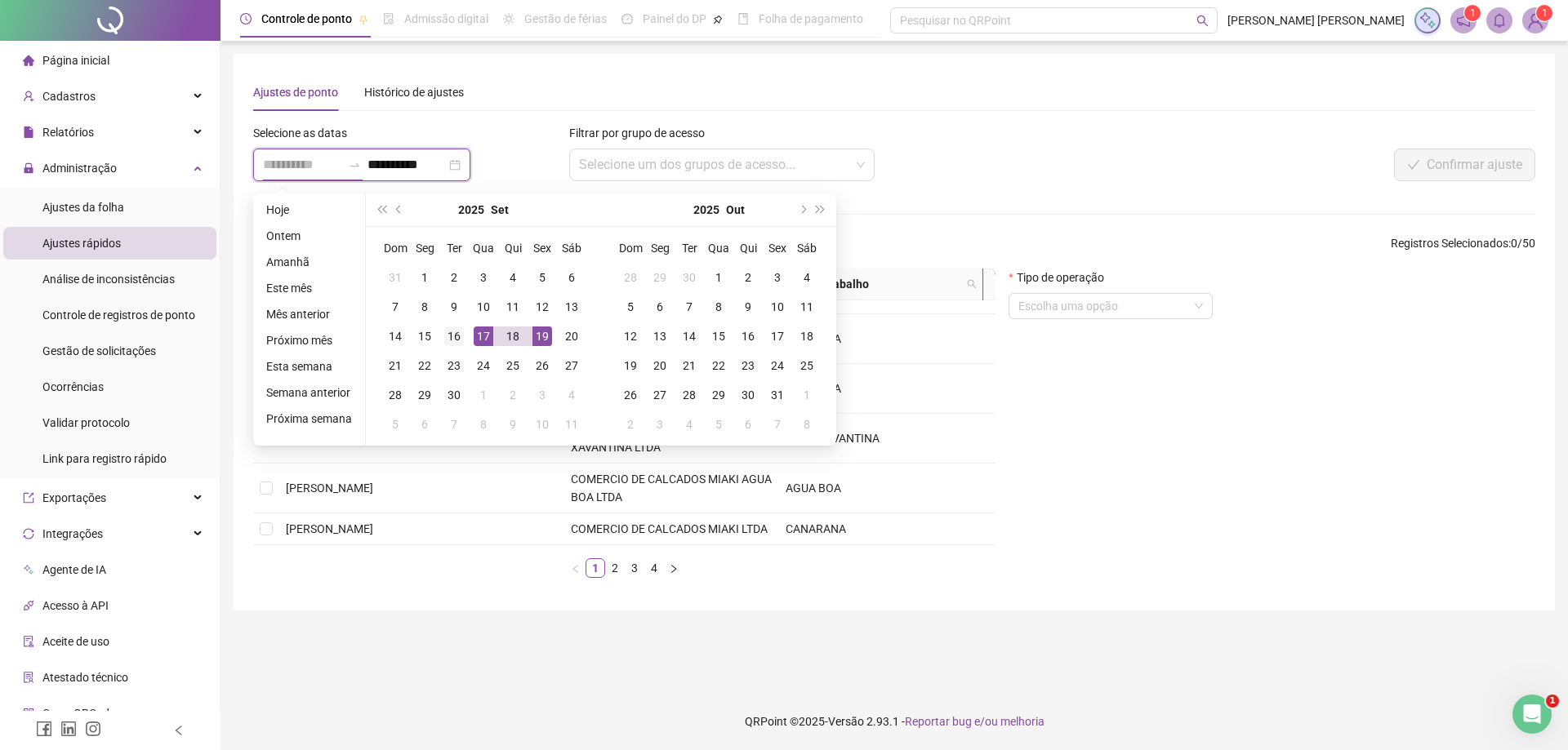
type input "**********"
click at [457, 339] on div "16" at bounding box center [453, 336] width 20 height 20
type input "**********"
click at [420, 338] on div "15" at bounding box center [424, 336] width 20 height 20
type input "**********"
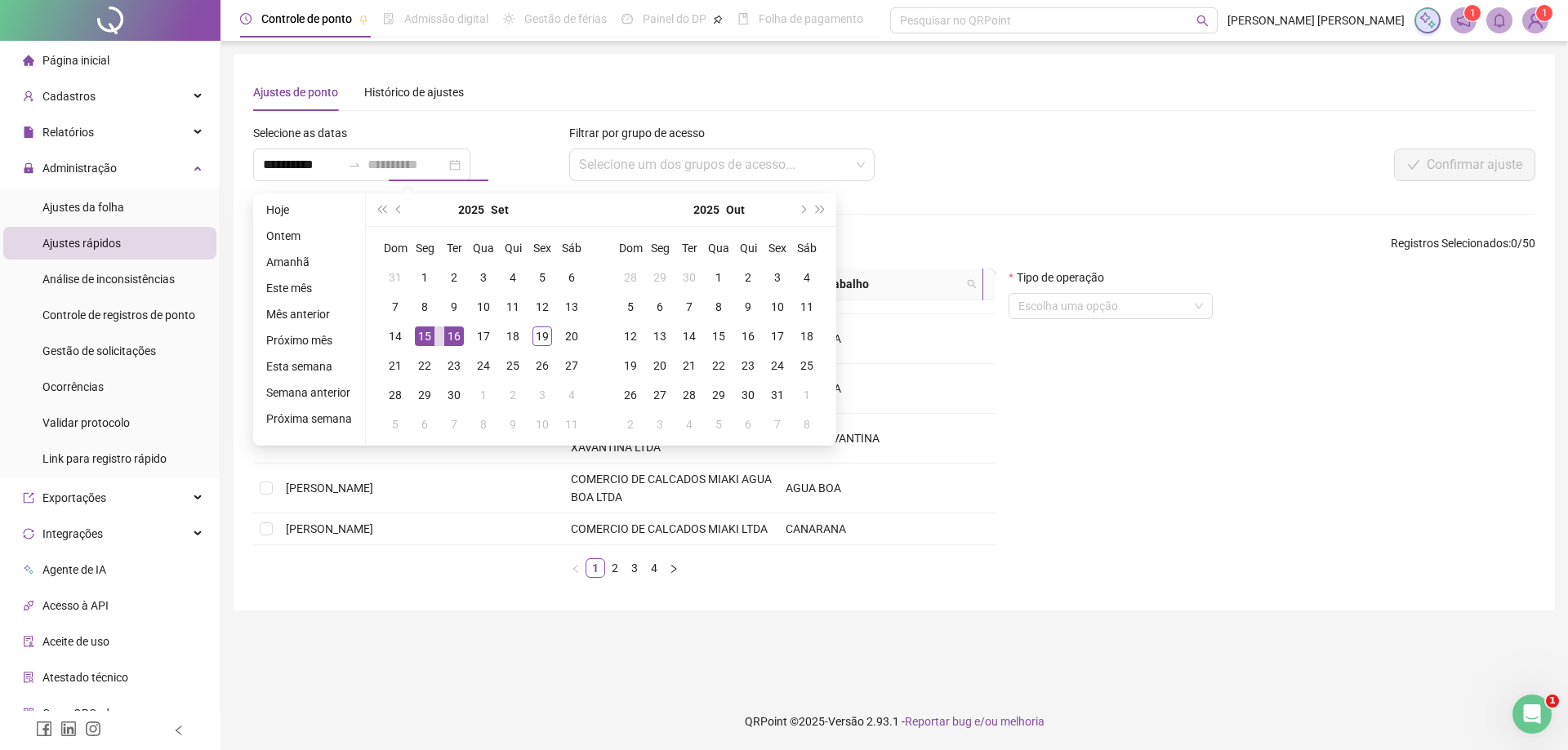
type input "**********"
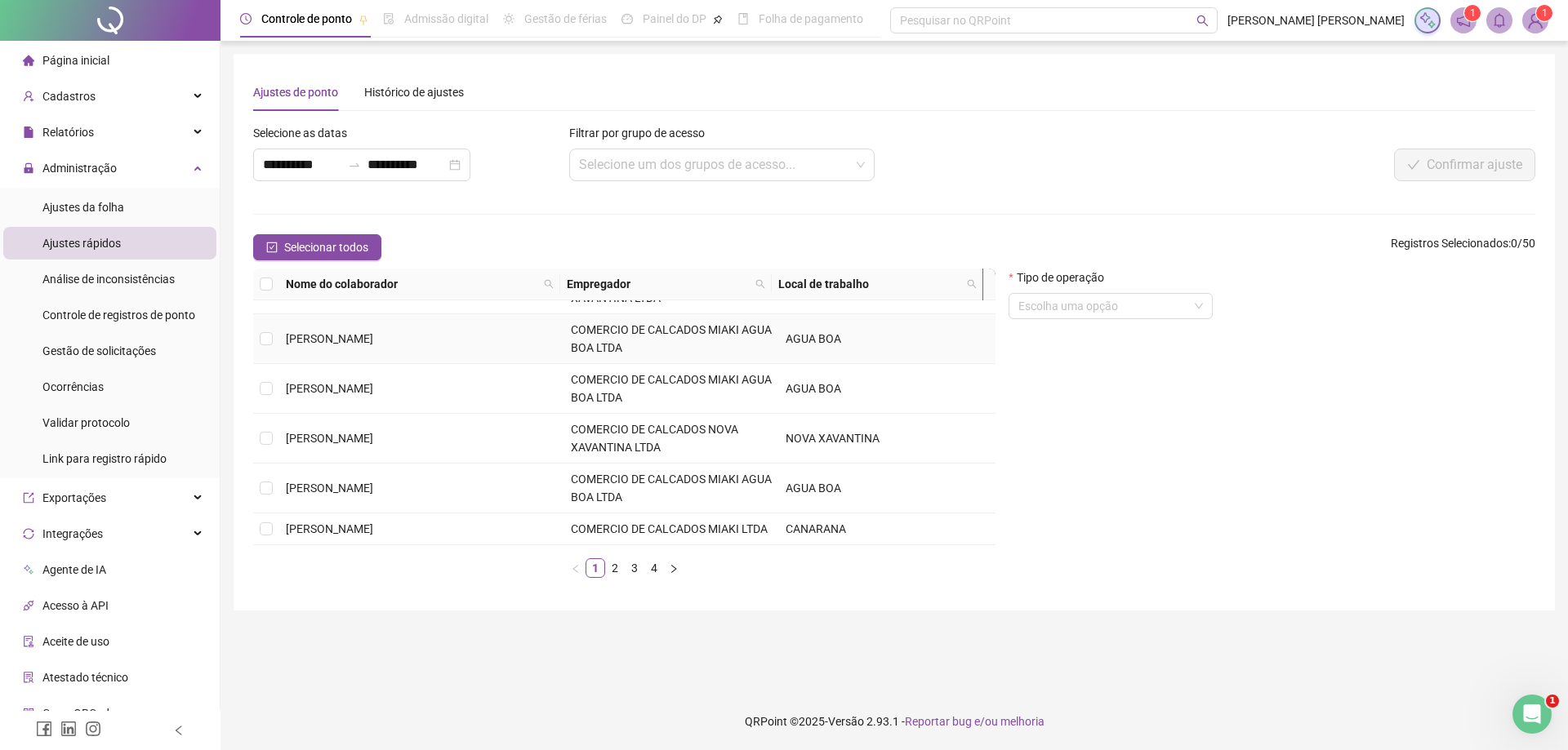
click at [373, 338] on span "[PERSON_NAME]" at bounding box center [329, 339] width 87 height 13
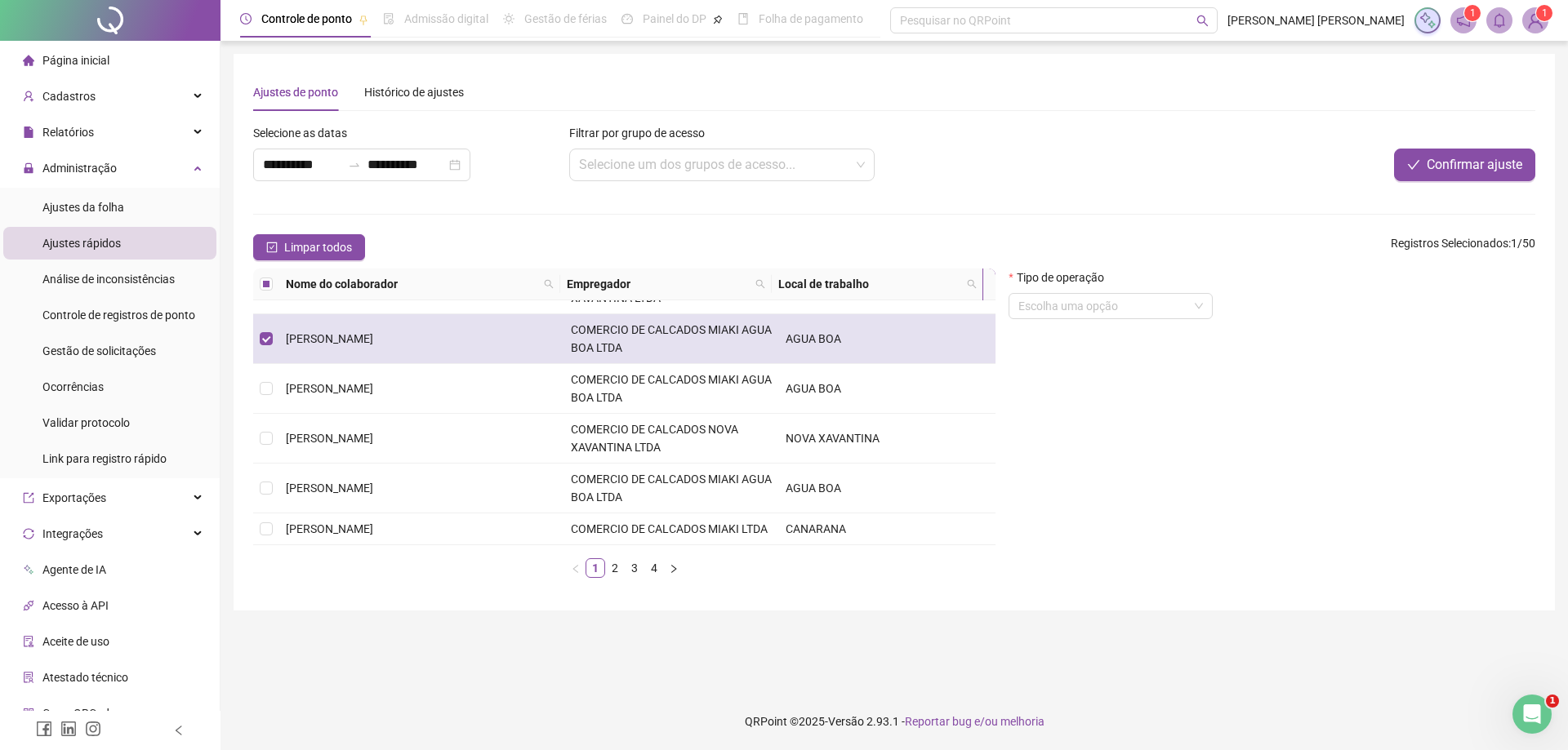
click at [466, 336] on td "[PERSON_NAME]" at bounding box center [421, 339] width 284 height 50
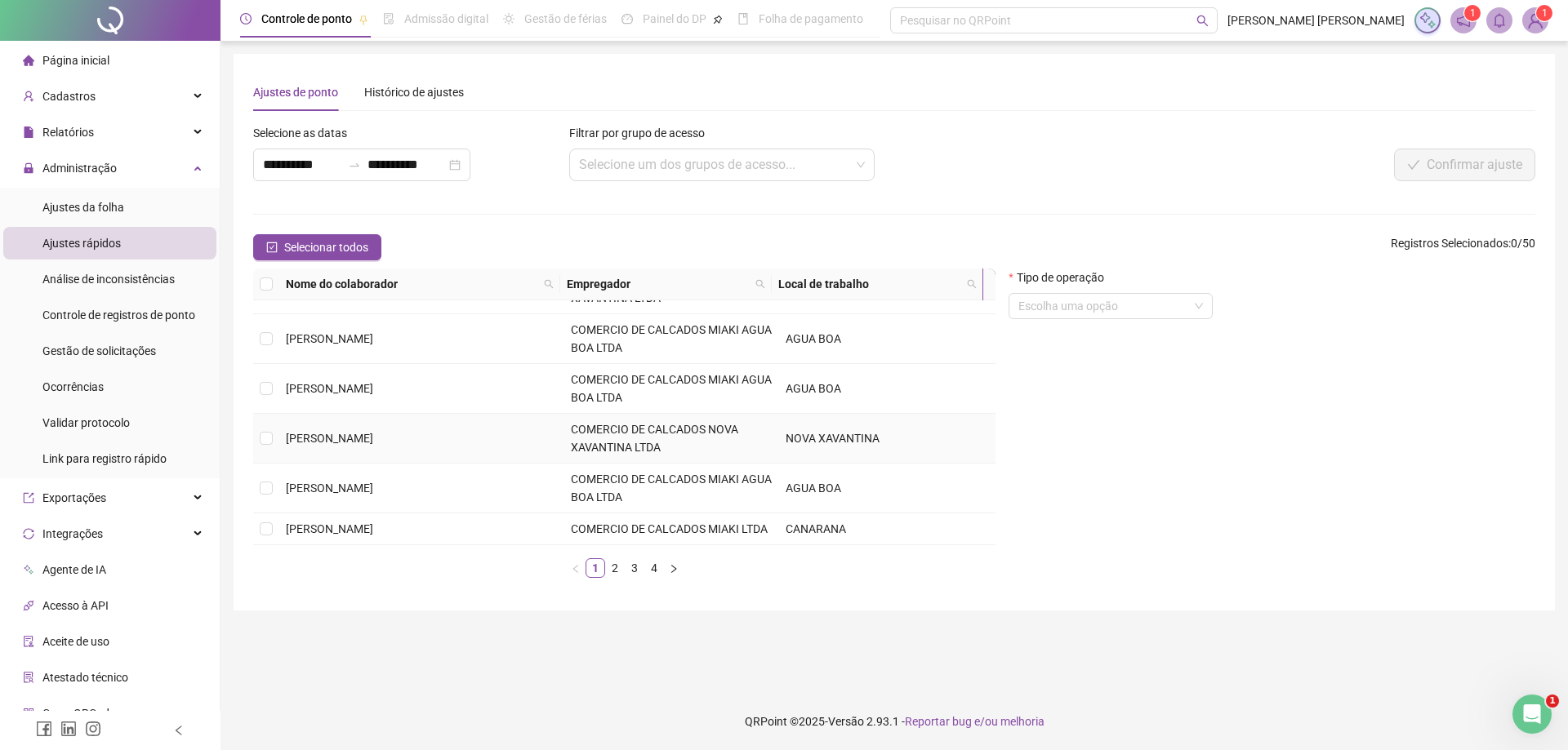
click at [491, 436] on td "[PERSON_NAME]" at bounding box center [421, 438] width 284 height 50
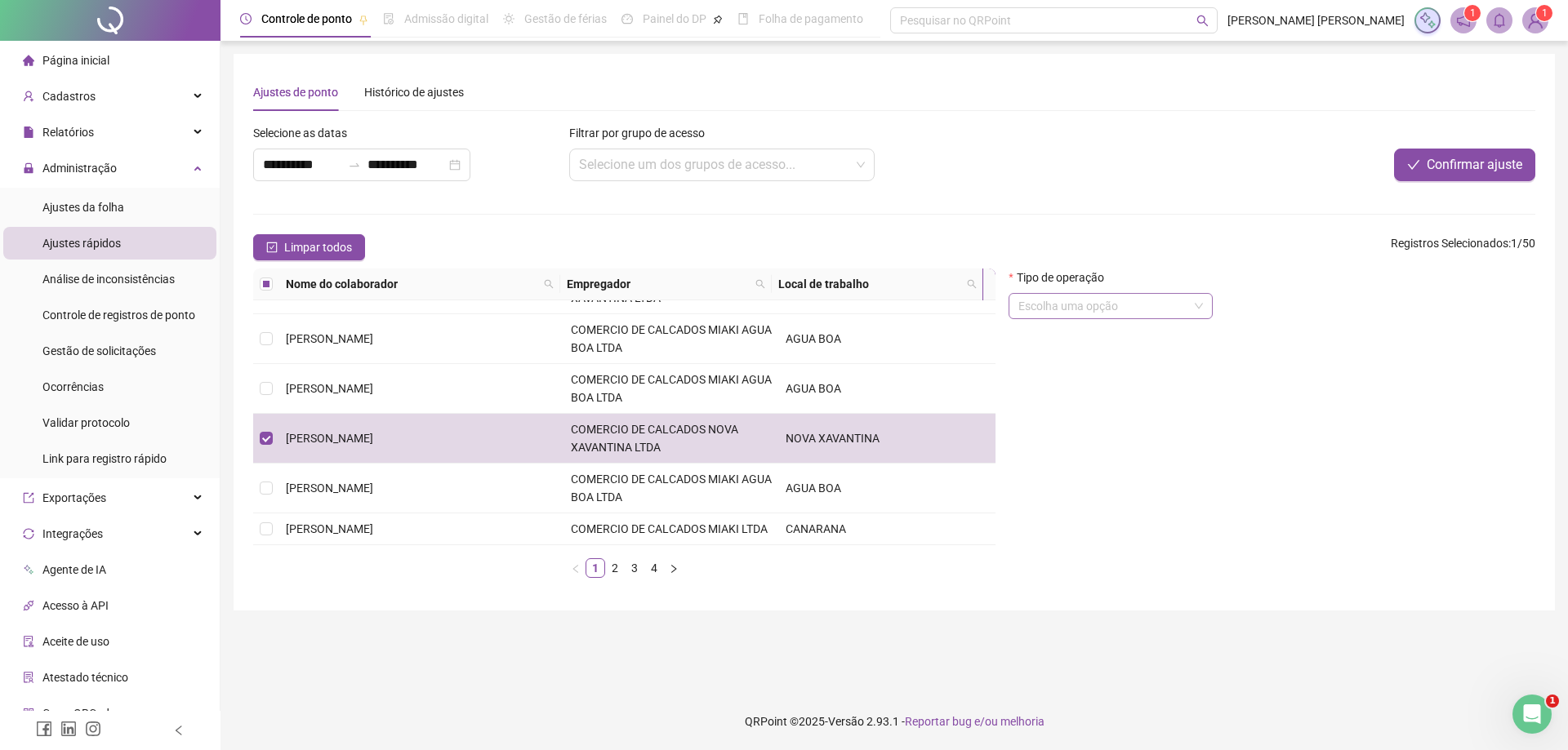
click at [1110, 310] on input "search" at bounding box center [1102, 306] width 170 height 24
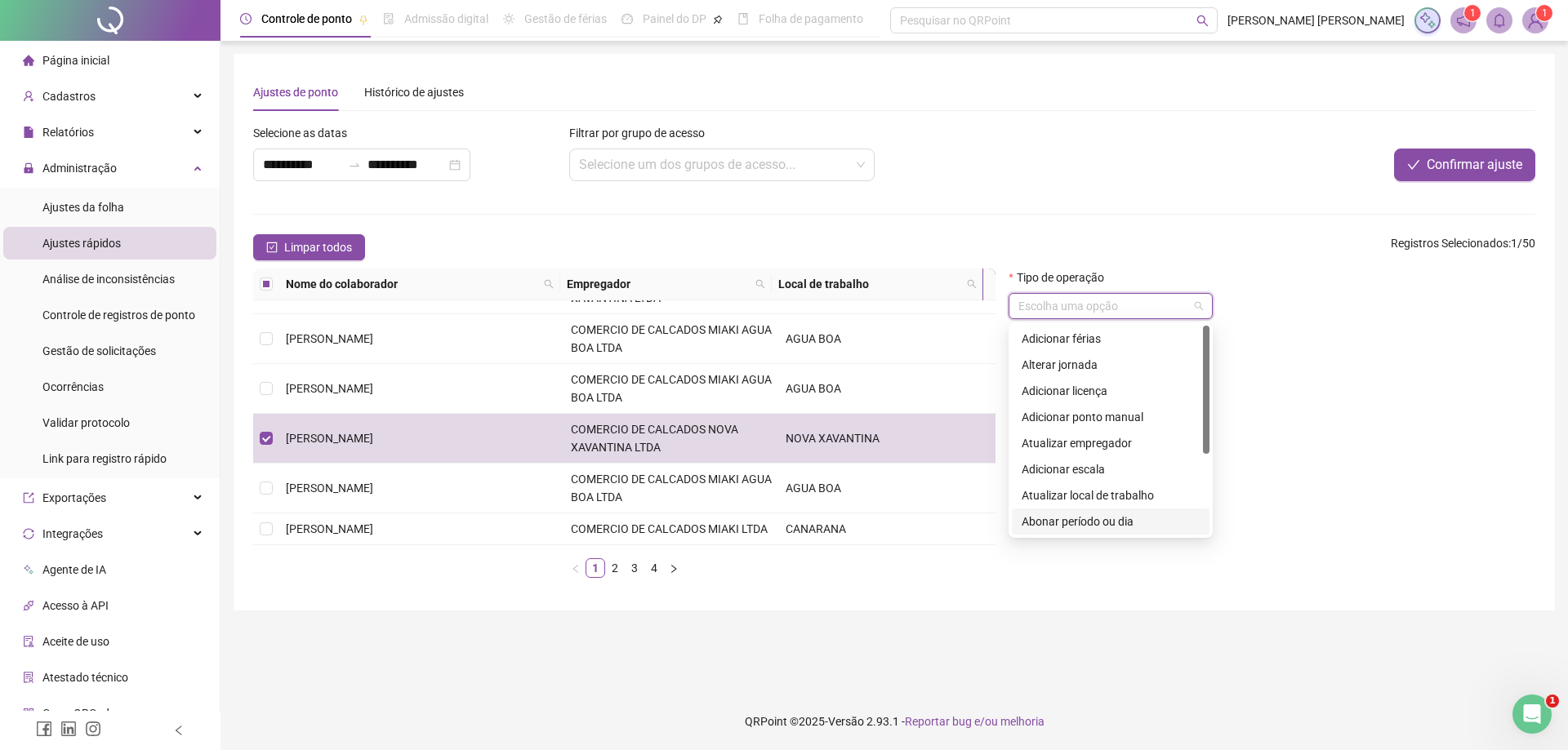
click at [1097, 527] on div "Abonar período ou dia" at bounding box center [1111, 521] width 178 height 18
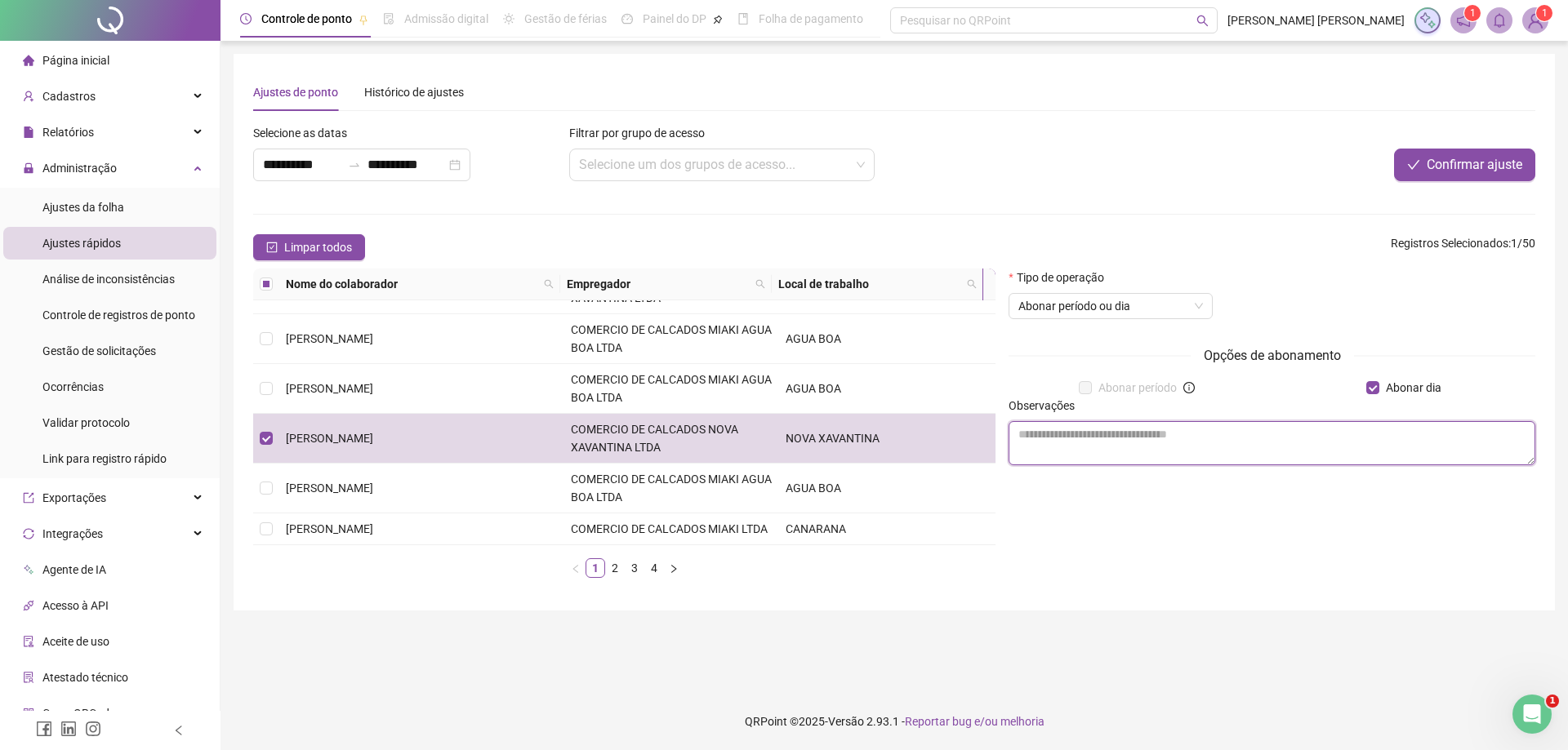
click at [1172, 432] on textarea at bounding box center [1271, 443] width 527 height 44
type textarea "*"
type textarea "********"
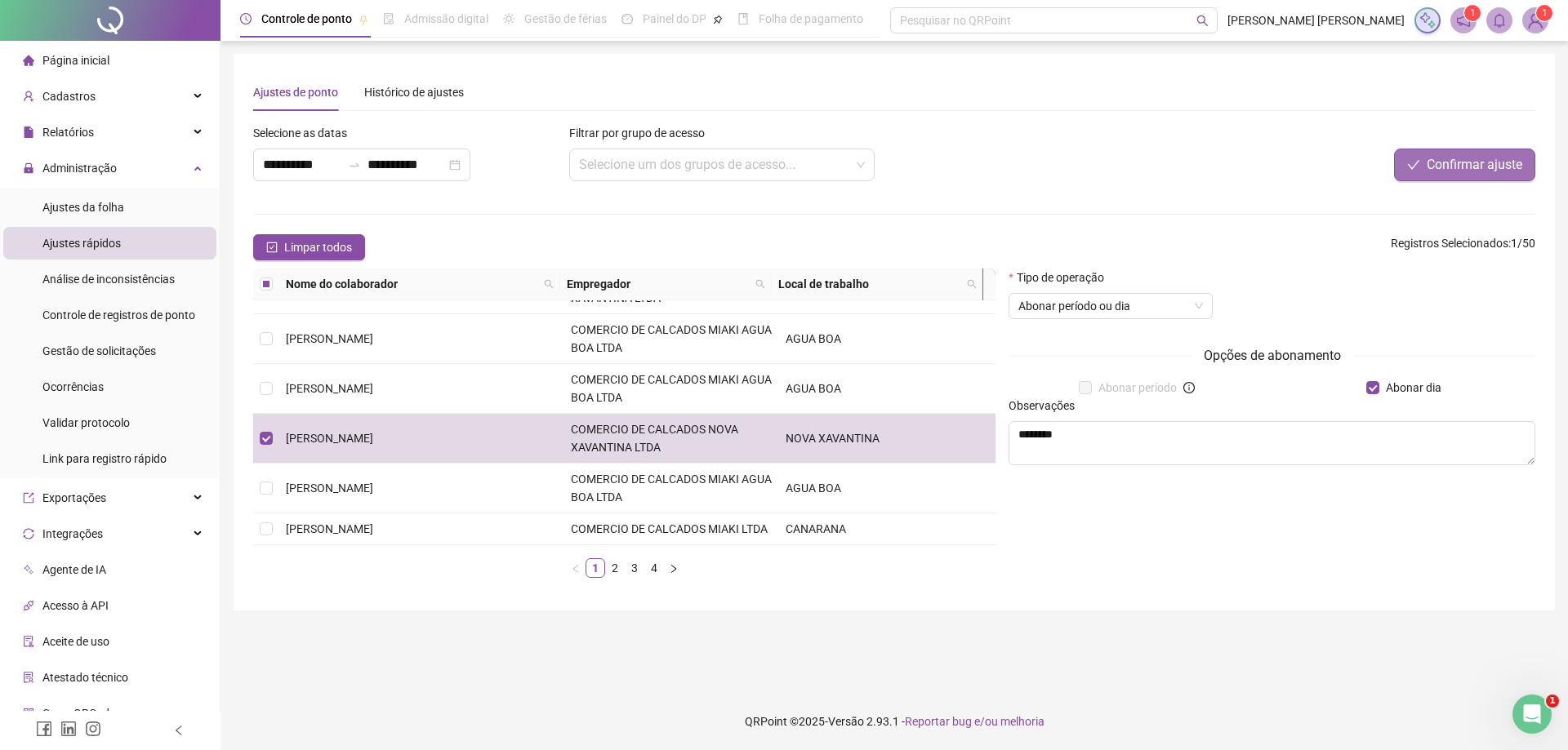
click at [1471, 165] on span "Confirmar ajuste" at bounding box center [1474, 164] width 96 height 20
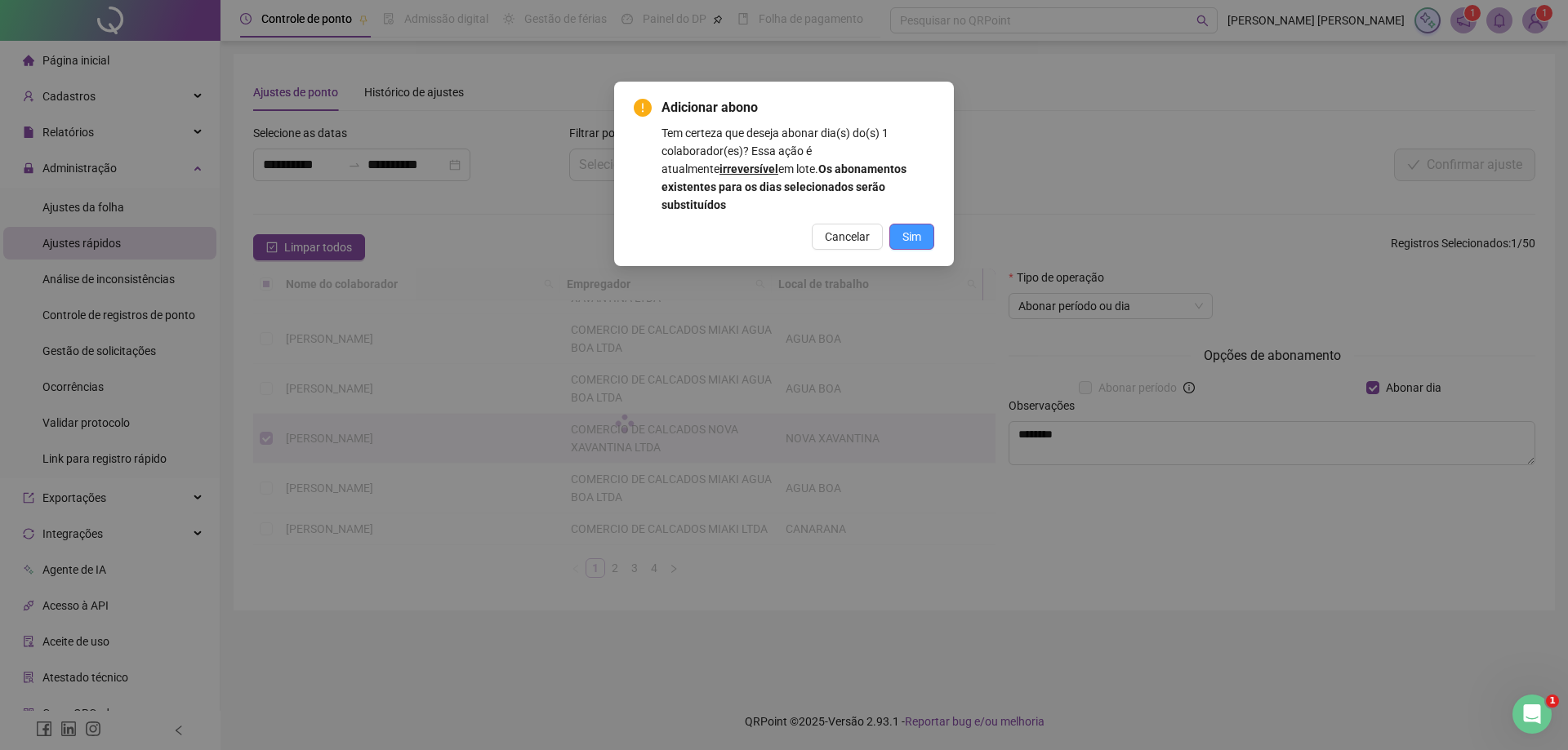
click at [910, 223] on button "Sim" at bounding box center [912, 237] width 45 height 26
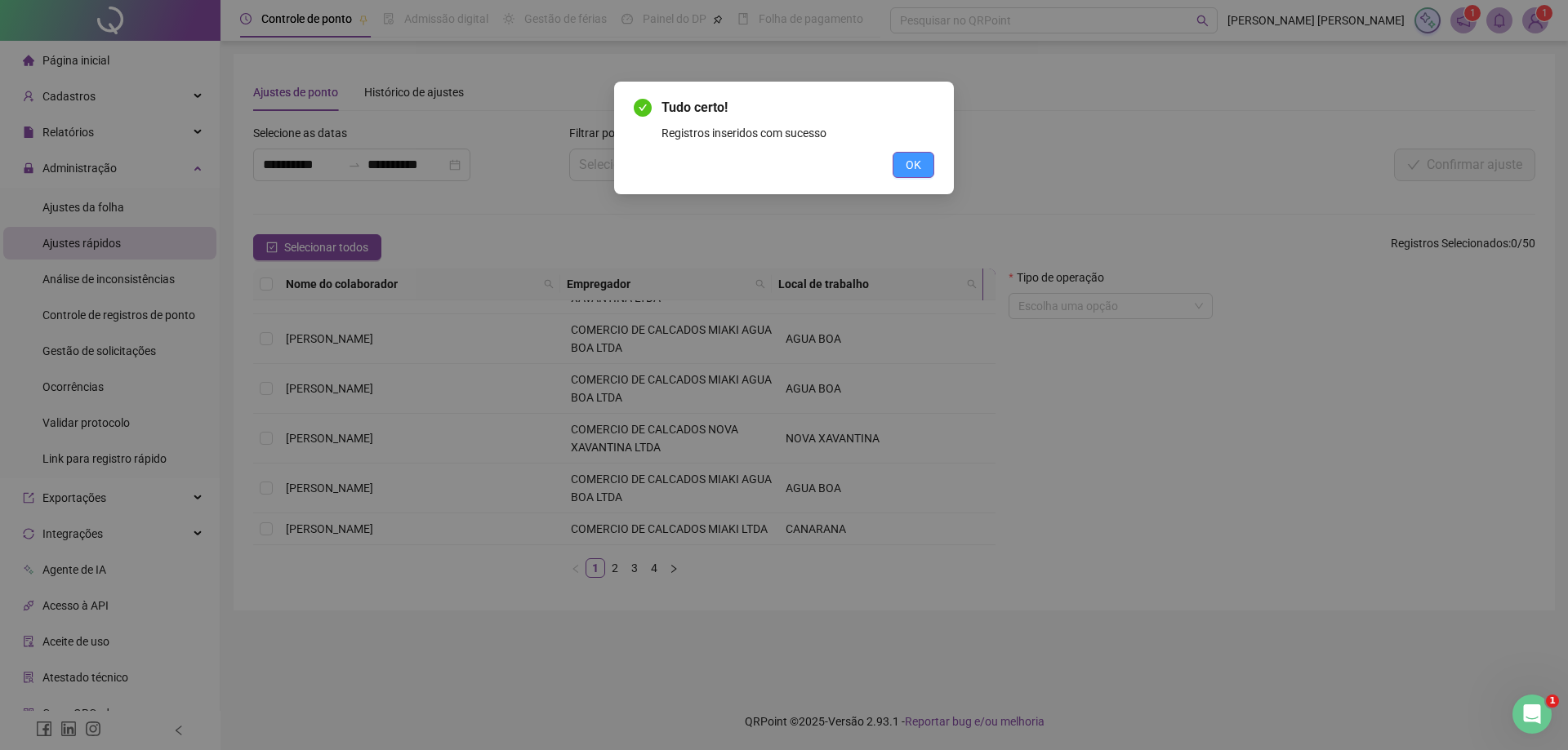
click at [917, 167] on span "OK" at bounding box center [913, 164] width 16 height 18
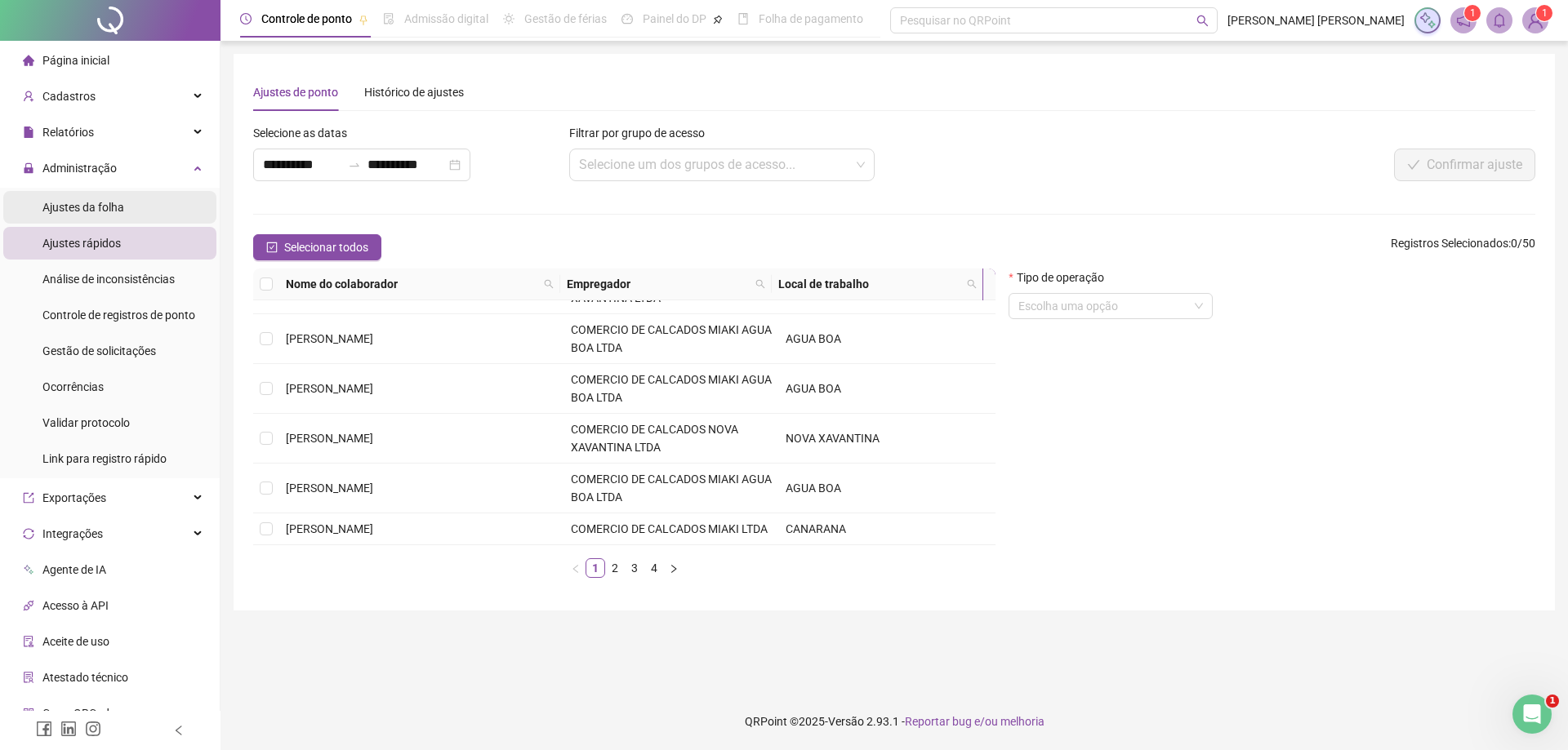
click at [141, 204] on li "Ajustes da folha" at bounding box center [109, 207] width 213 height 33
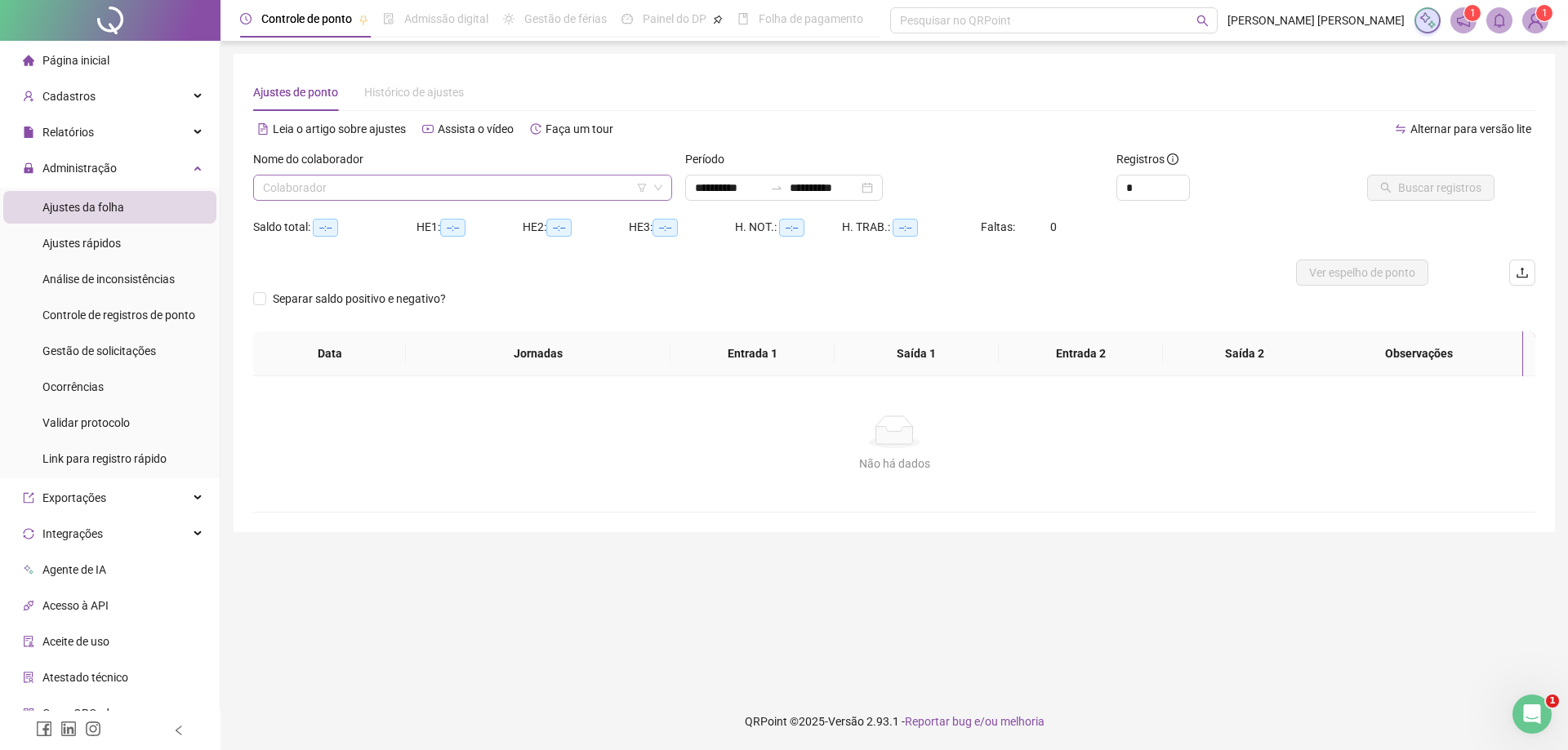
type input "**********"
click at [386, 190] on input "search" at bounding box center [455, 188] width 385 height 24
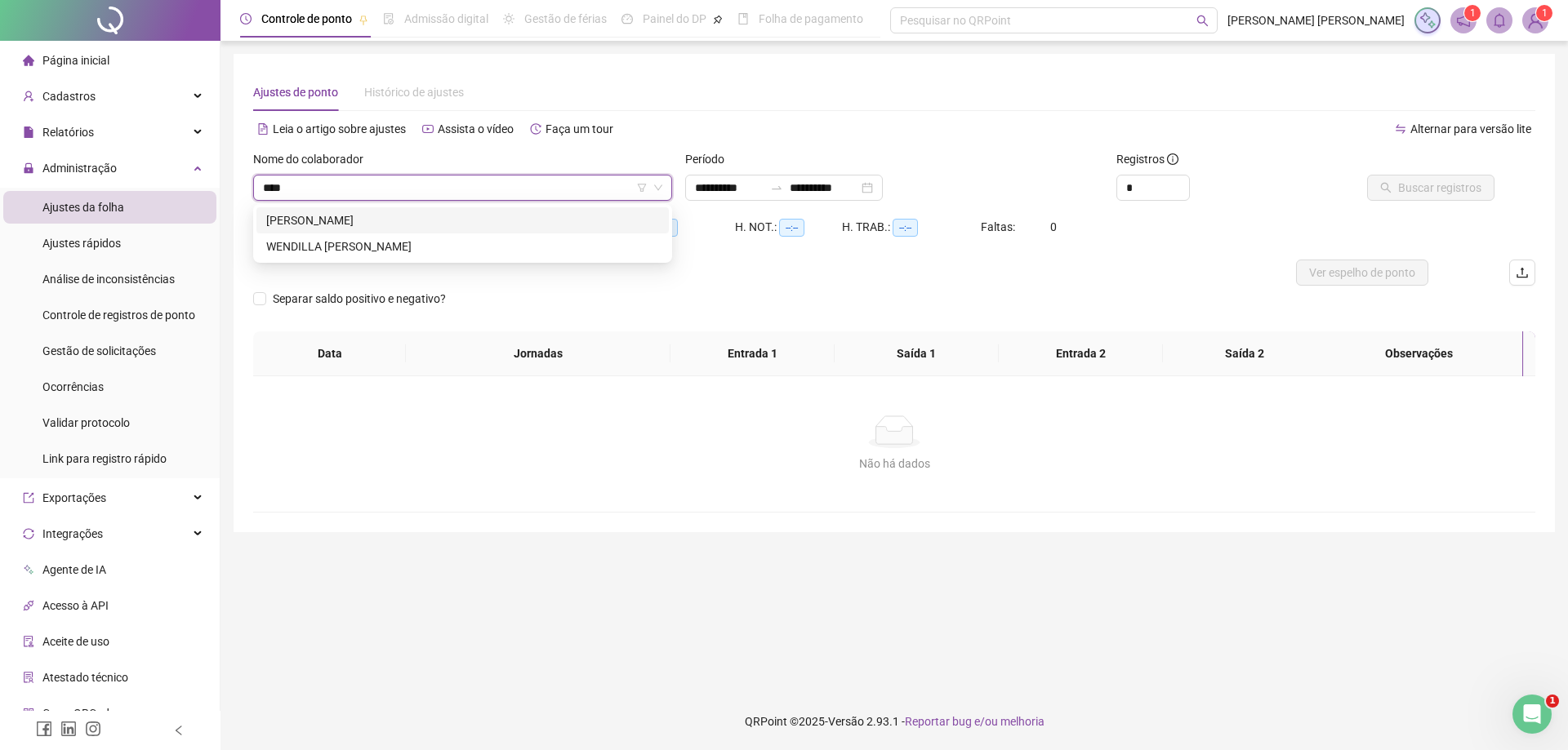
type input "*****"
click at [511, 216] on div "[PERSON_NAME]" at bounding box center [462, 220] width 392 height 18
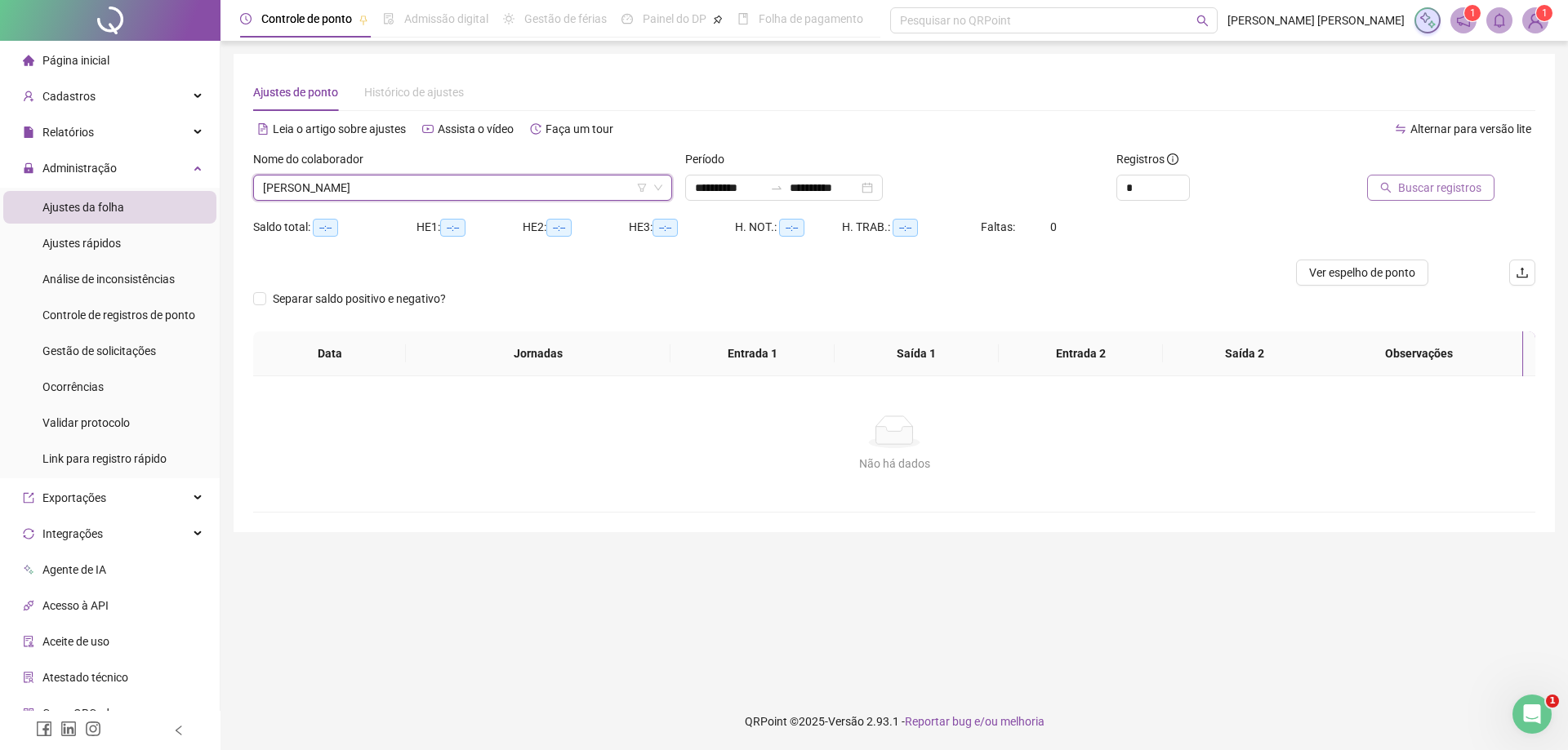
click at [1425, 190] on span "Buscar registros" at bounding box center [1439, 187] width 84 height 18
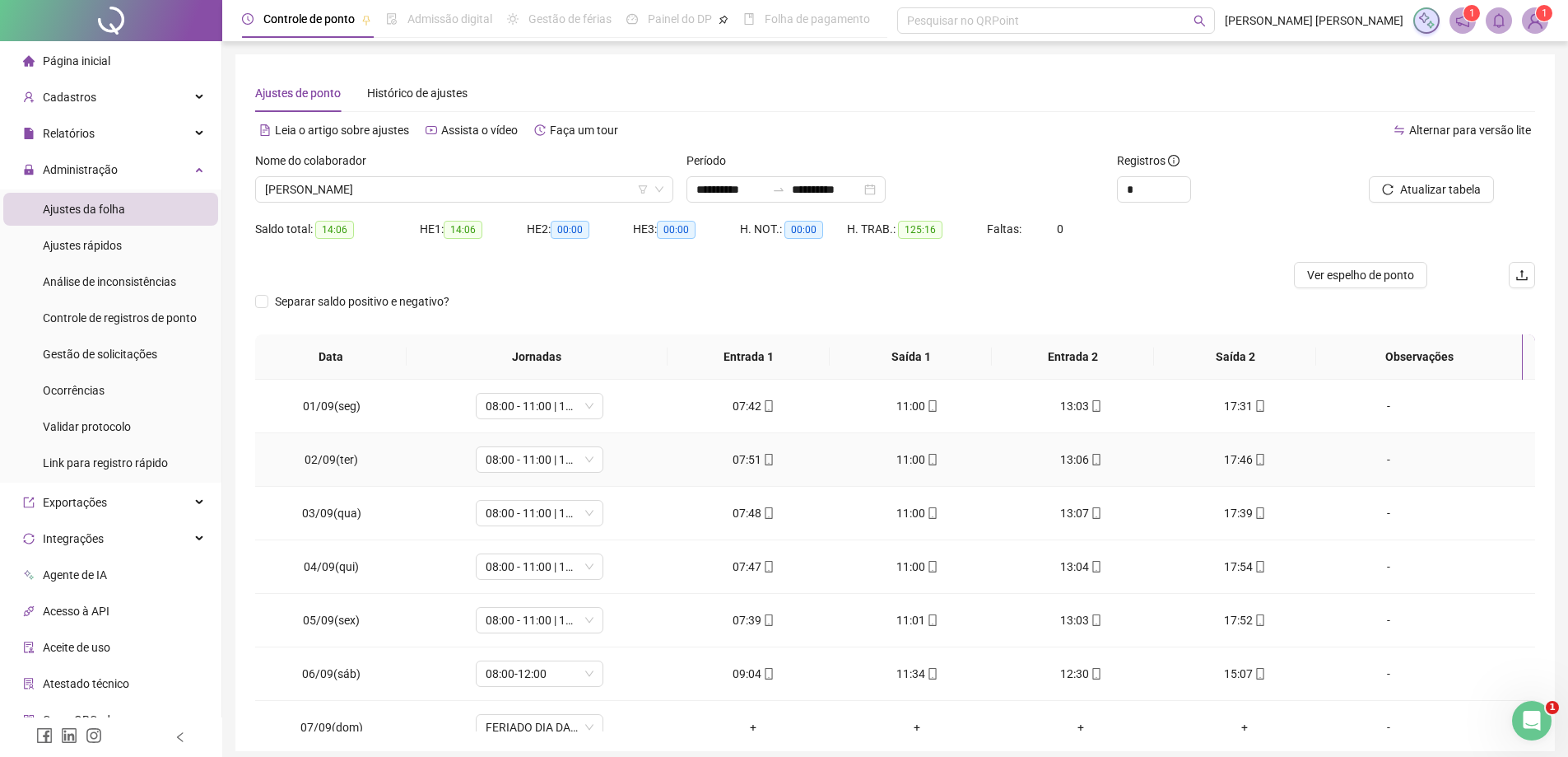
scroll to position [65, 0]
